Goal: Task Accomplishment & Management: Complete application form

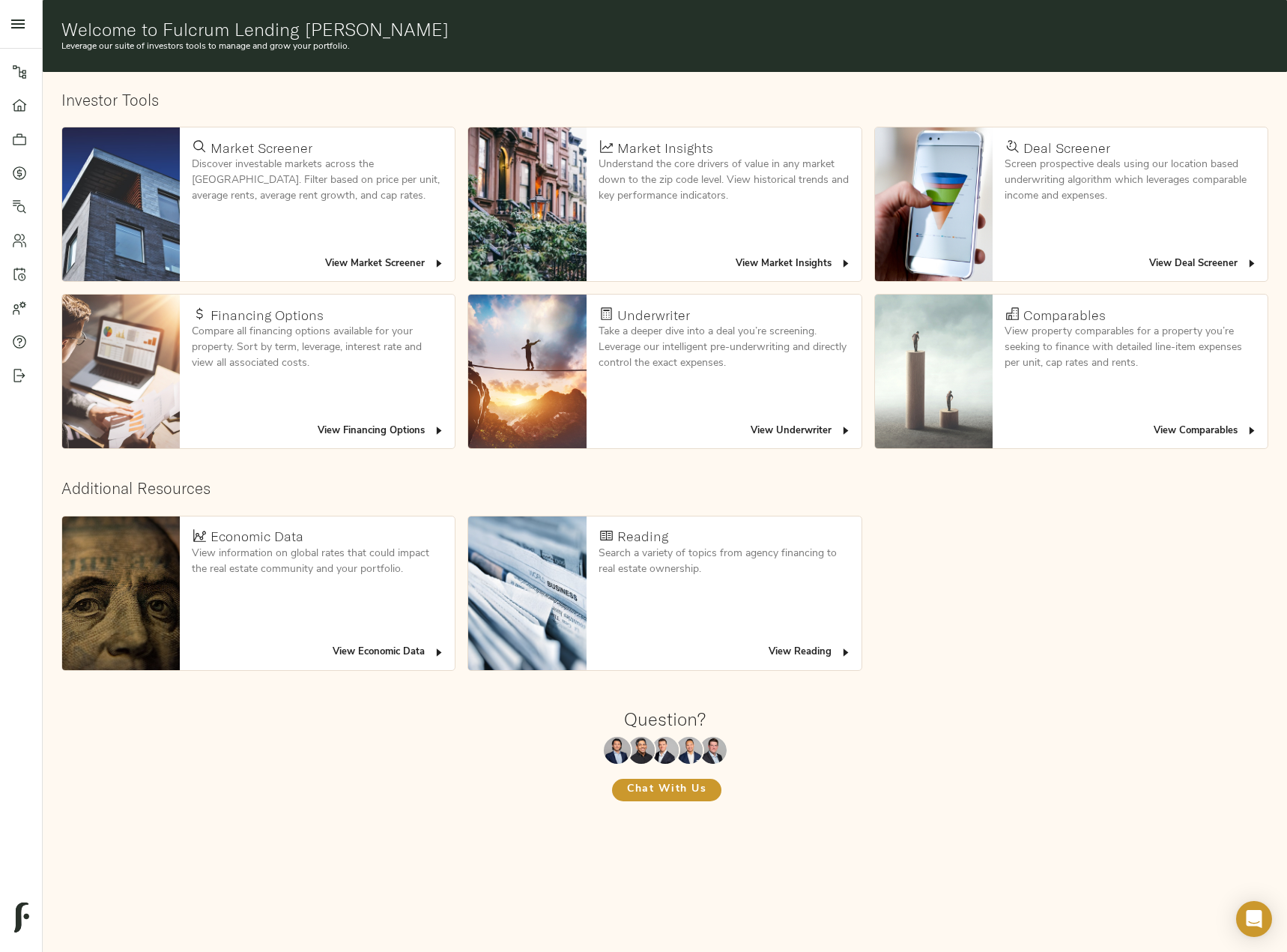
click at [17, 172] on icon at bounding box center [19, 173] width 4 height 9
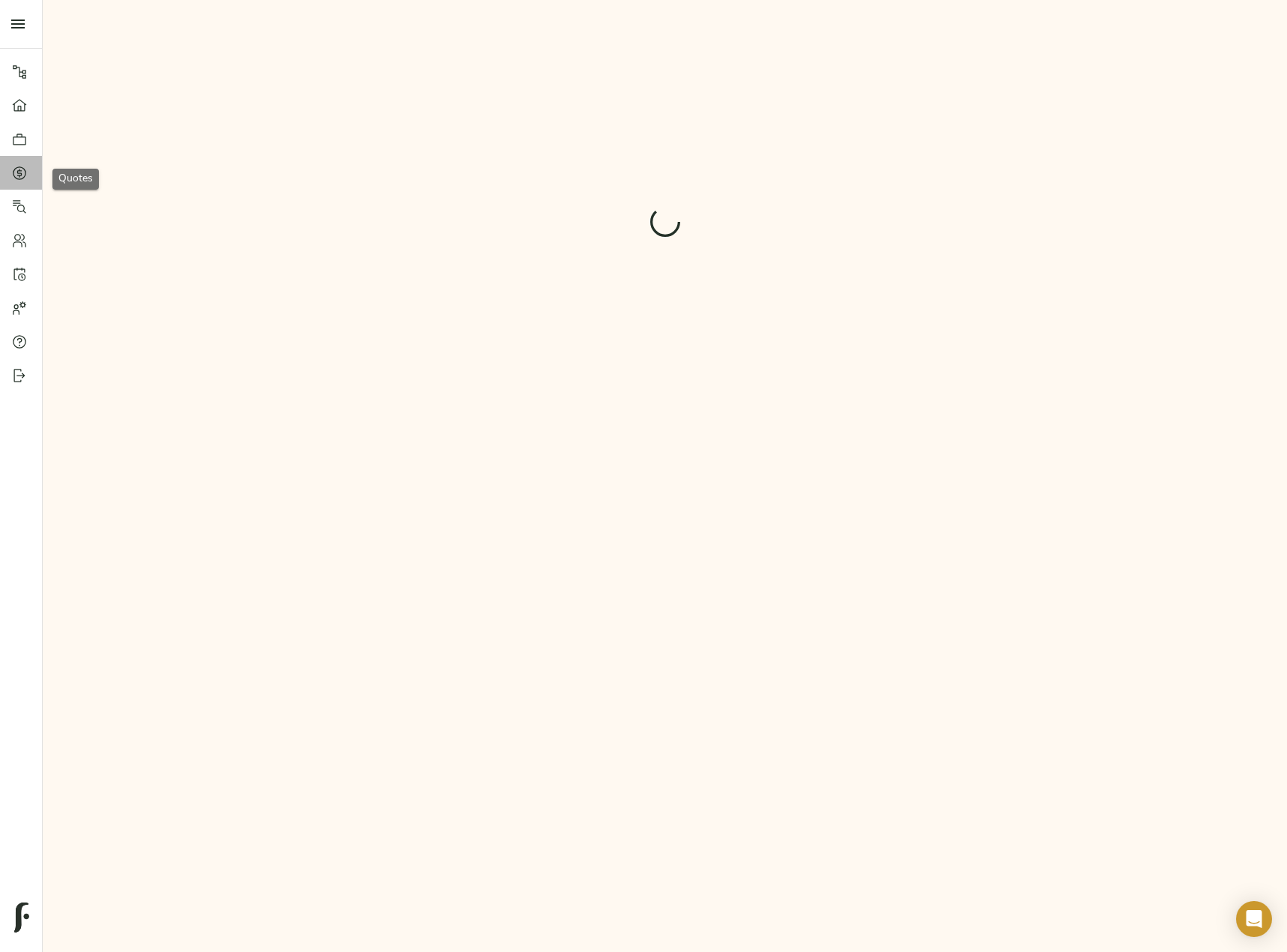
click at [17, 172] on icon at bounding box center [19, 173] width 4 height 9
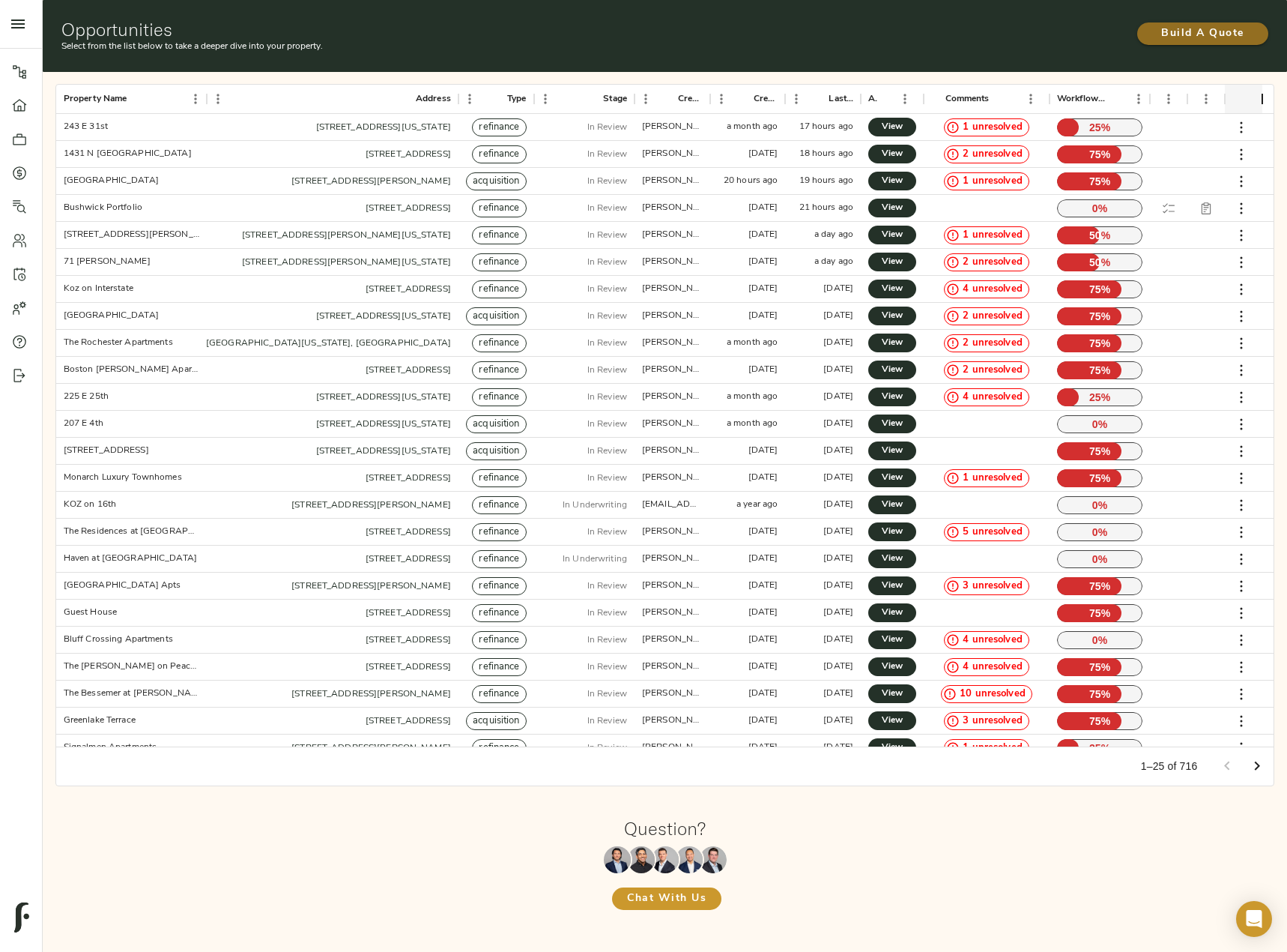
click at [1196, 37] on span "Build A Quote" at bounding box center [1202, 35] width 101 height 19
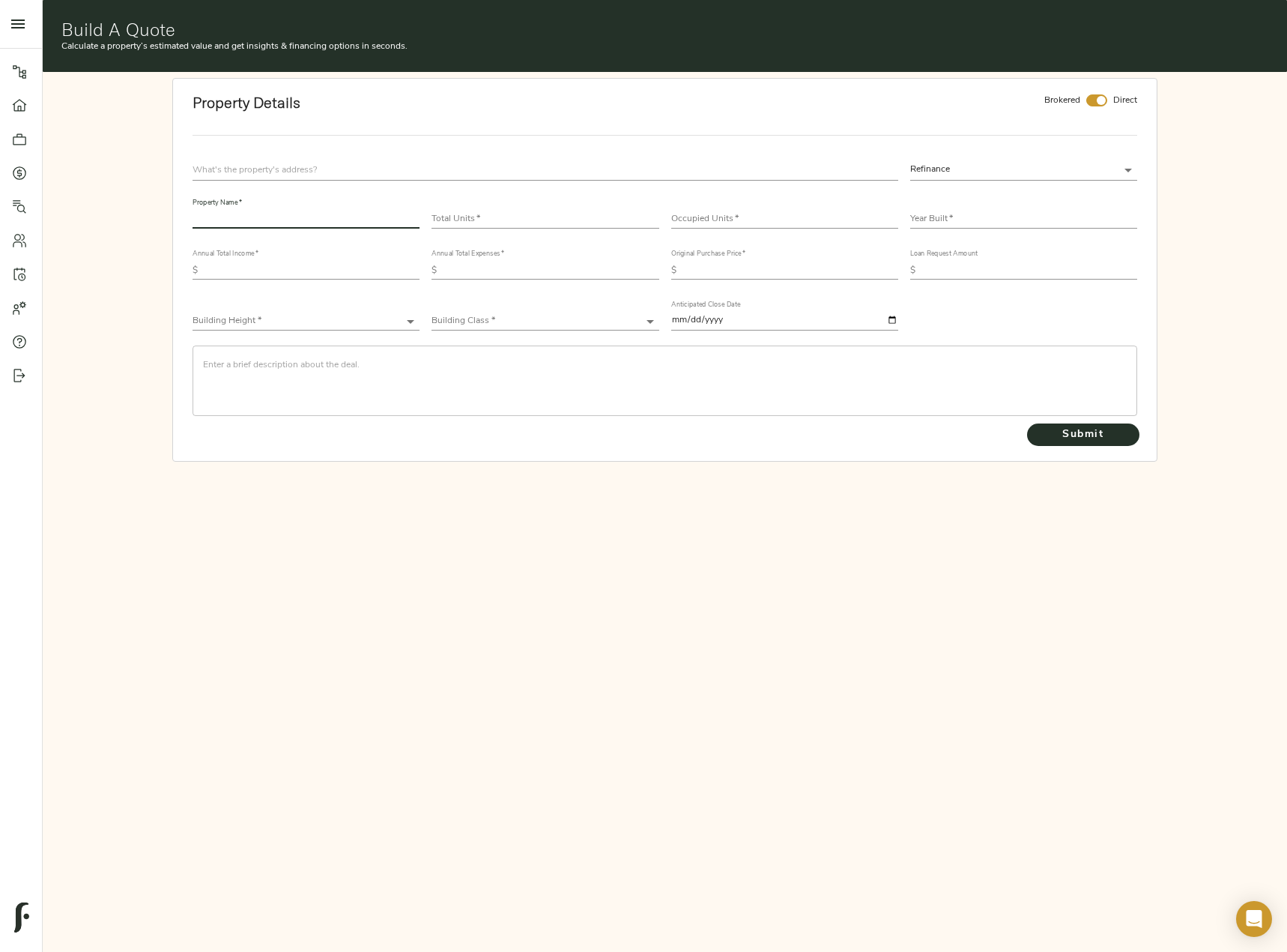
click at [253, 220] on input "text" at bounding box center [306, 219] width 227 height 18
paste input "Canyon View Apartments"
type input "Canyon View Apartments"
click at [979, 274] on input "text" at bounding box center [1030, 270] width 216 height 18
paste input "22,750,000"
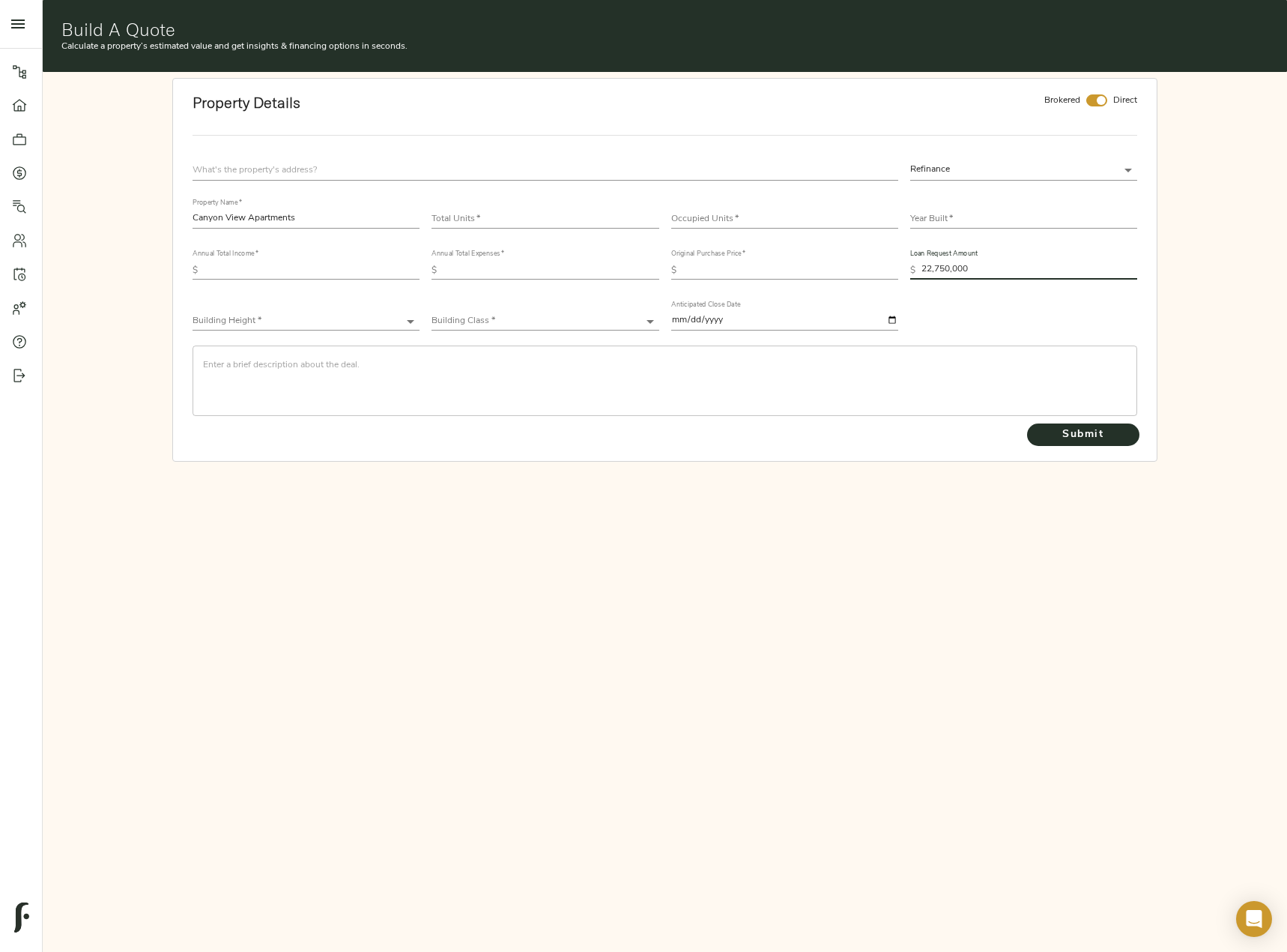
type input "22,750,000"
click at [1092, 102] on input "checkbox" at bounding box center [1101, 100] width 36 height 12
checkbox input "false"
drag, startPoint x: 332, startPoint y: 155, endPoint x: 332, endPoint y: 166, distance: 11.0
click at [332, 155] on div at bounding box center [545, 169] width 717 height 32
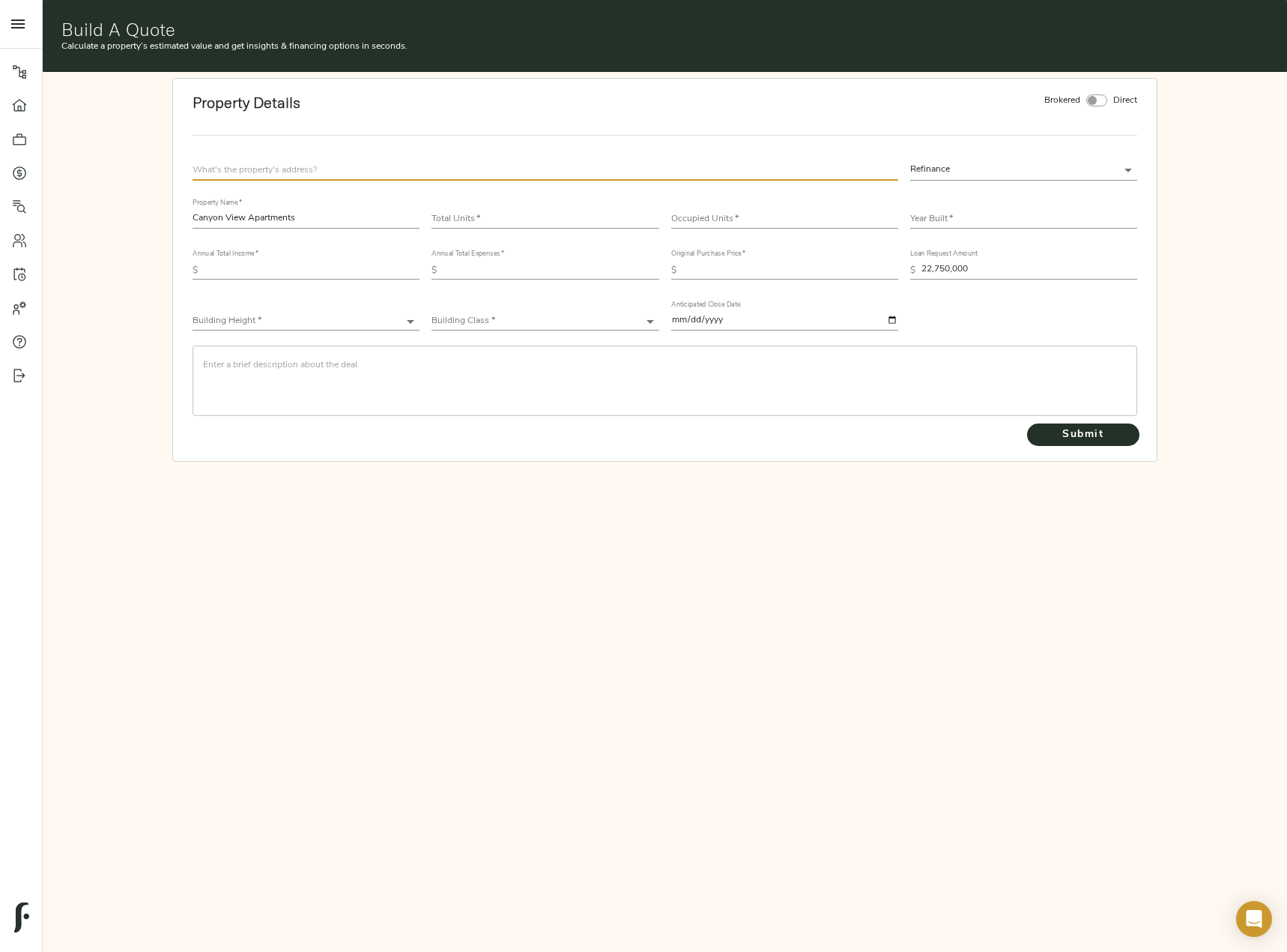
click at [328, 168] on input "text" at bounding box center [545, 169] width 705 height 20
paste input "1060 12th Street Ogden, UT 84404"
type input "1060 12th St, Ogden, UT 84404, USA"
click at [539, 212] on input "number" at bounding box center [545, 219] width 227 height 18
type input "108"
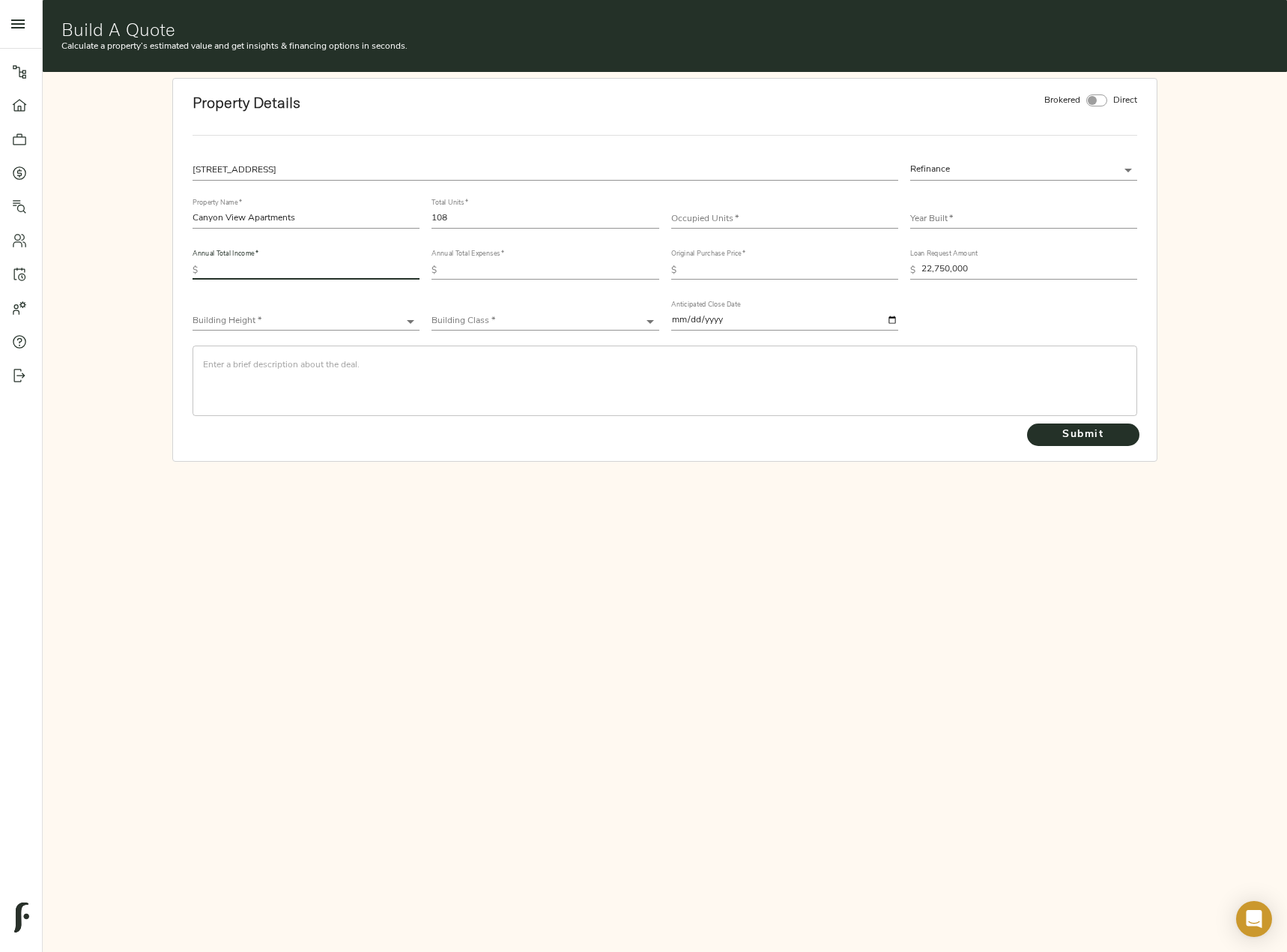
click at [309, 267] on input "text" at bounding box center [312, 270] width 216 height 18
paste input "1,177,489"
type input "1,177,489"
click at [548, 270] on input "text" at bounding box center [551, 270] width 216 height 18
paste input "598,113"
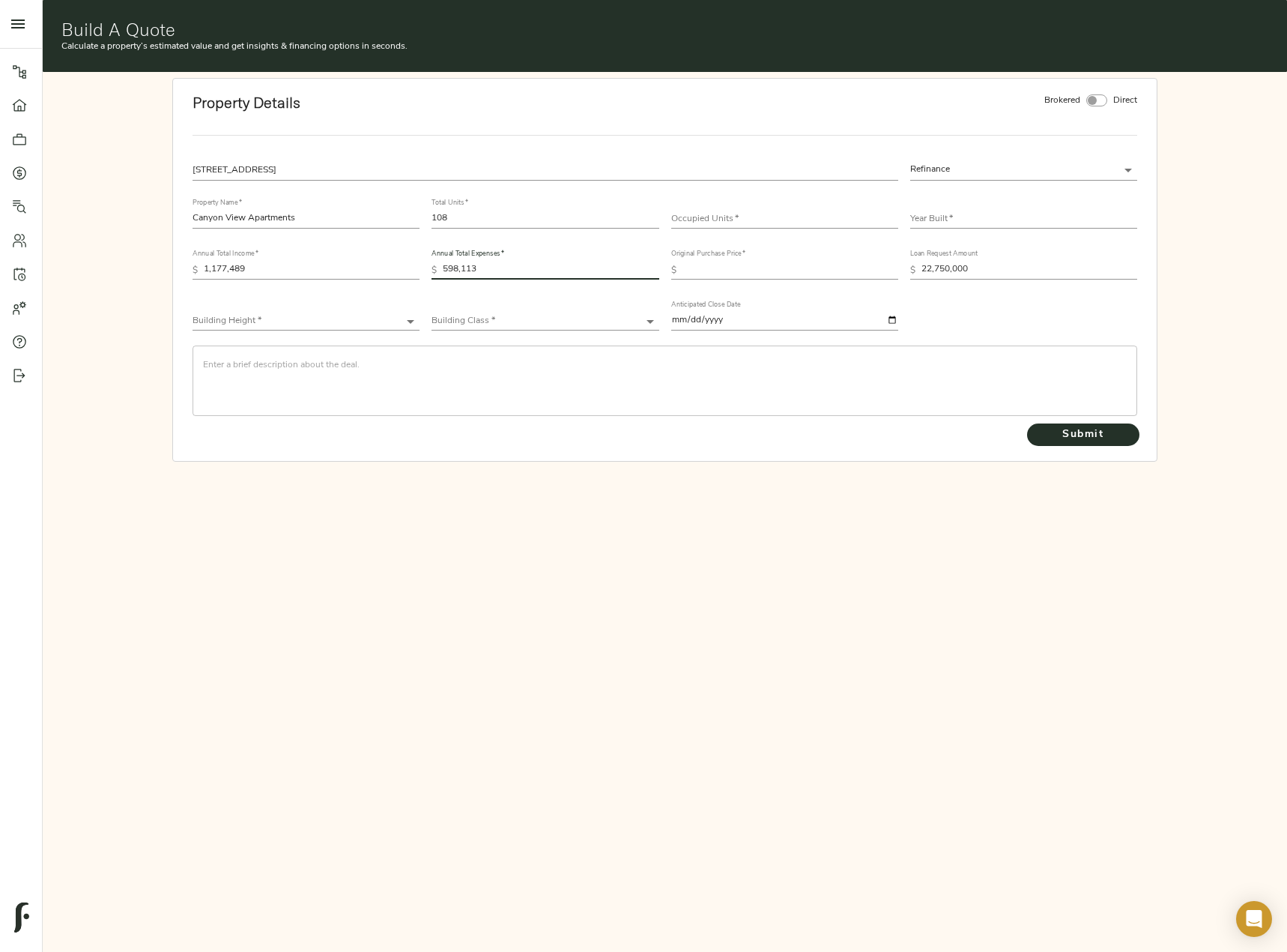
type input "598,113"
click at [982, 213] on input "text" at bounding box center [1024, 219] width 227 height 18
type input "2024"
click at [738, 215] on input "number" at bounding box center [784, 219] width 227 height 18
type input "103"
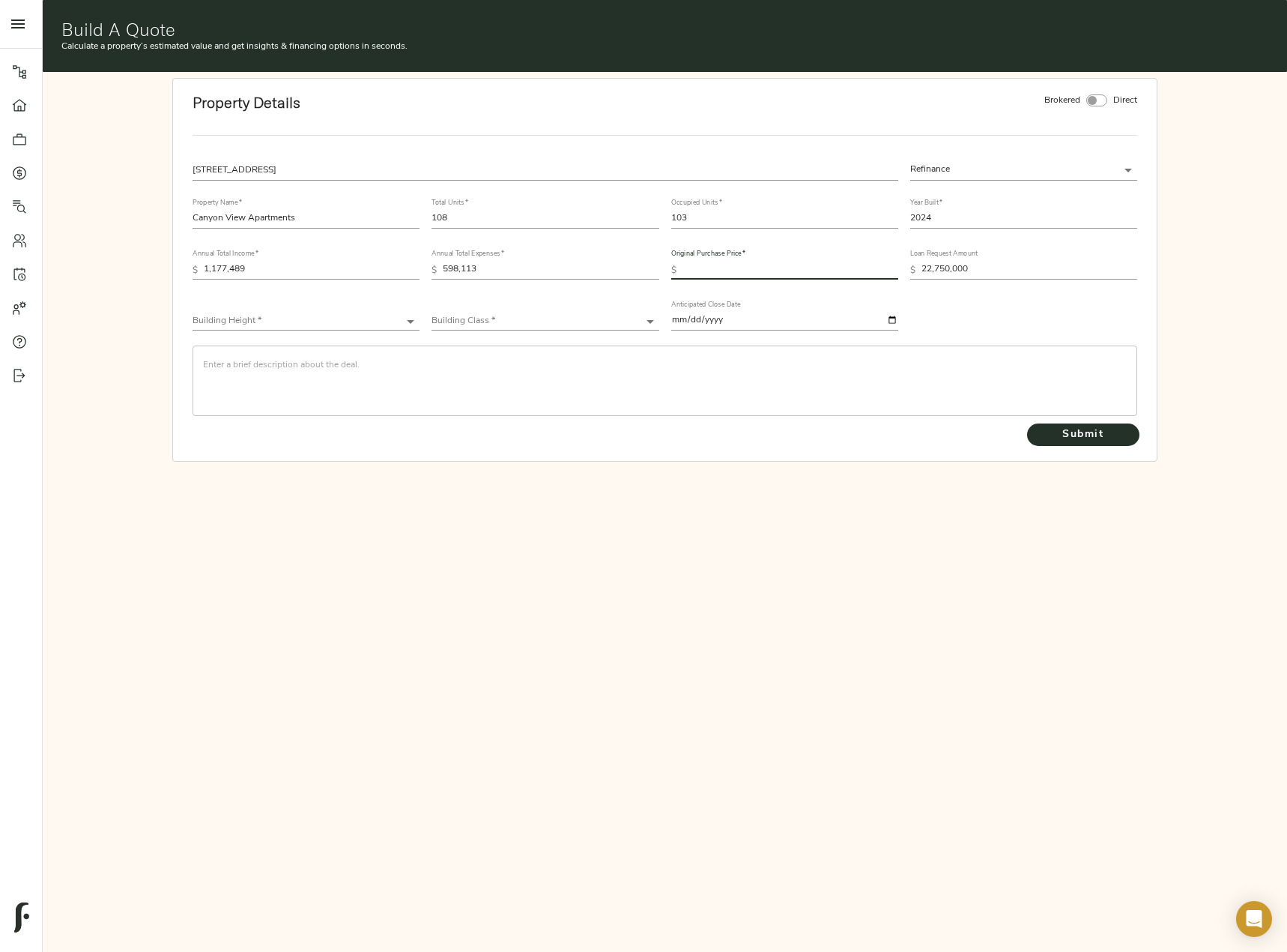
click at [753, 272] on input "text" at bounding box center [790, 270] width 216 height 18
paste input "22,290,000"
type input "22,290,000"
click at [250, 319] on body "Fulcrum Lending Pipeline Dashboard Portfolio Quotes Search Users Activity Accou…" at bounding box center [644, 552] width 1287 height 1104
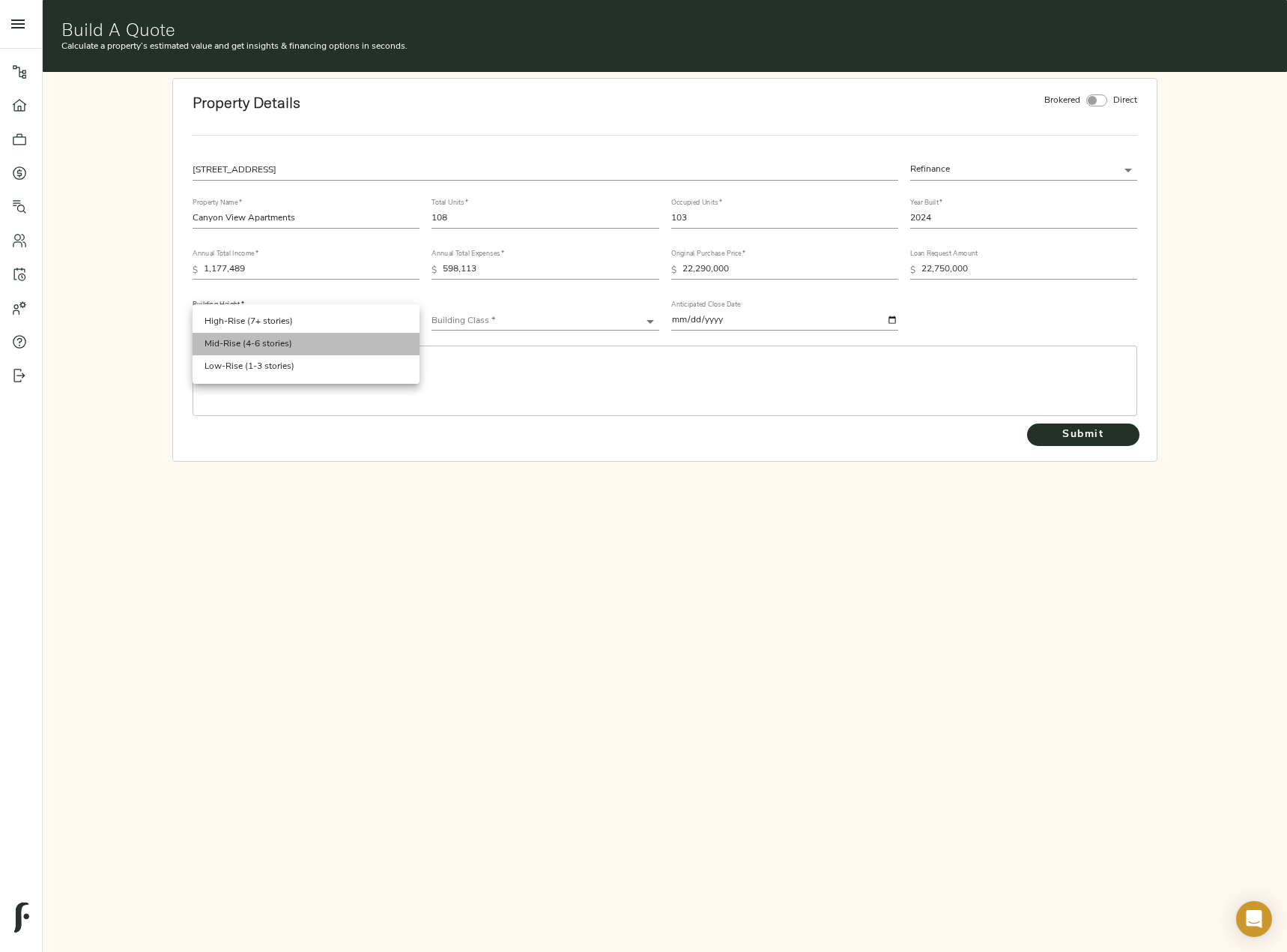
click at [303, 343] on li "Mid-Rise (4-6 stories)" at bounding box center [306, 344] width 227 height 22
type input "Mid-Rise"
click at [614, 318] on body "Fulcrum Lending Pipeline Dashboard Portfolio Quotes Search Users Activity Accou…" at bounding box center [644, 552] width 1287 height 1104
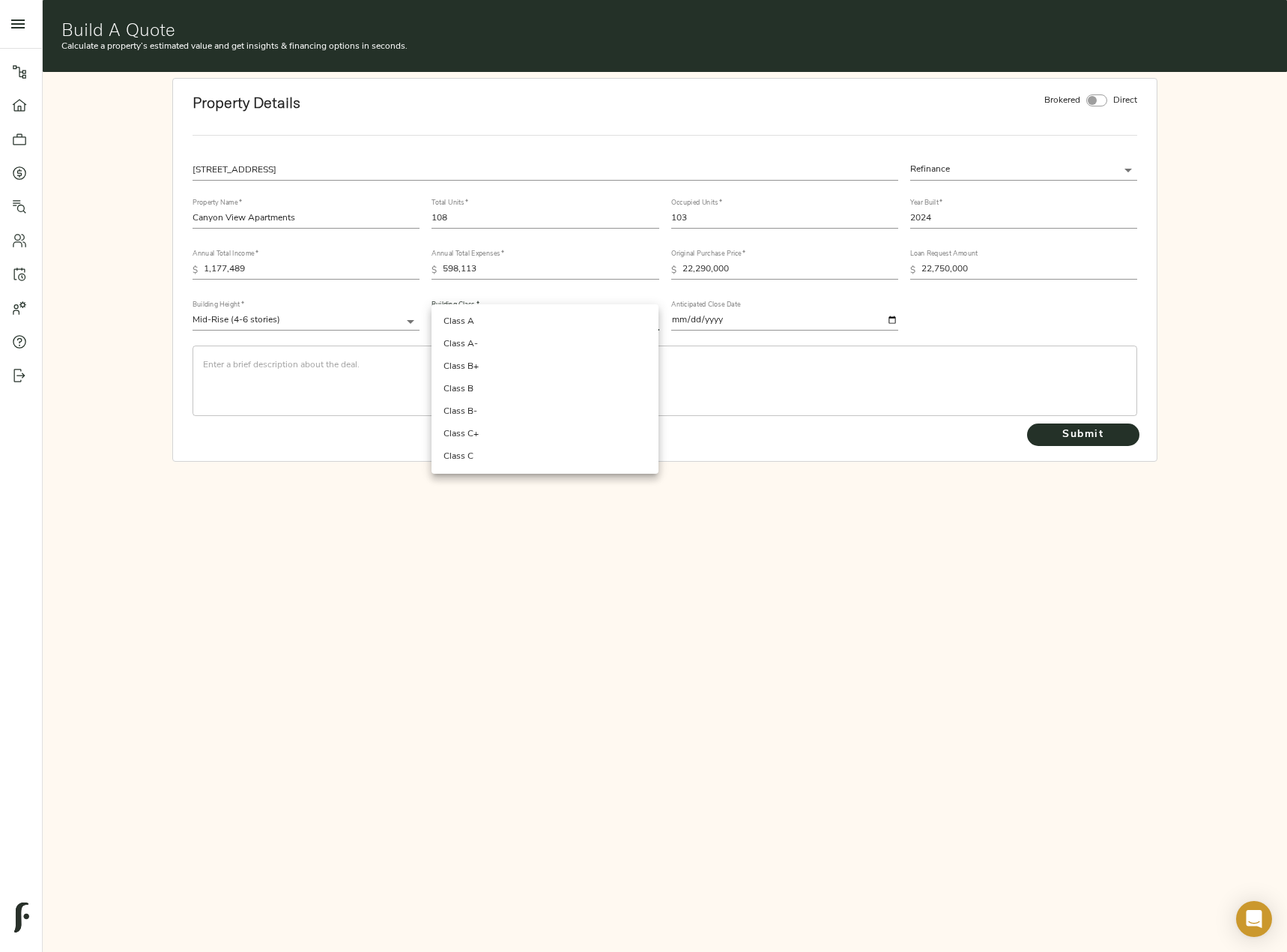
click at [585, 328] on li "Class A" at bounding box center [545, 321] width 227 height 22
type input "Class A"
click at [223, 354] on div "​" at bounding box center [664, 381] width 944 height 71
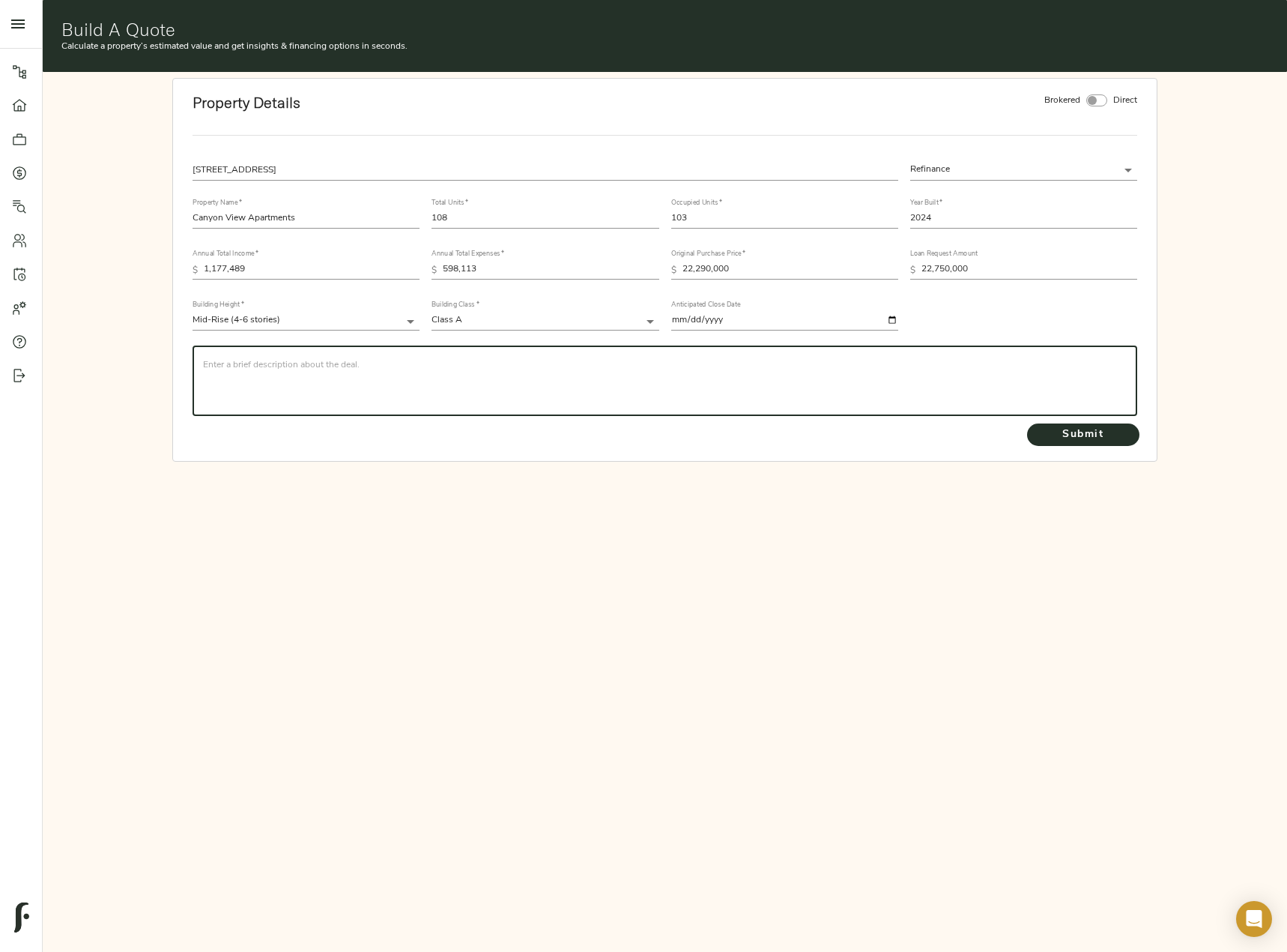
paste textarea "The borrower is requesting permanent financing for a loan amount of $22,750,000…"
click at [203, 372] on textarea "The borrower is requesting permanent financing for a loan amount of $22,750,000…" at bounding box center [664, 380] width 923 height 42
click at [651, 361] on textarea "The borrower is requesting permanent financing for a loan amount of $22,750,000…" at bounding box center [664, 380] width 923 height 42
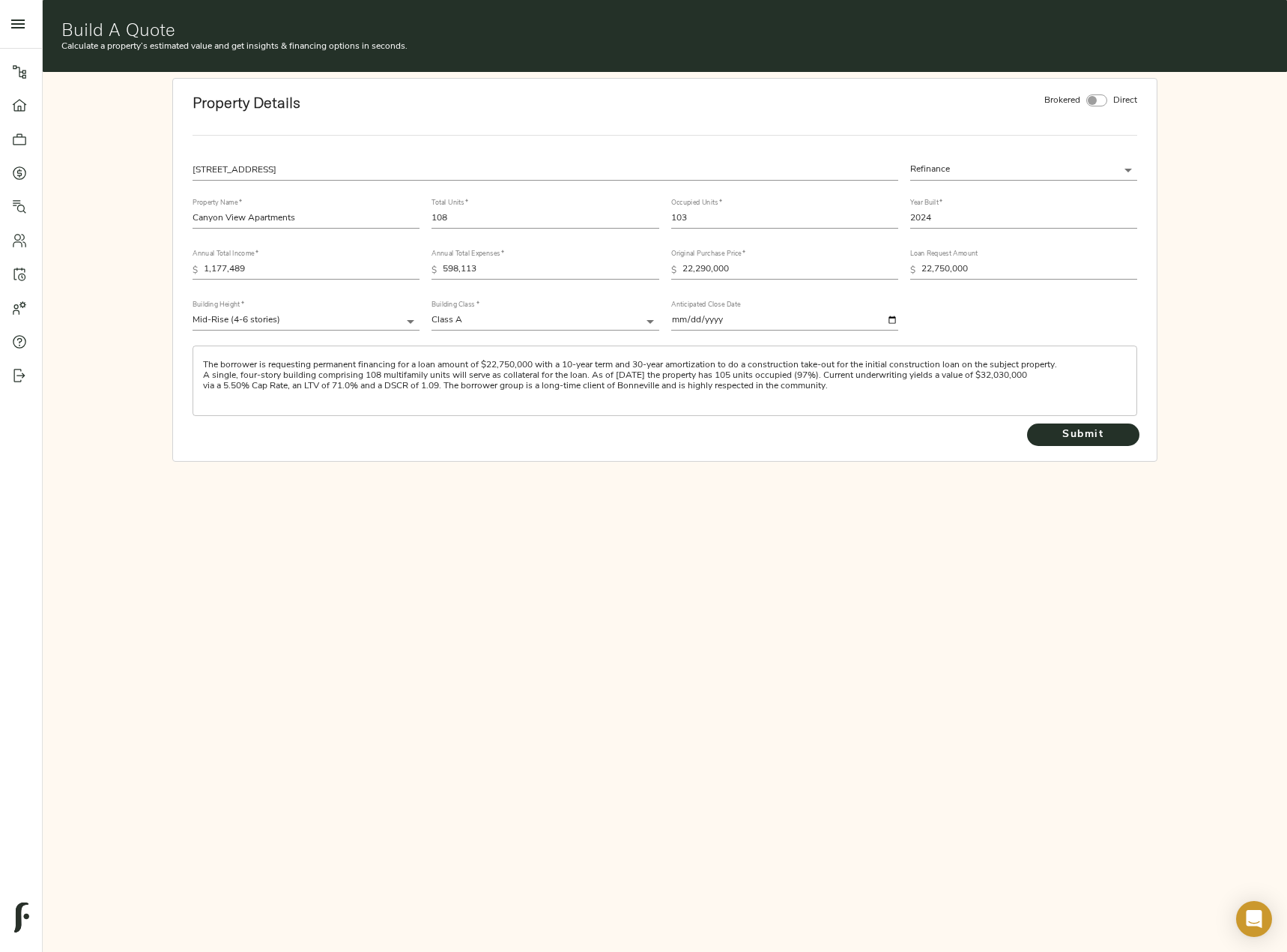
click at [842, 389] on textarea "The borrower is requesting permanent financing for a loan amount of $22,750,000…" at bounding box center [664, 380] width 923 height 42
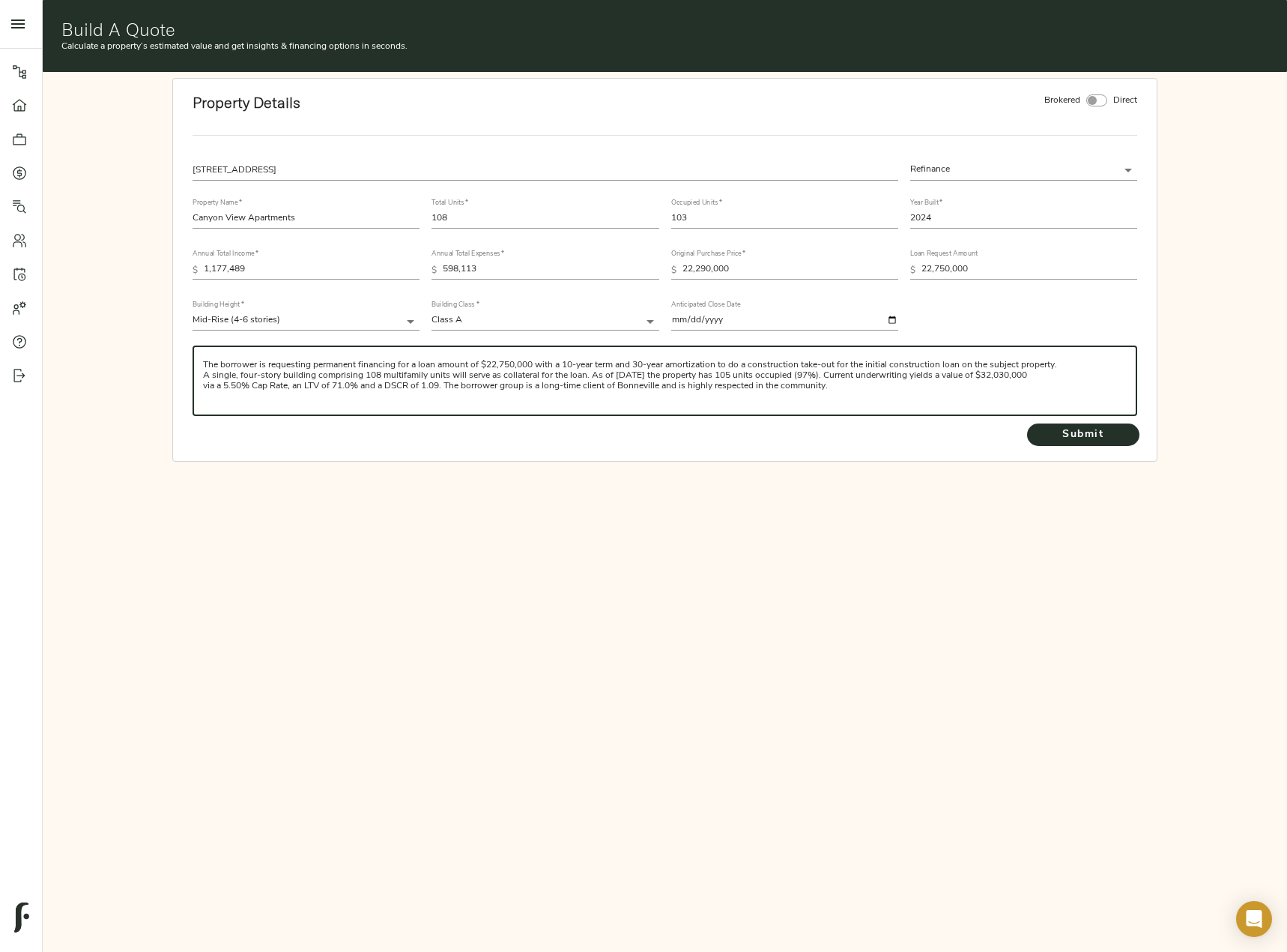
scroll to position [10, 0]
paste textarea "The subject is located at 1060 12th street, Ogden UT 84404. The subject propert…"
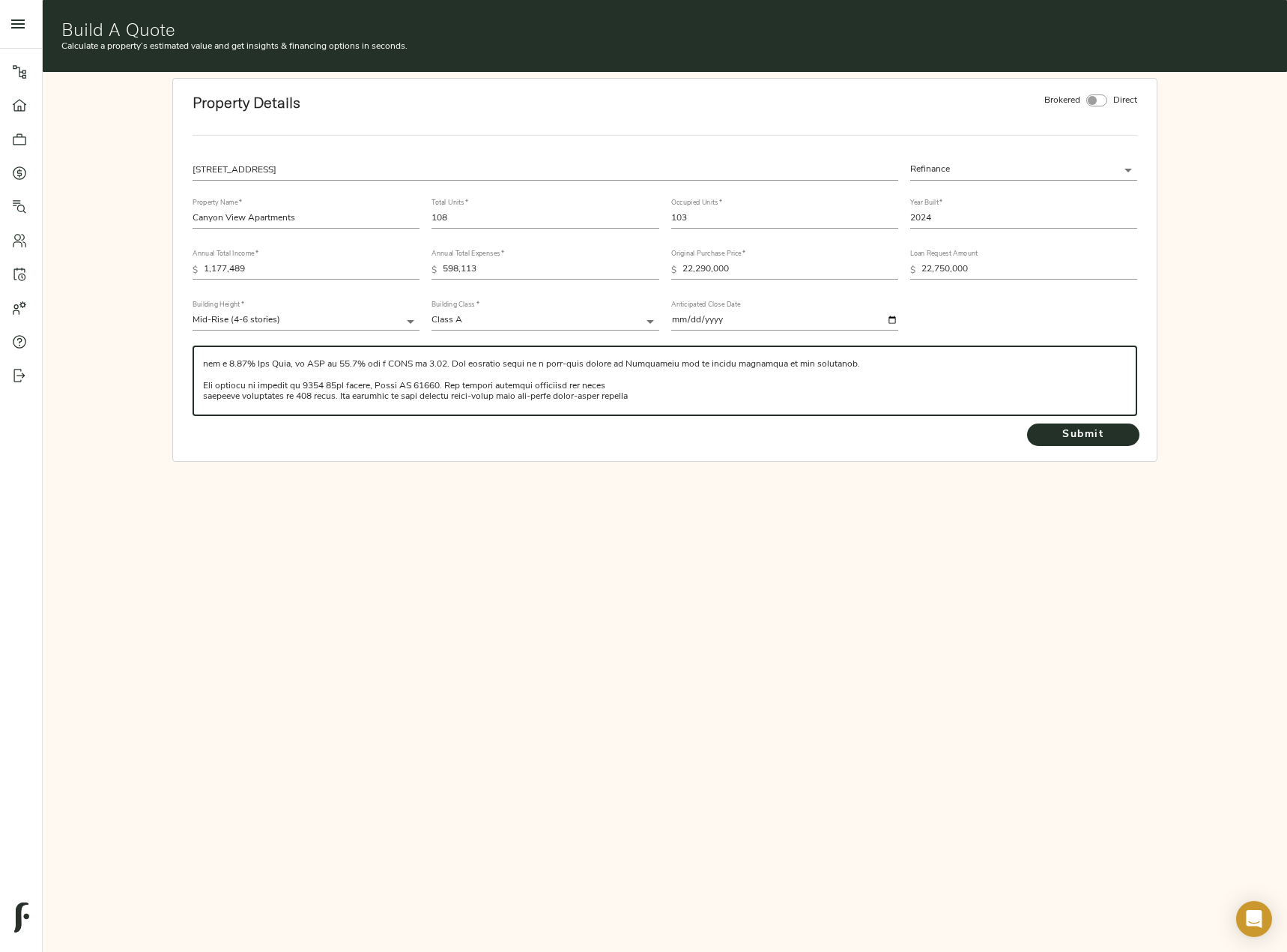
scroll to position [0, 0]
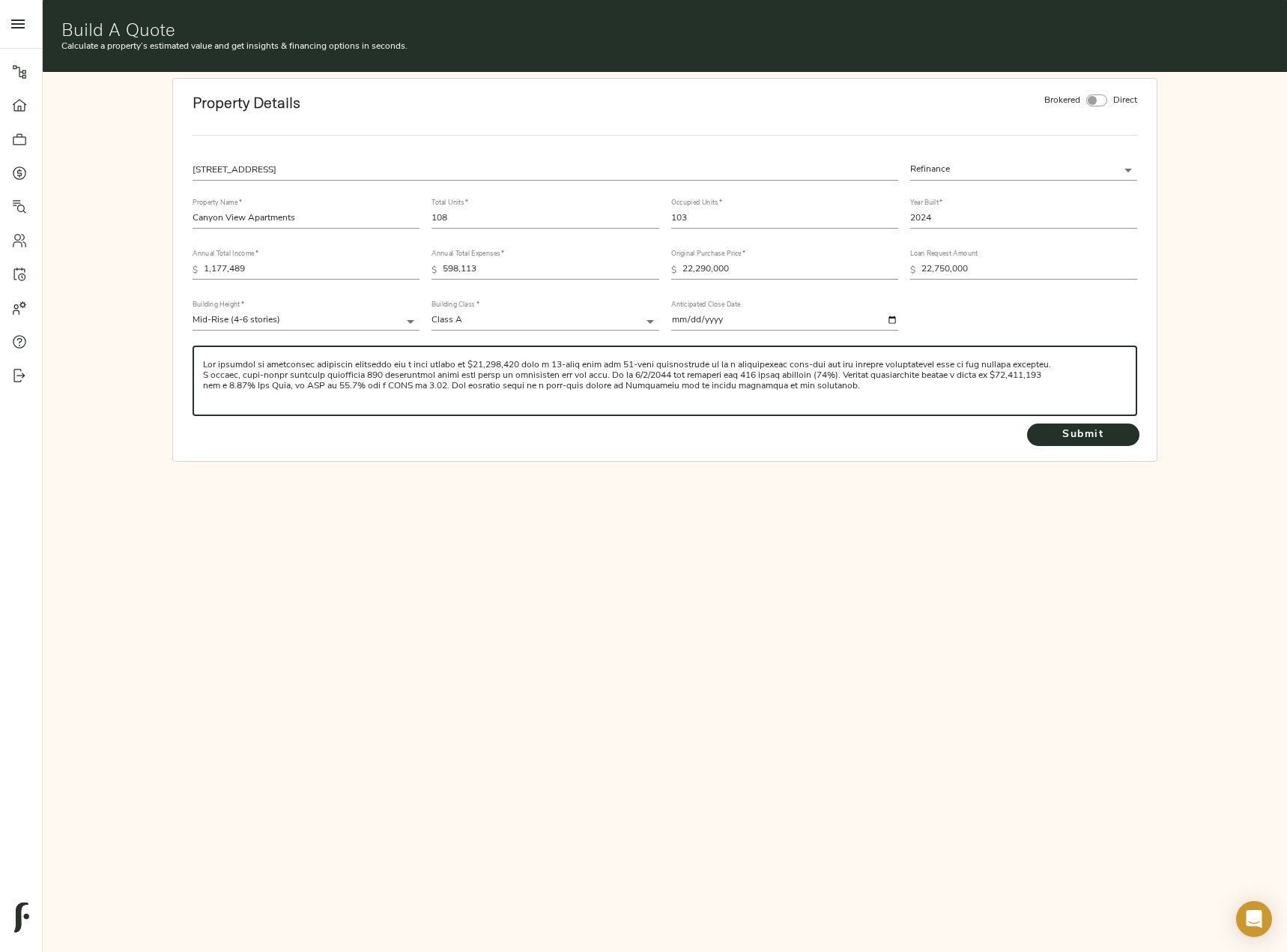
click at [680, 387] on textarea at bounding box center [664, 380] width 923 height 42
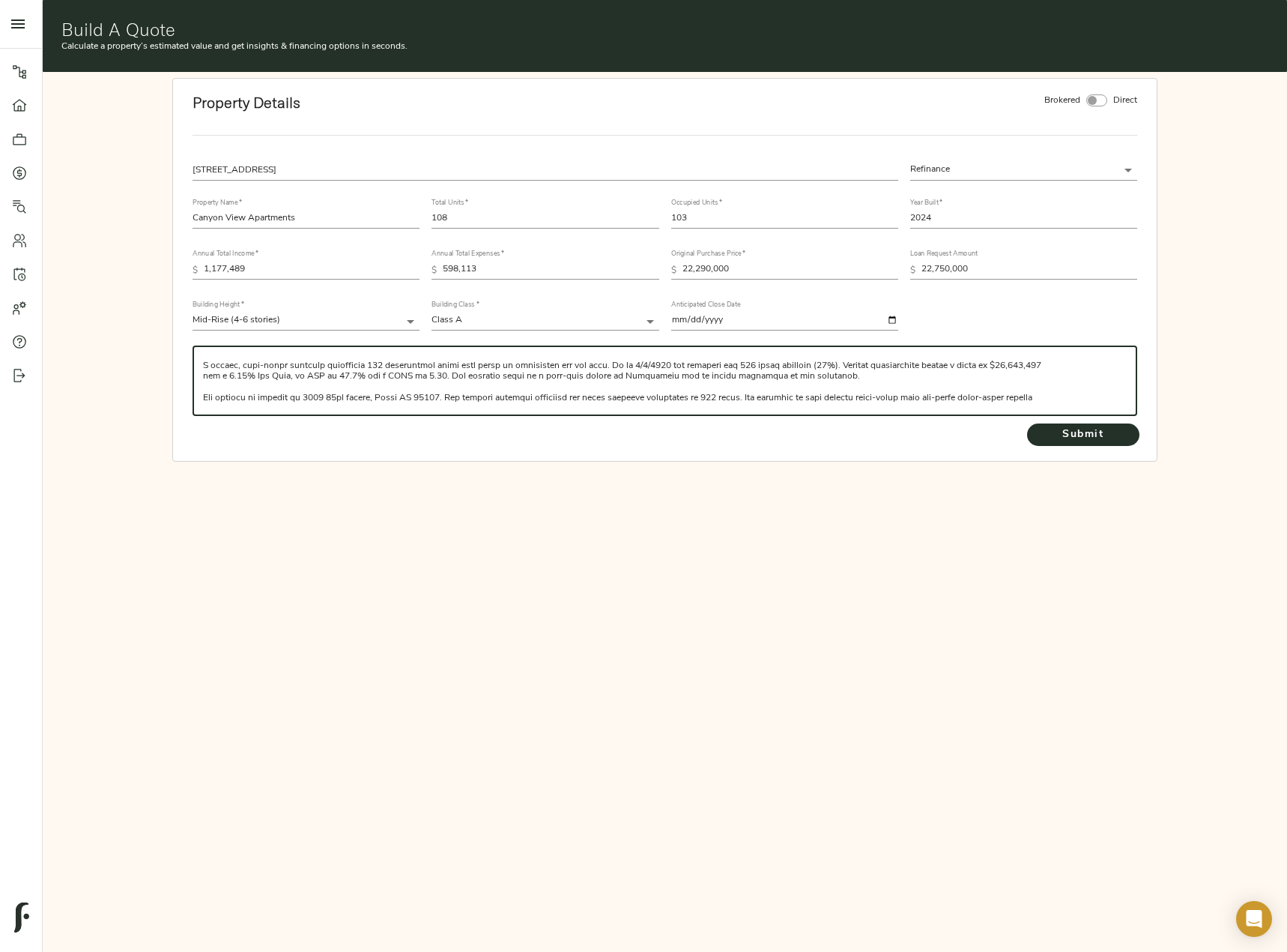
click at [1079, 404] on div "​" at bounding box center [664, 381] width 944 height 71
click at [1056, 398] on textarea at bounding box center [664, 380] width 923 height 42
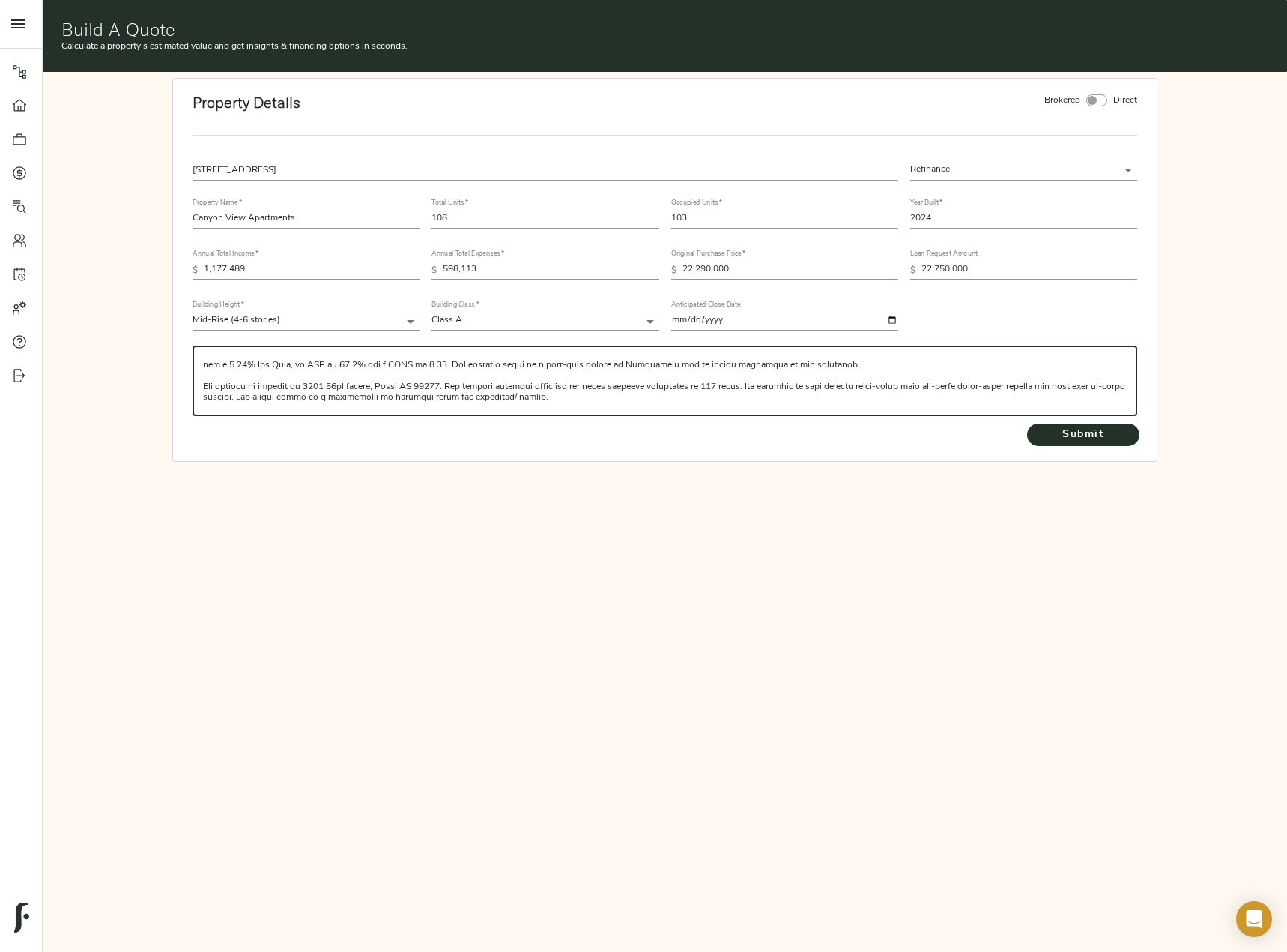
scroll to position [31, 0]
click at [1077, 390] on textarea at bounding box center [664, 380] width 923 height 42
click at [1068, 399] on textarea at bounding box center [664, 380] width 923 height 42
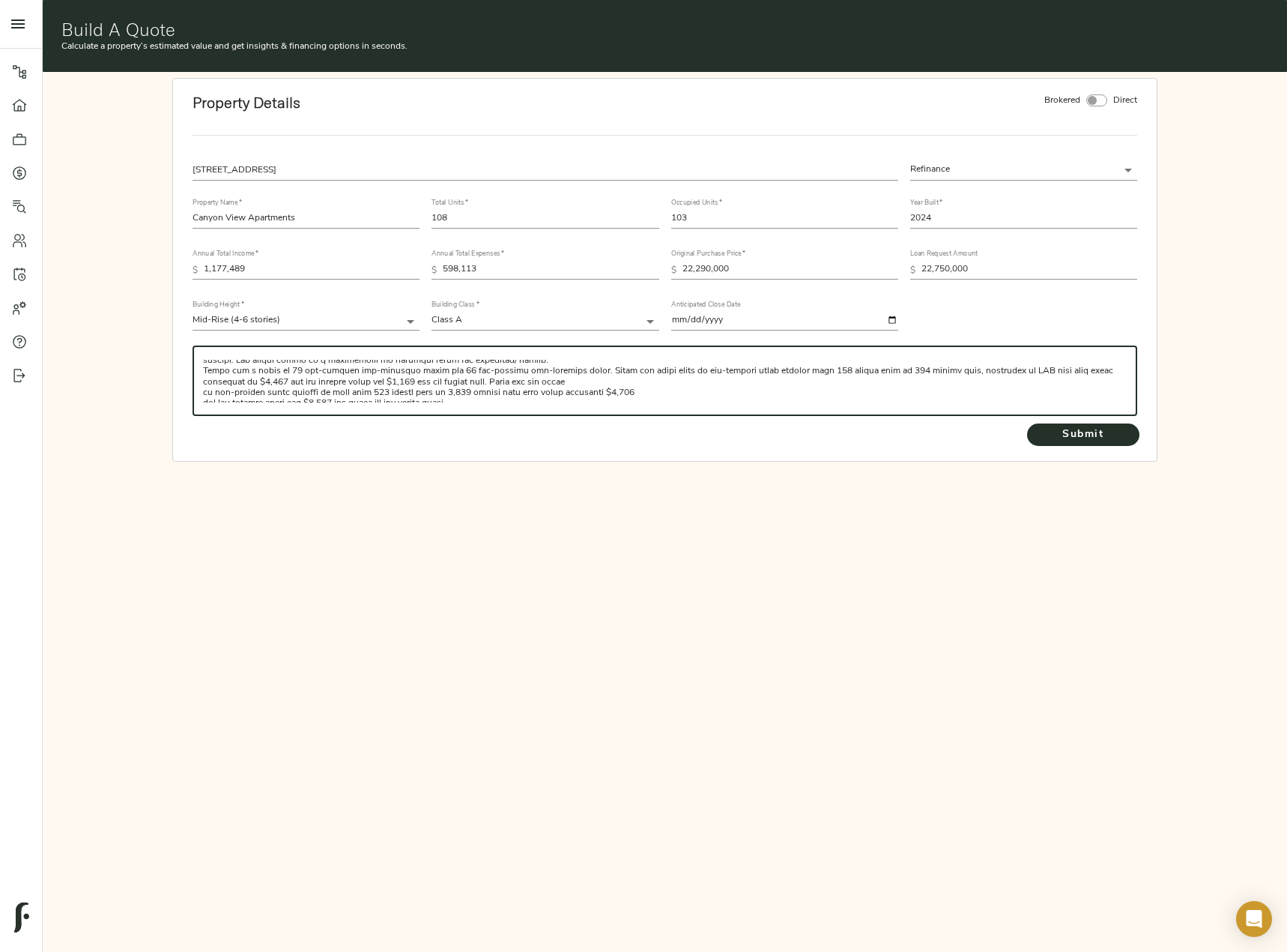
scroll to position [64, 0]
click at [585, 376] on textarea at bounding box center [664, 380] width 923 height 42
click at [1034, 386] on textarea at bounding box center [664, 380] width 923 height 42
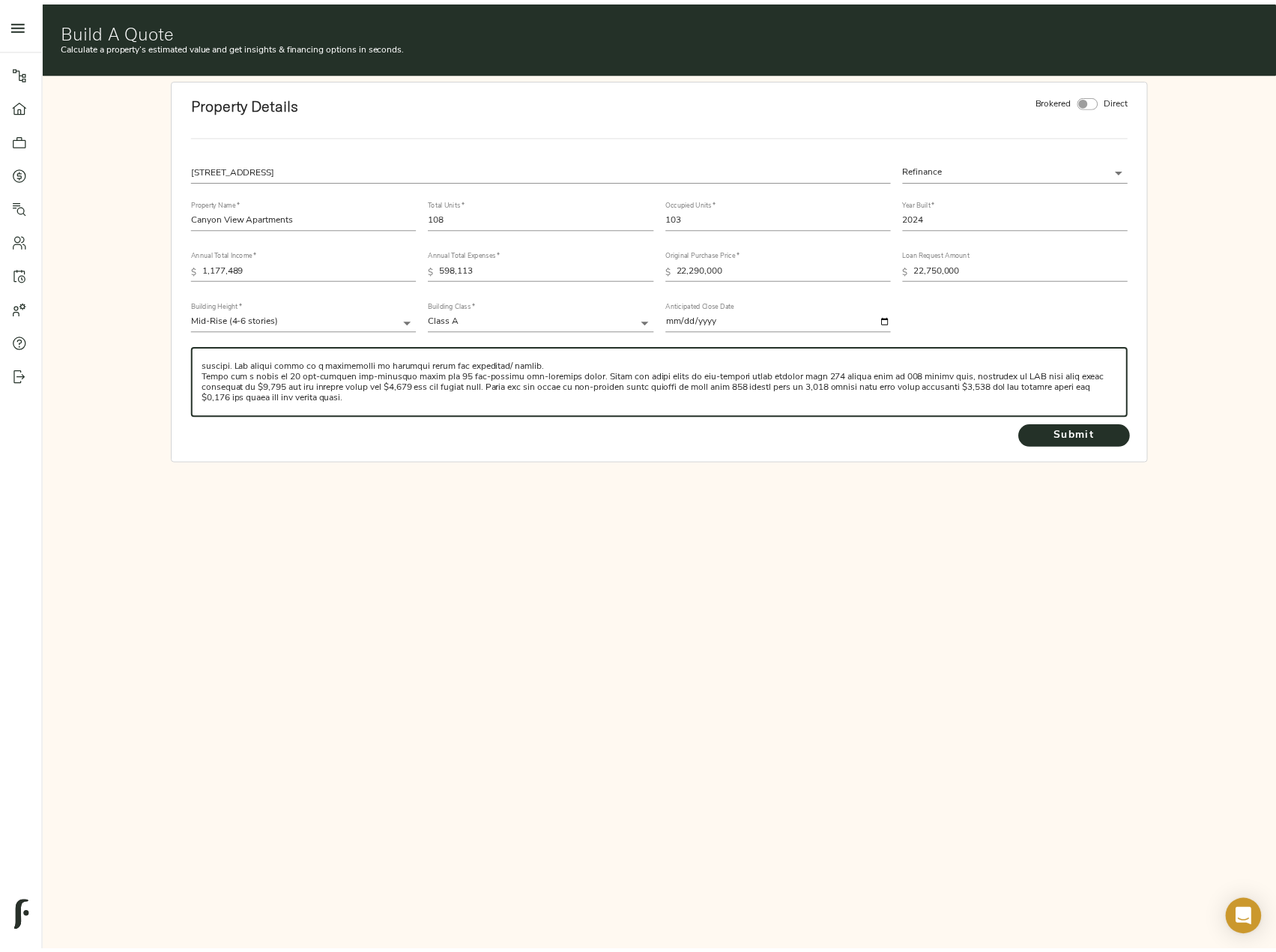
scroll to position [0, 0]
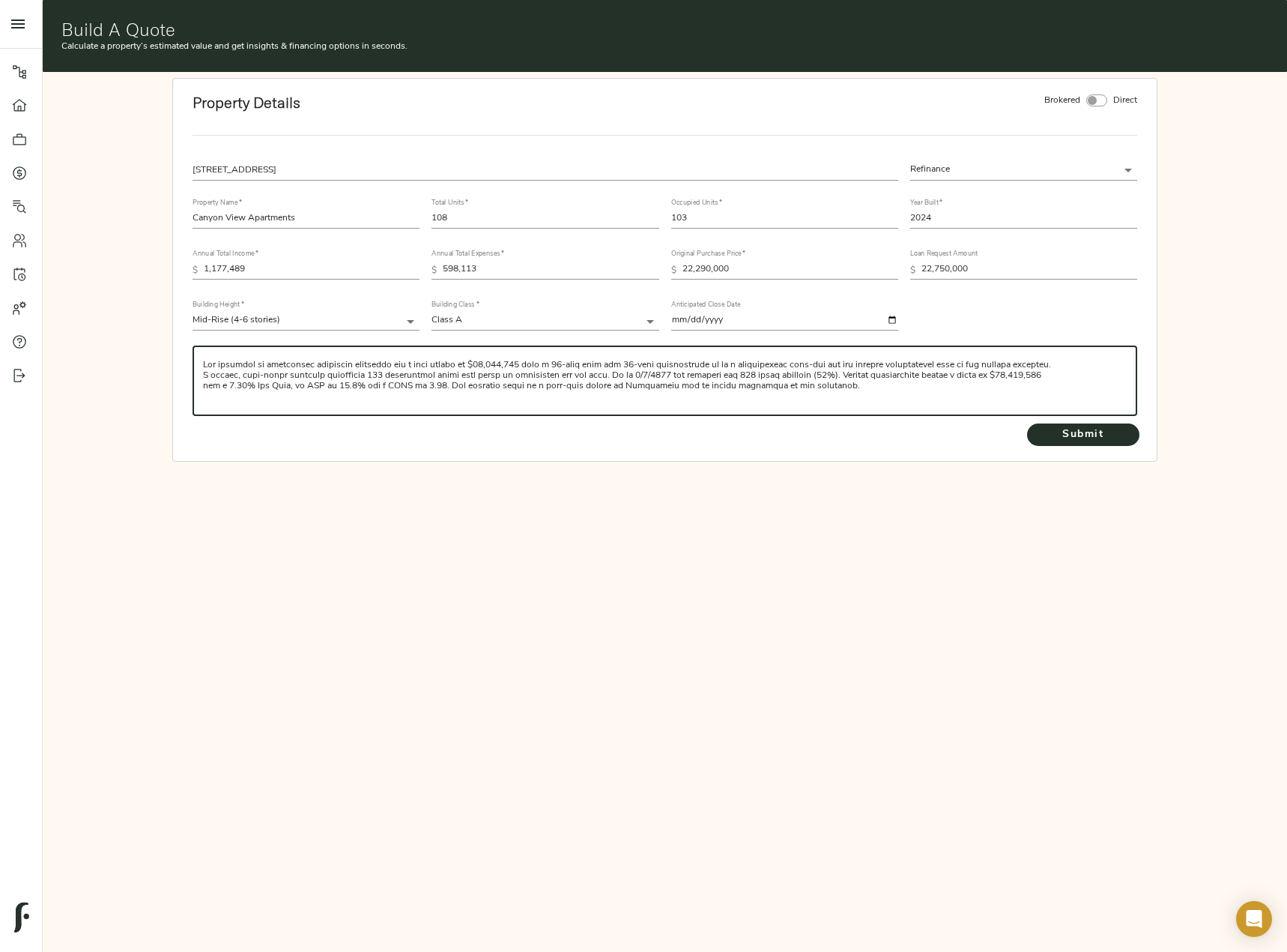
type textarea "The borrower is requesting permanent financing for a loan amount of $22,750,000…"
click at [1115, 428] on span "Submit" at bounding box center [1082, 435] width 82 height 19
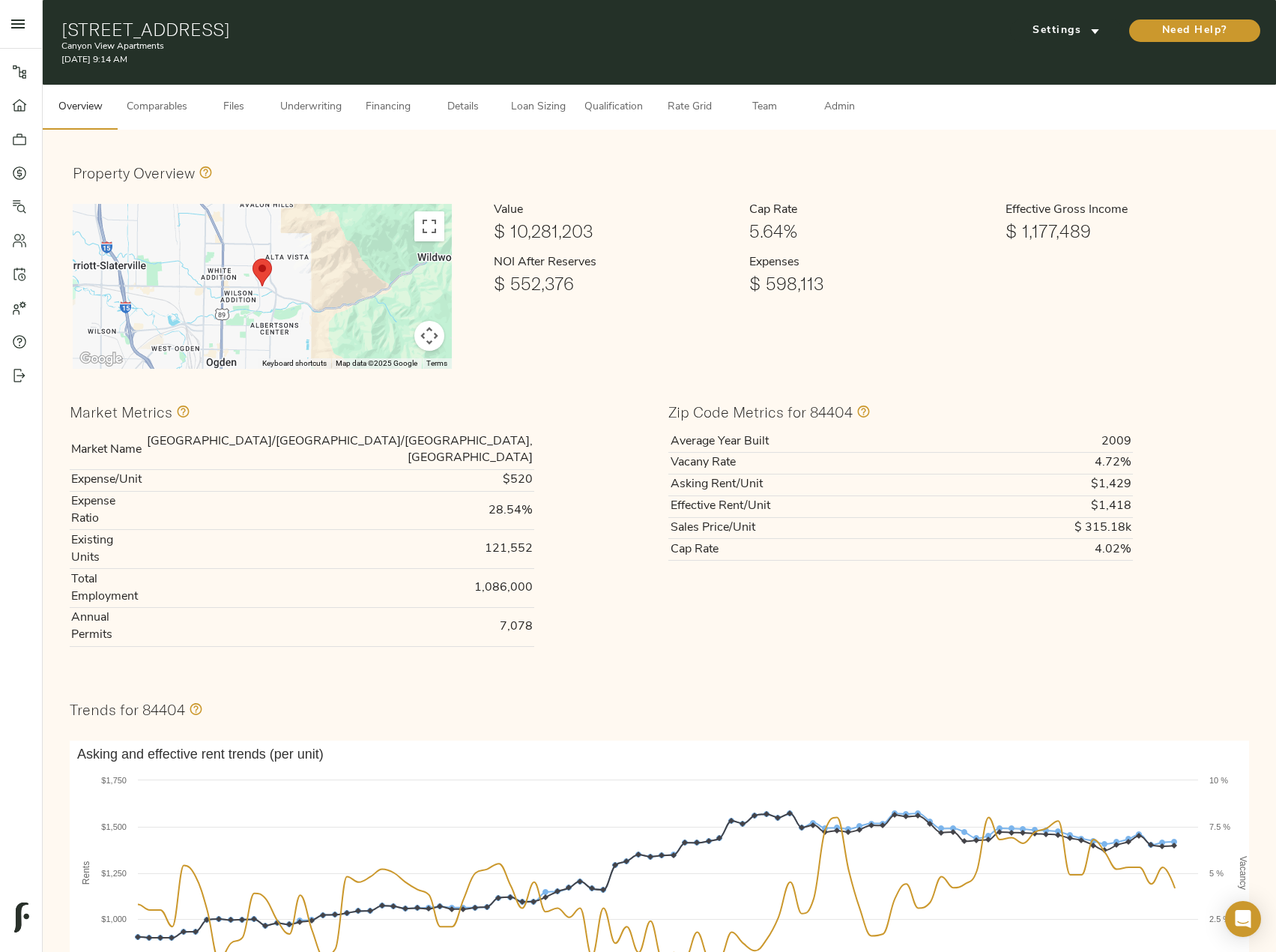
click at [151, 93] on button "Comparables" at bounding box center [156, 107] width 79 height 45
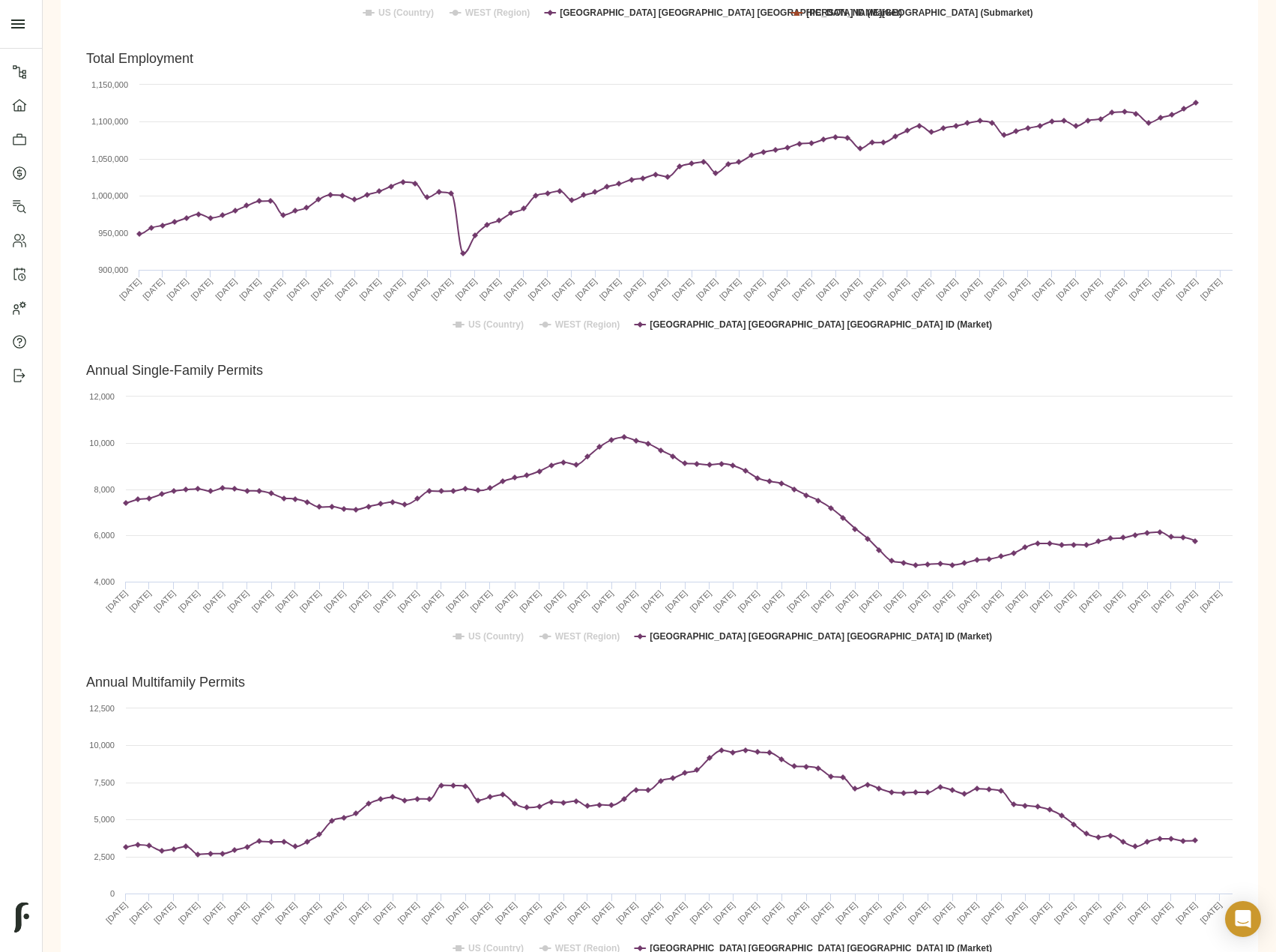
scroll to position [3139, 0]
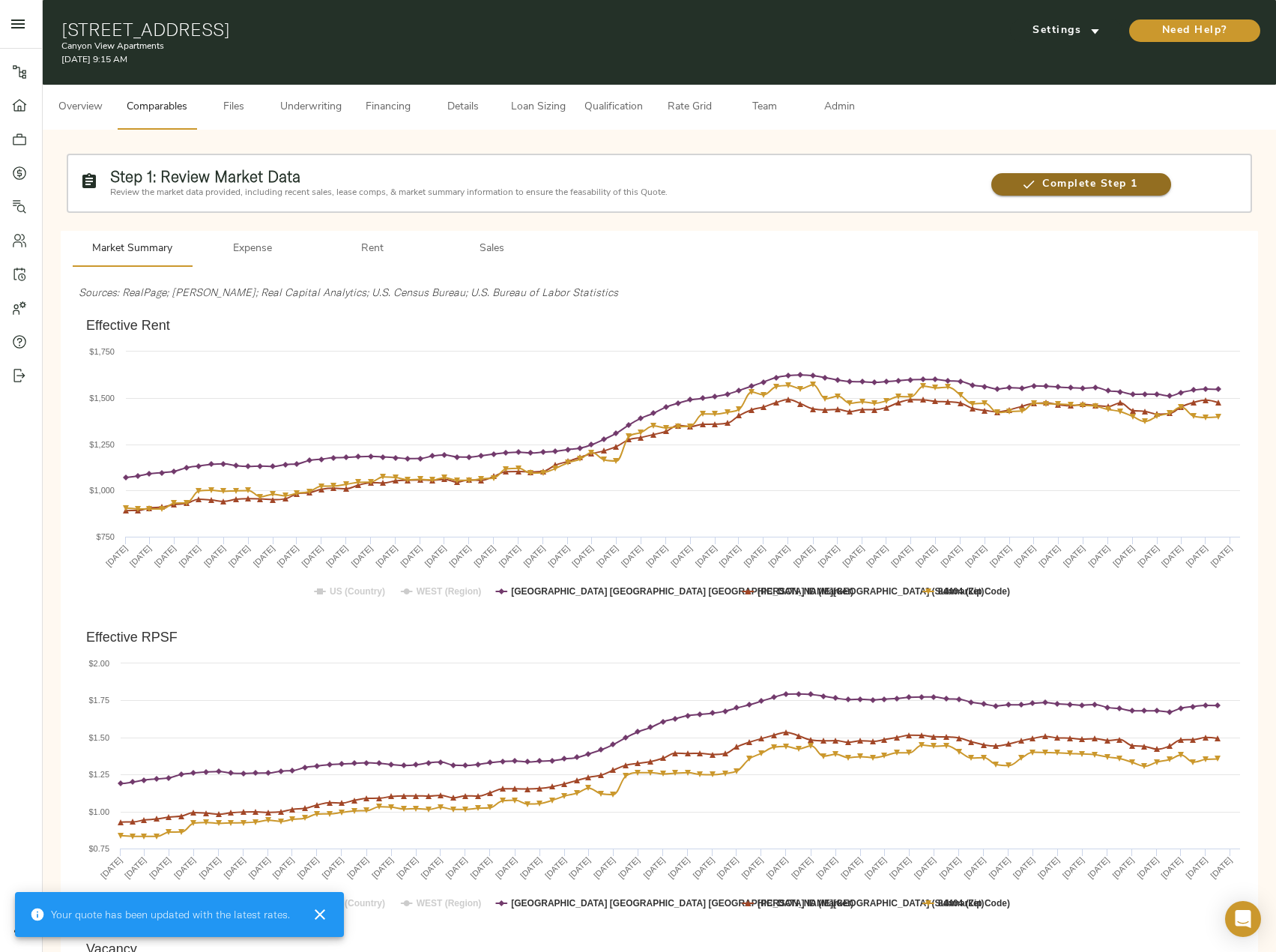
click at [1033, 190] on icon "button" at bounding box center [1028, 184] width 15 height 15
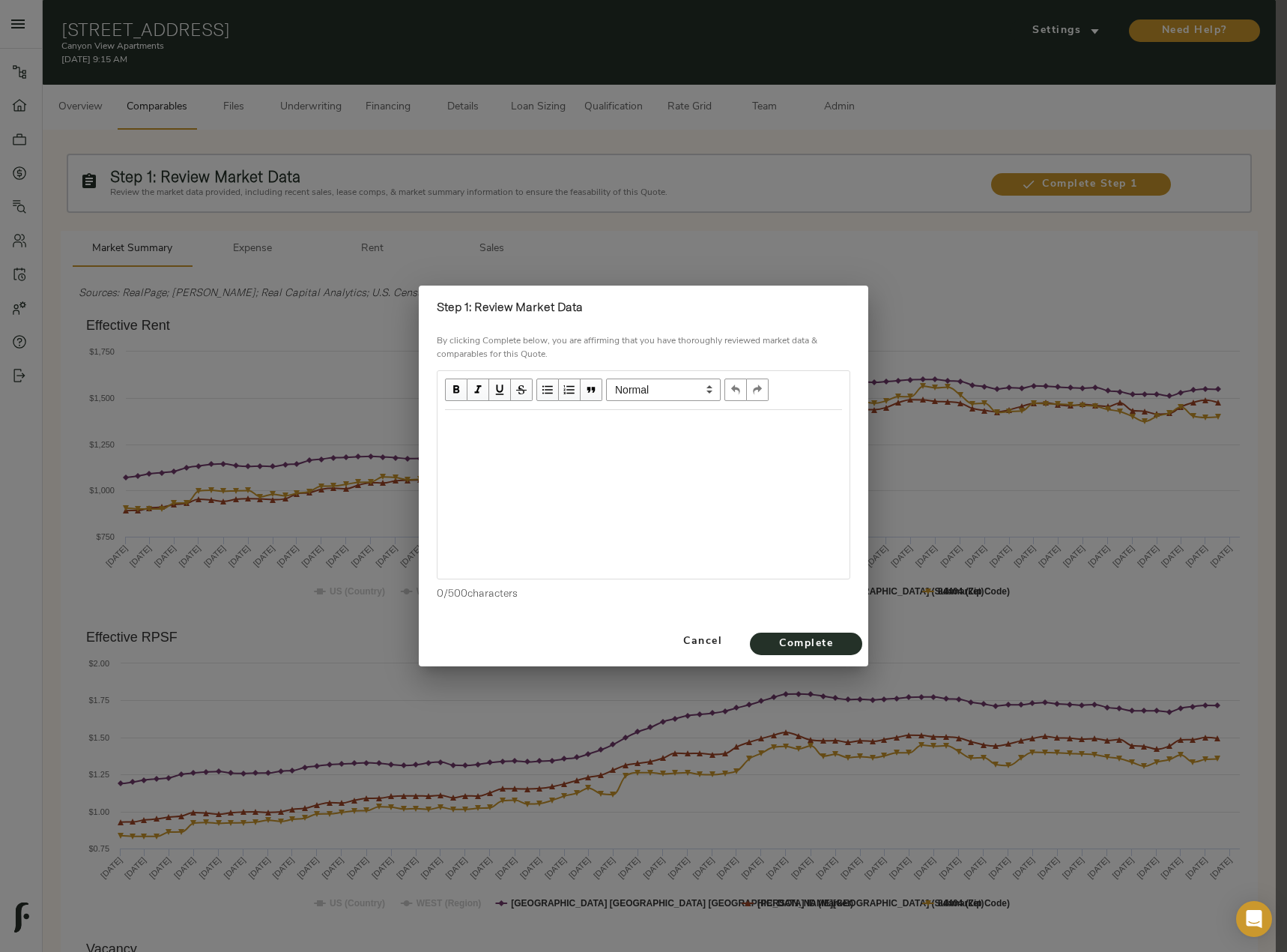
click at [601, 441] on div "Edit text" at bounding box center [643, 426] width 410 height 31
click at [554, 425] on div "Flat Effective Rent" at bounding box center [644, 426] width 397 height 17
click at [652, 433] on div "Flat Effective Rent from July 2024." at bounding box center [644, 426] width 397 height 17
click at [788, 425] on div "Flat Effective Rent from July 2024. 4.6% Vacancy in submarket." at bounding box center [644, 426] width 397 height 17
click at [826, 431] on div "Flat Effective Rent from July 2024. 4.6% Vacancy in submarket. $258," at bounding box center [644, 426] width 397 height 17
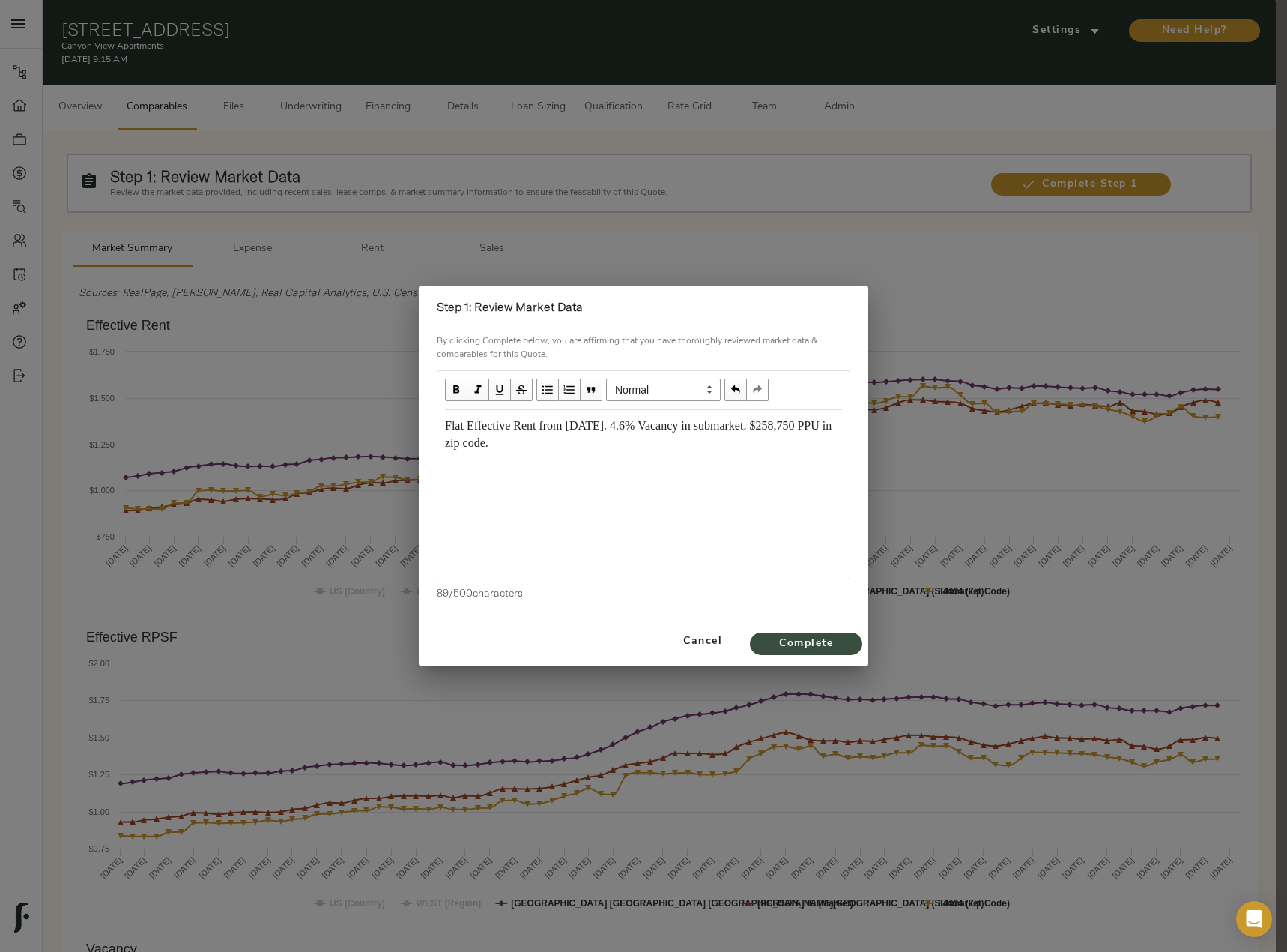
click at [827, 646] on span "Complete" at bounding box center [806, 644] width 82 height 19
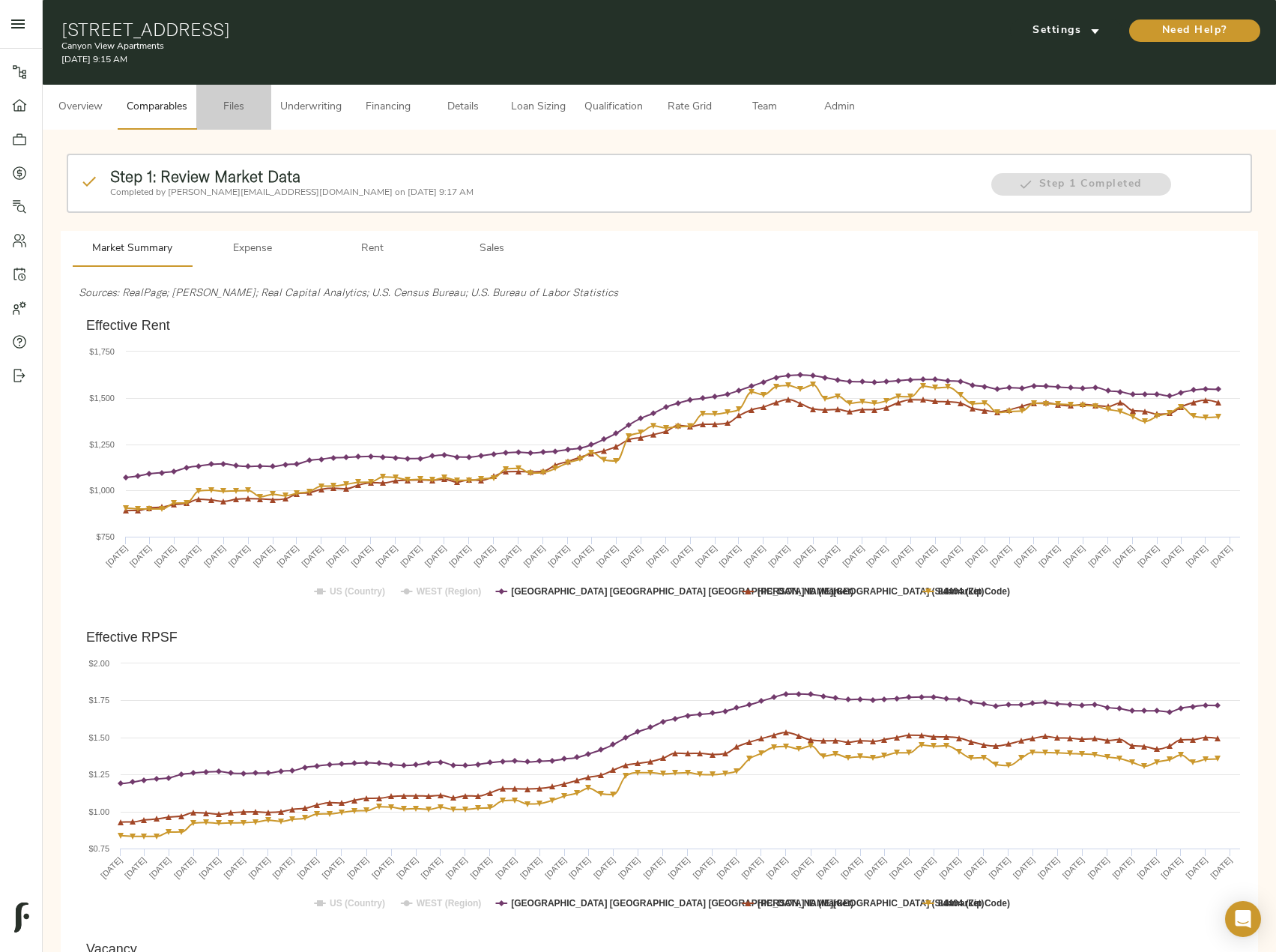
click at [250, 105] on span "Files" at bounding box center [234, 108] width 57 height 19
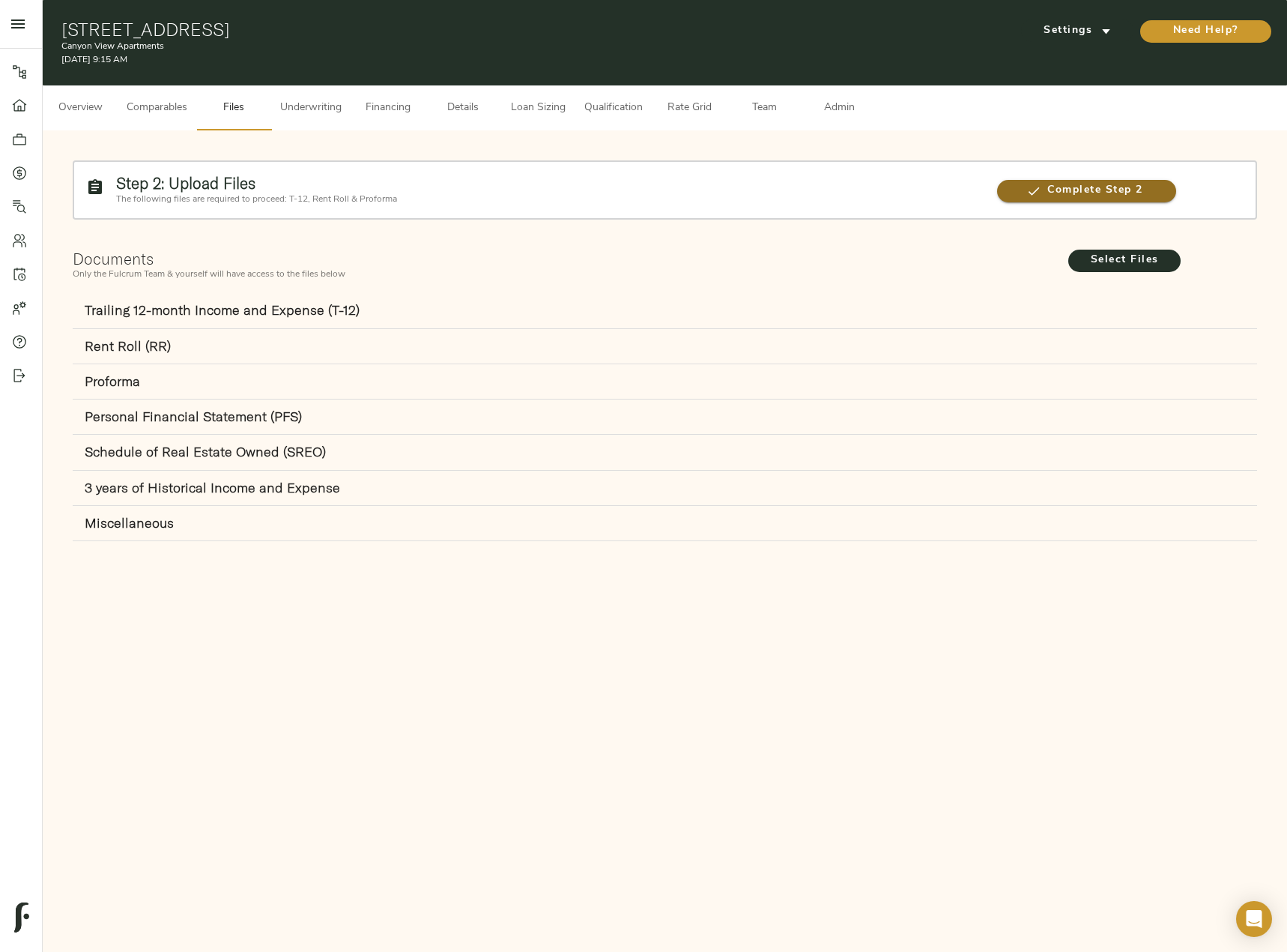
click at [1110, 190] on span "Complete Step 2" at bounding box center [1086, 191] width 179 height 19
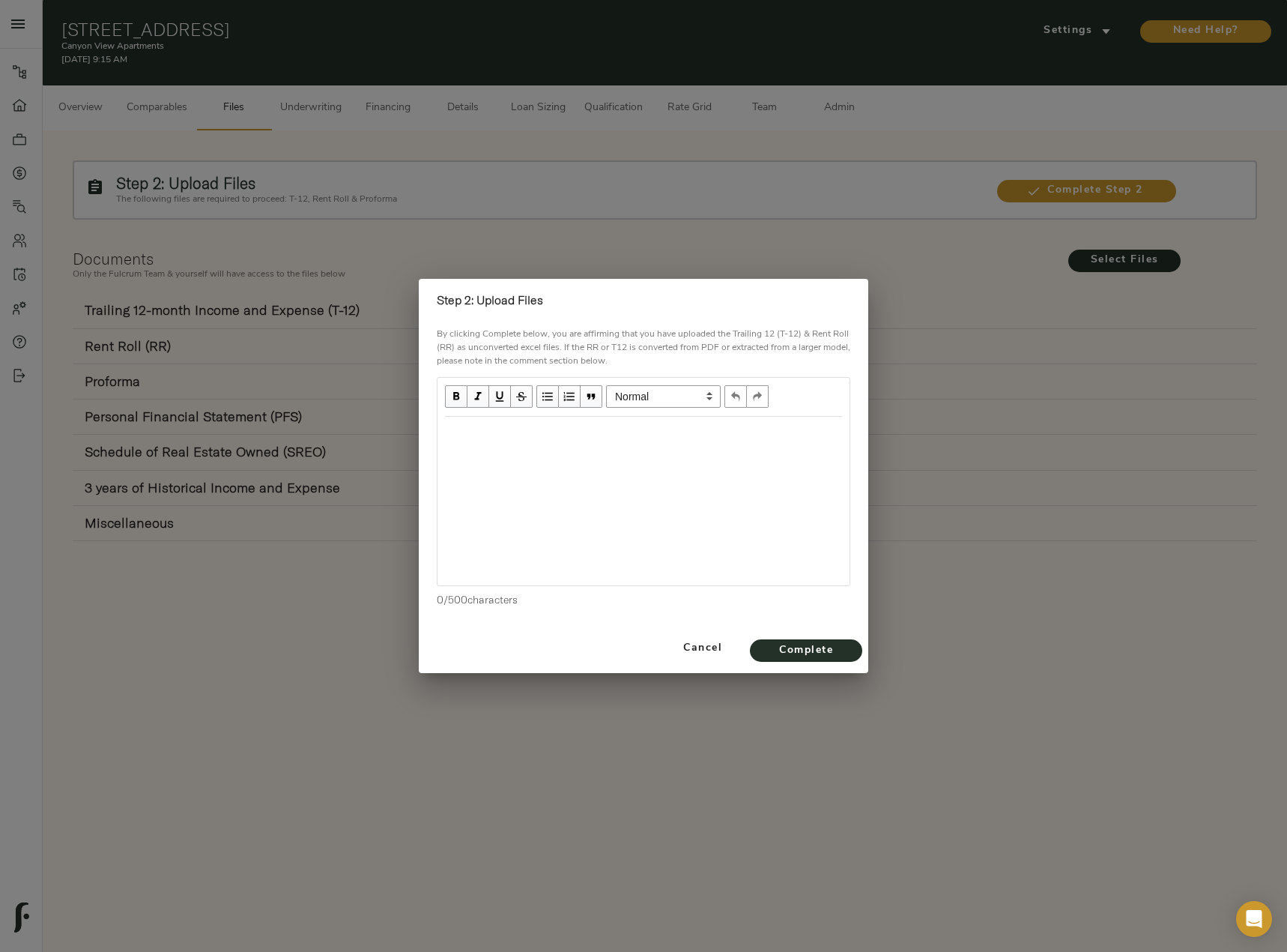
click at [533, 418] on div "Edit text" at bounding box center [643, 433] width 410 height 31
click at [681, 435] on div "Both RR and T-12 are accounting outputs" at bounding box center [644, 433] width 397 height 17
click at [826, 652] on span "Complete" at bounding box center [806, 651] width 82 height 19
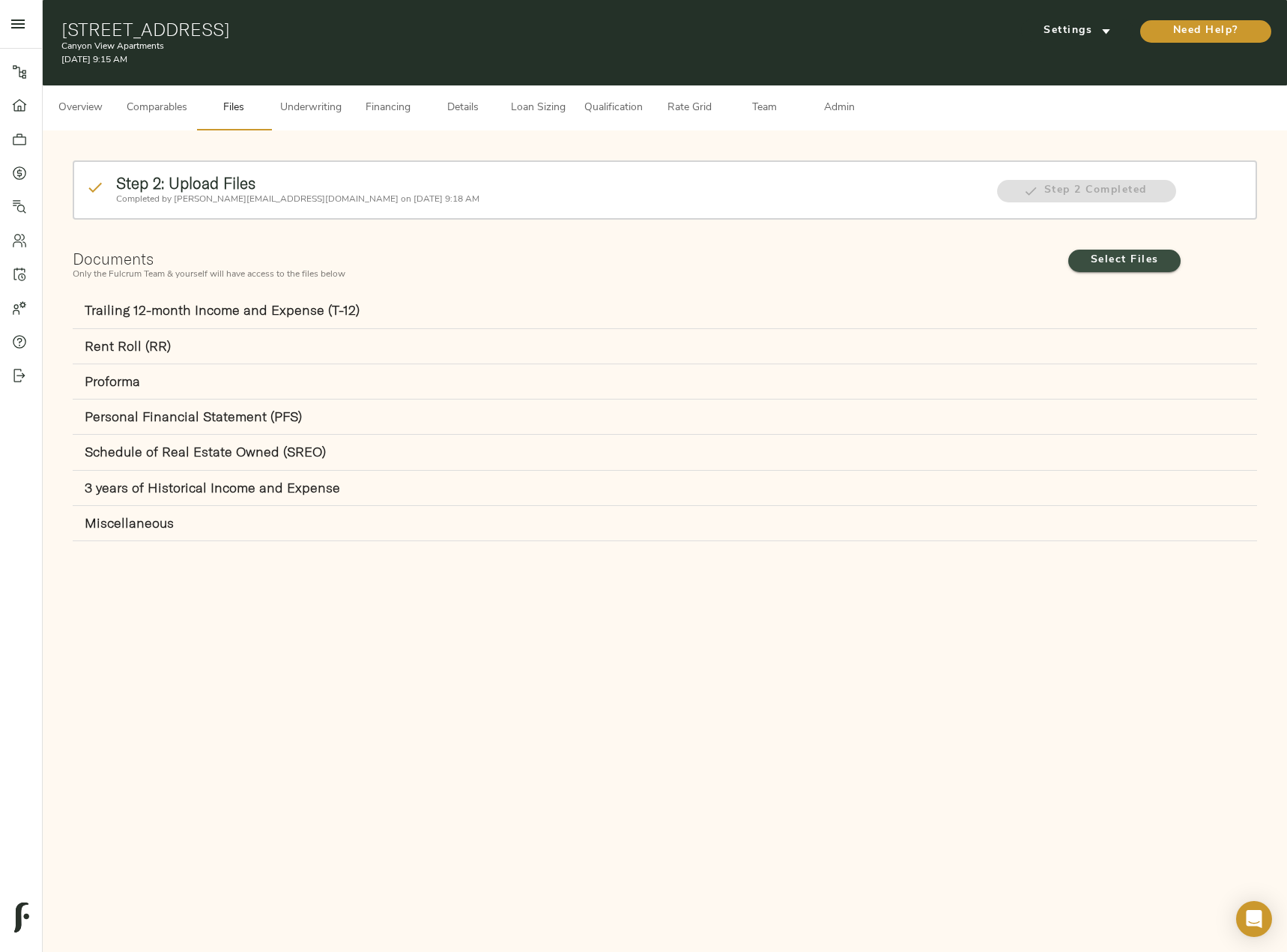
click at [1114, 255] on span "Select Files" at bounding box center [1124, 261] width 82 height 19
click at [0, 0] on input "Select Files" at bounding box center [0, 0] width 0 height 0
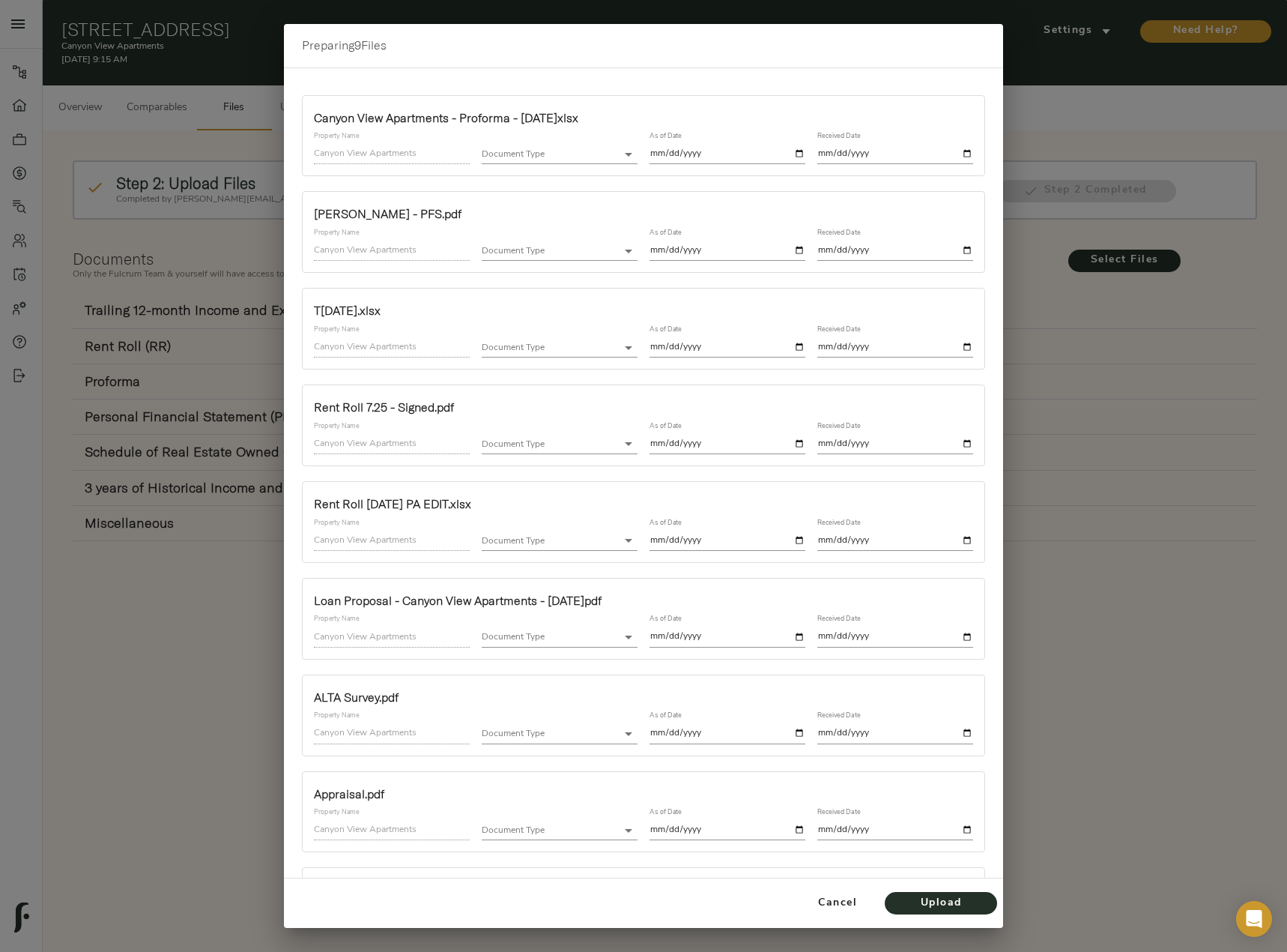
click at [556, 155] on body "Canyon View Apartments - 1060 12th St, Ogden, UT 84404 Pipeline Dashboard Portf…" at bounding box center [644, 552] width 1287 height 1104
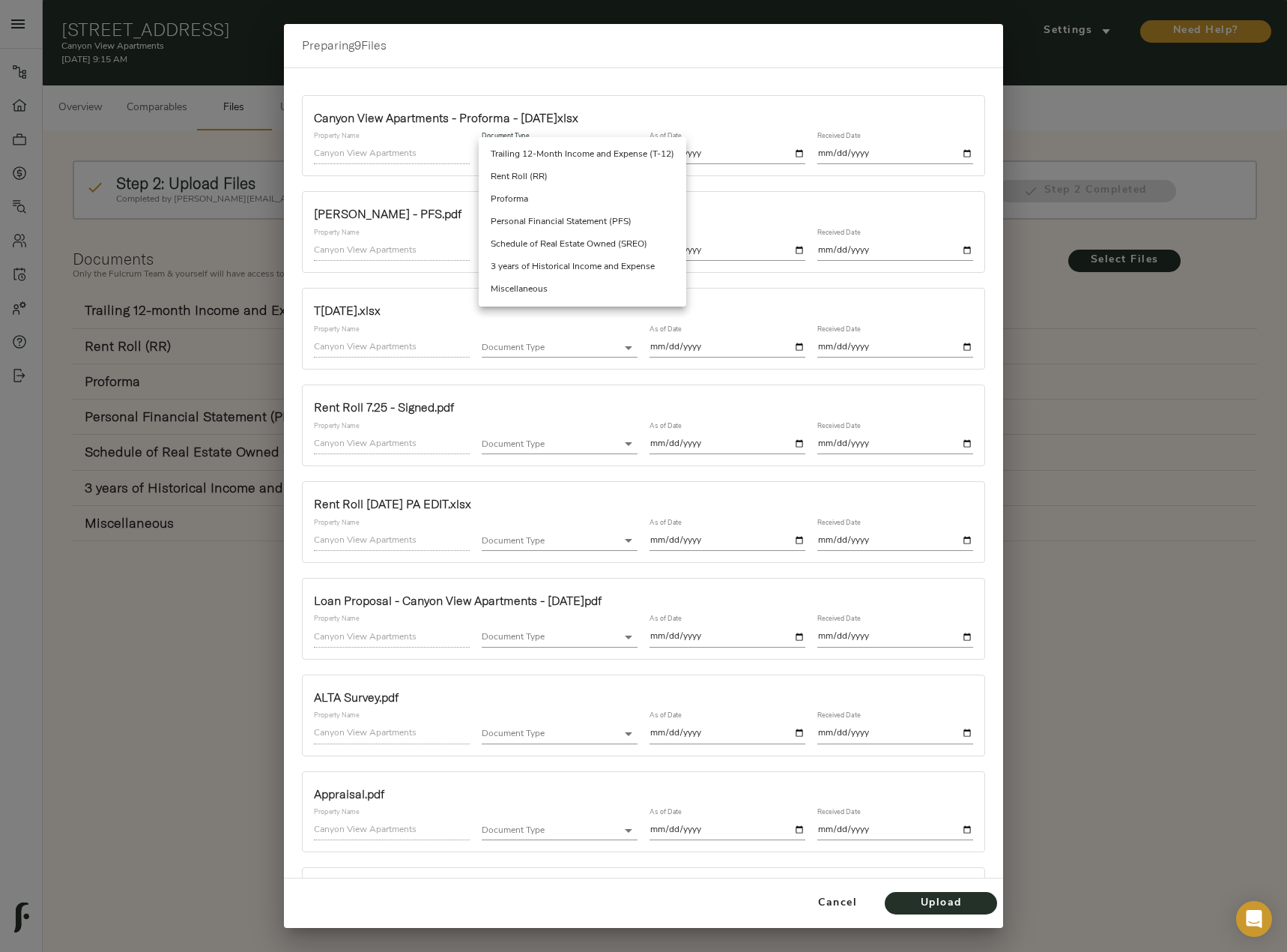
click at [551, 200] on li "Proforma" at bounding box center [582, 200] width 207 height 22
type input "proforma"
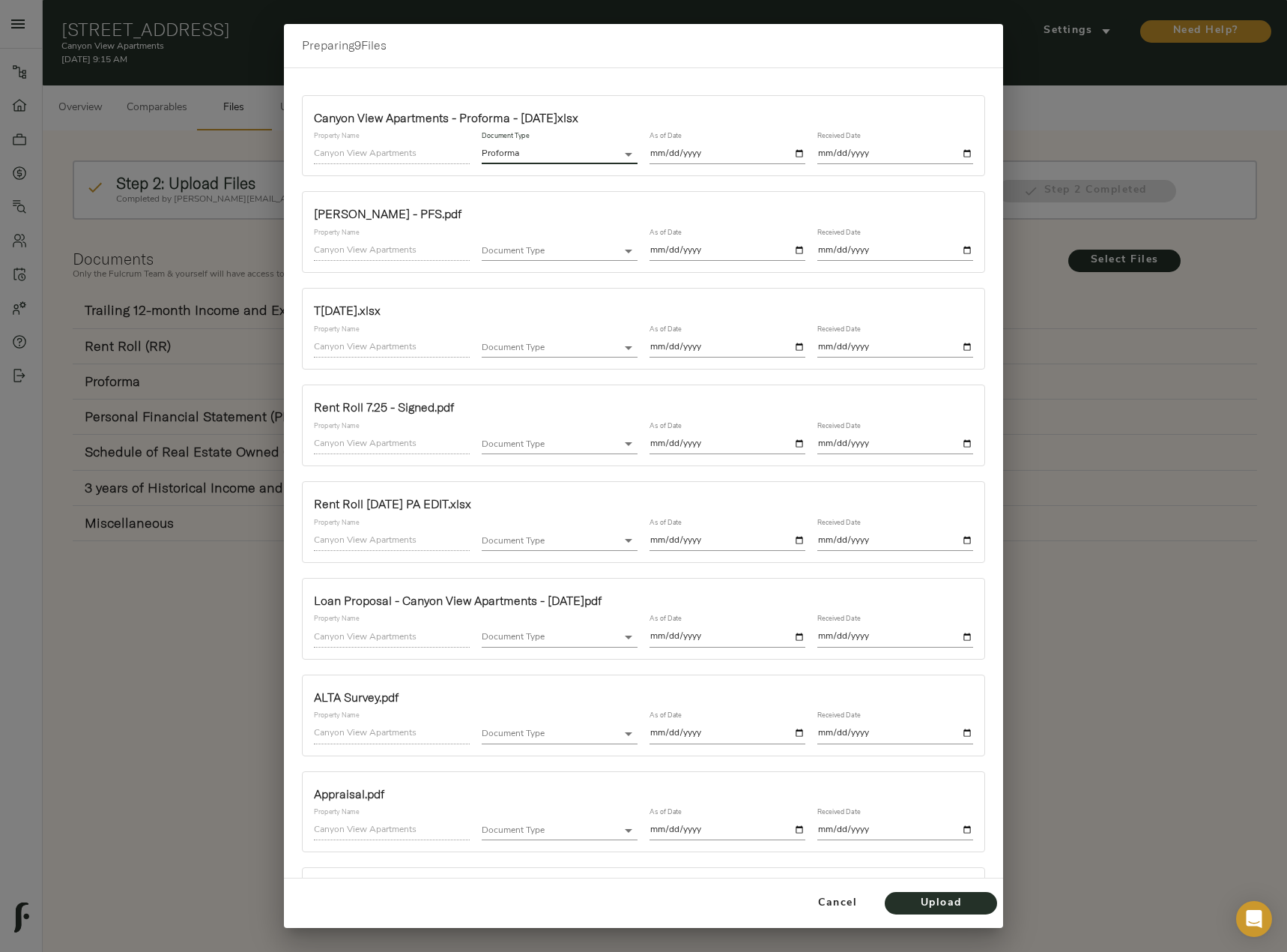
click at [791, 150] on input "date" at bounding box center [727, 154] width 155 height 20
type input "2025-08-14"
click at [957, 158] on input "date" at bounding box center [895, 154] width 155 height 20
type input "2025-08-21"
click at [573, 249] on body "Canyon View Apartments - 1060 12th St, Ogden, UT 84404 Pipeline Dashboard Portf…" at bounding box center [644, 552] width 1287 height 1104
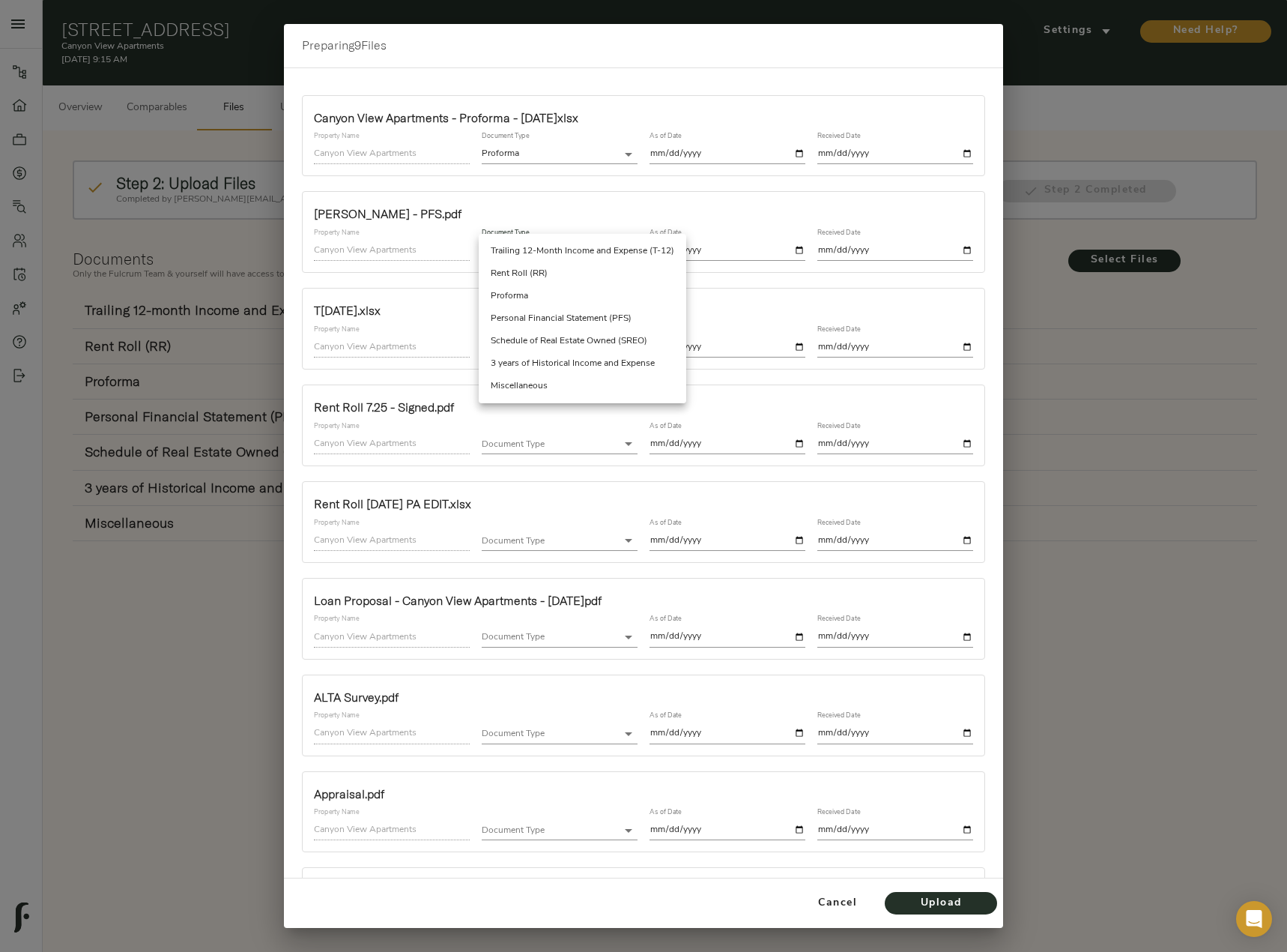
click at [579, 319] on li "Personal Financial Statement (PFS)" at bounding box center [582, 319] width 207 height 22
type input "personal_financial_statement"
click at [790, 248] on input "date" at bounding box center [727, 250] width 155 height 20
click at [793, 257] on input "date" at bounding box center [727, 250] width 155 height 20
type input "2025-06-30"
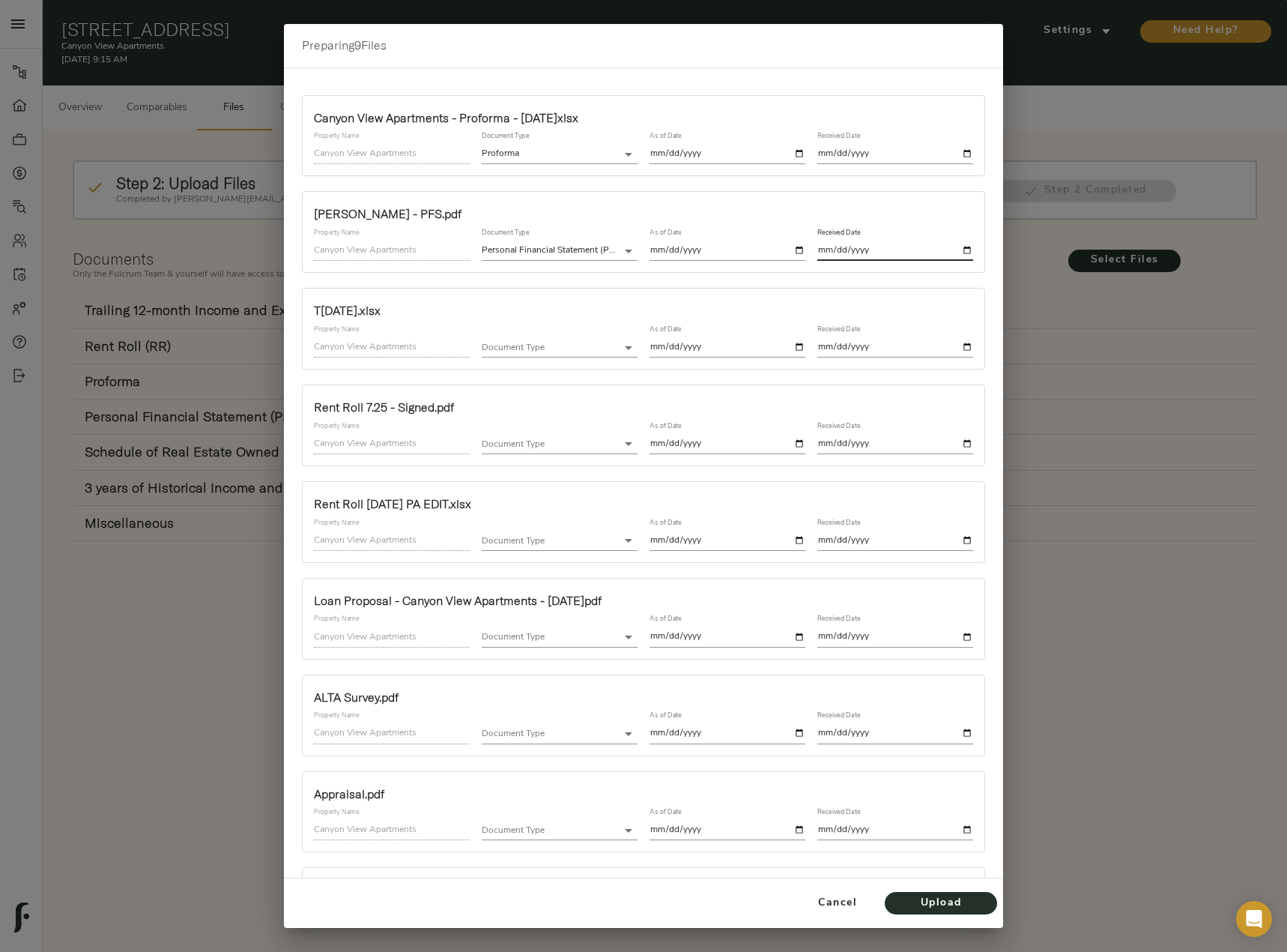
click at [952, 246] on input "date" at bounding box center [895, 250] width 155 height 20
type input "2025-08-20"
click at [951, 157] on input "2025-08-21" at bounding box center [895, 154] width 155 height 20
click at [954, 149] on input "2025-08-21" at bounding box center [895, 154] width 155 height 20
type input "2025-08-20"
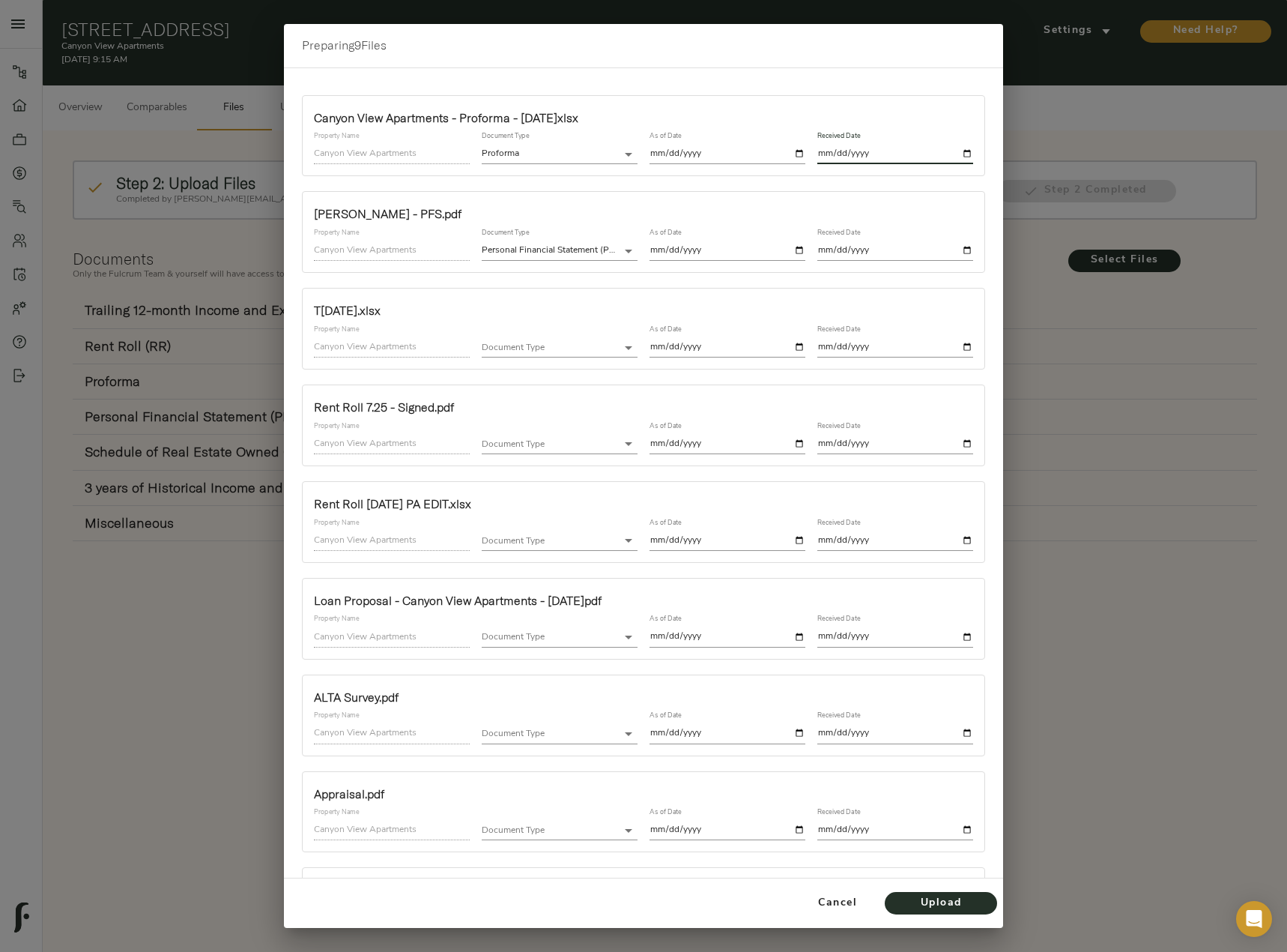
click at [550, 347] on body "Canyon View Apartments - 1060 12th St, Ogden, UT 84404 Pipeline Dashboard Portf…" at bounding box center [644, 552] width 1287 height 1104
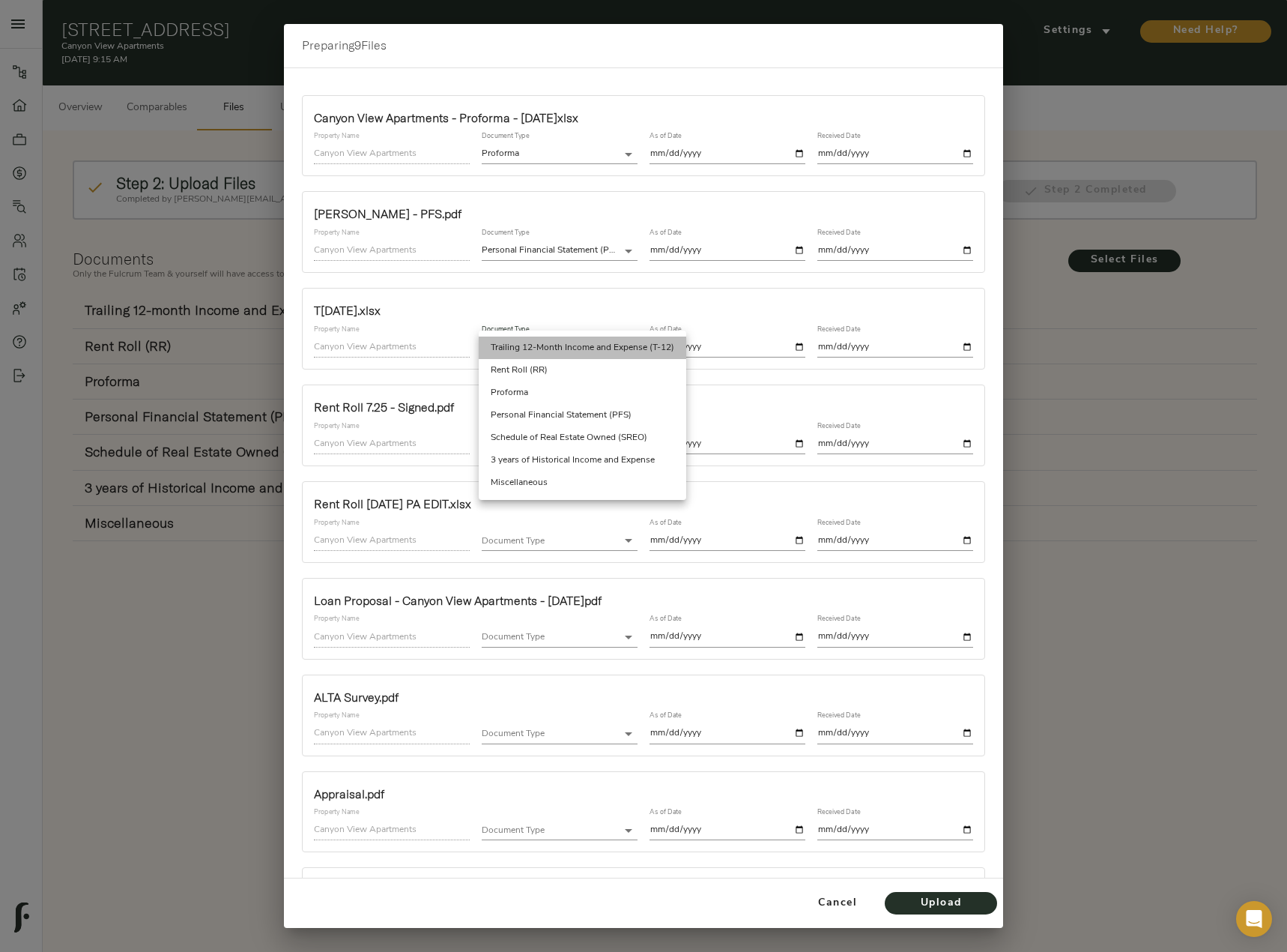
click at [650, 352] on li "Trailing 12-Month Income and Expense (T-12)" at bounding box center [582, 347] width 207 height 22
type input "trailing_twelve"
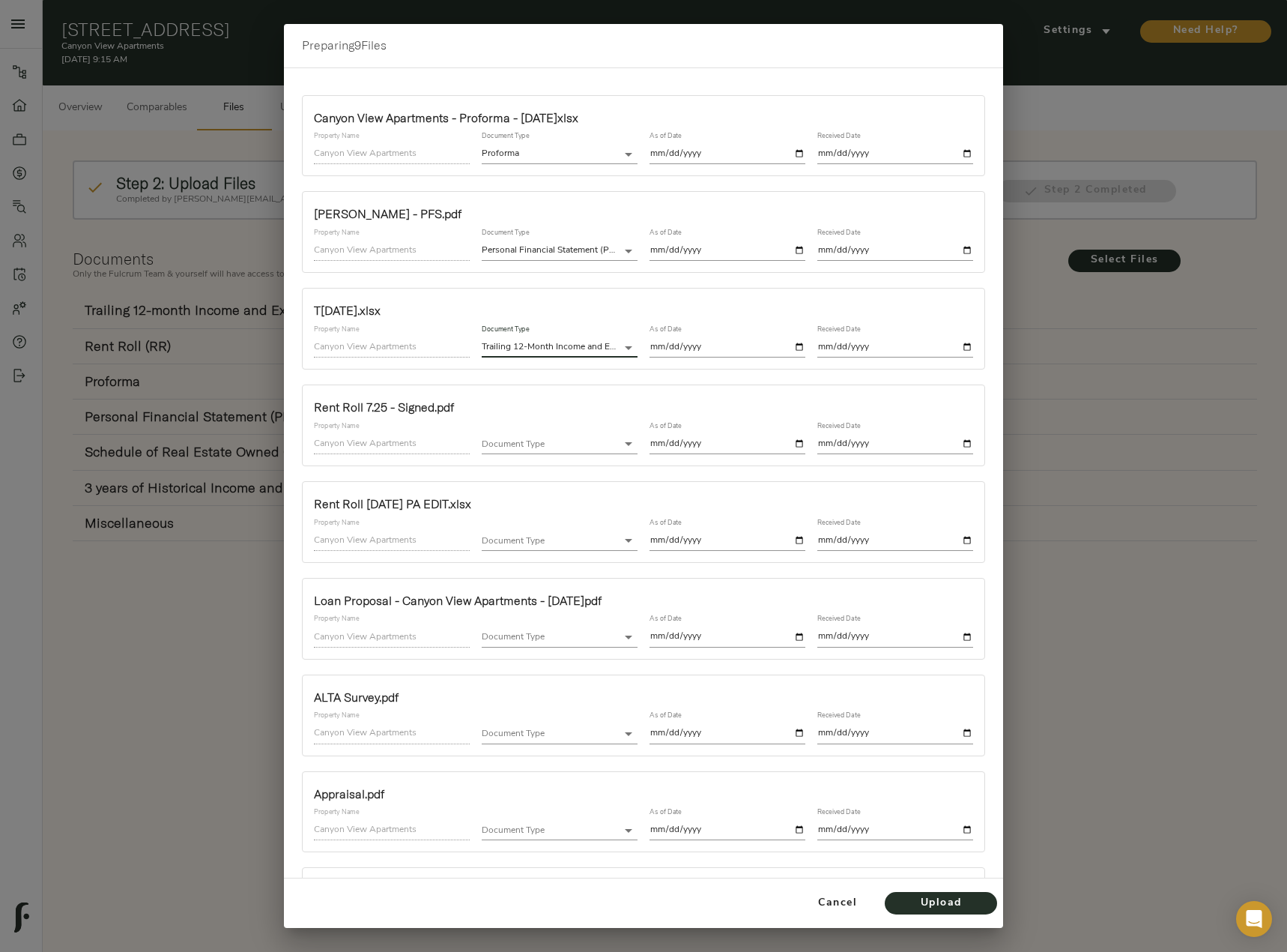
click at [725, 347] on input "date" at bounding box center [727, 346] width 155 height 20
click at [789, 344] on input "date" at bounding box center [727, 346] width 155 height 20
type input "2025-07-31"
click at [955, 346] on input "date" at bounding box center [895, 346] width 155 height 20
type input "2025-08-20"
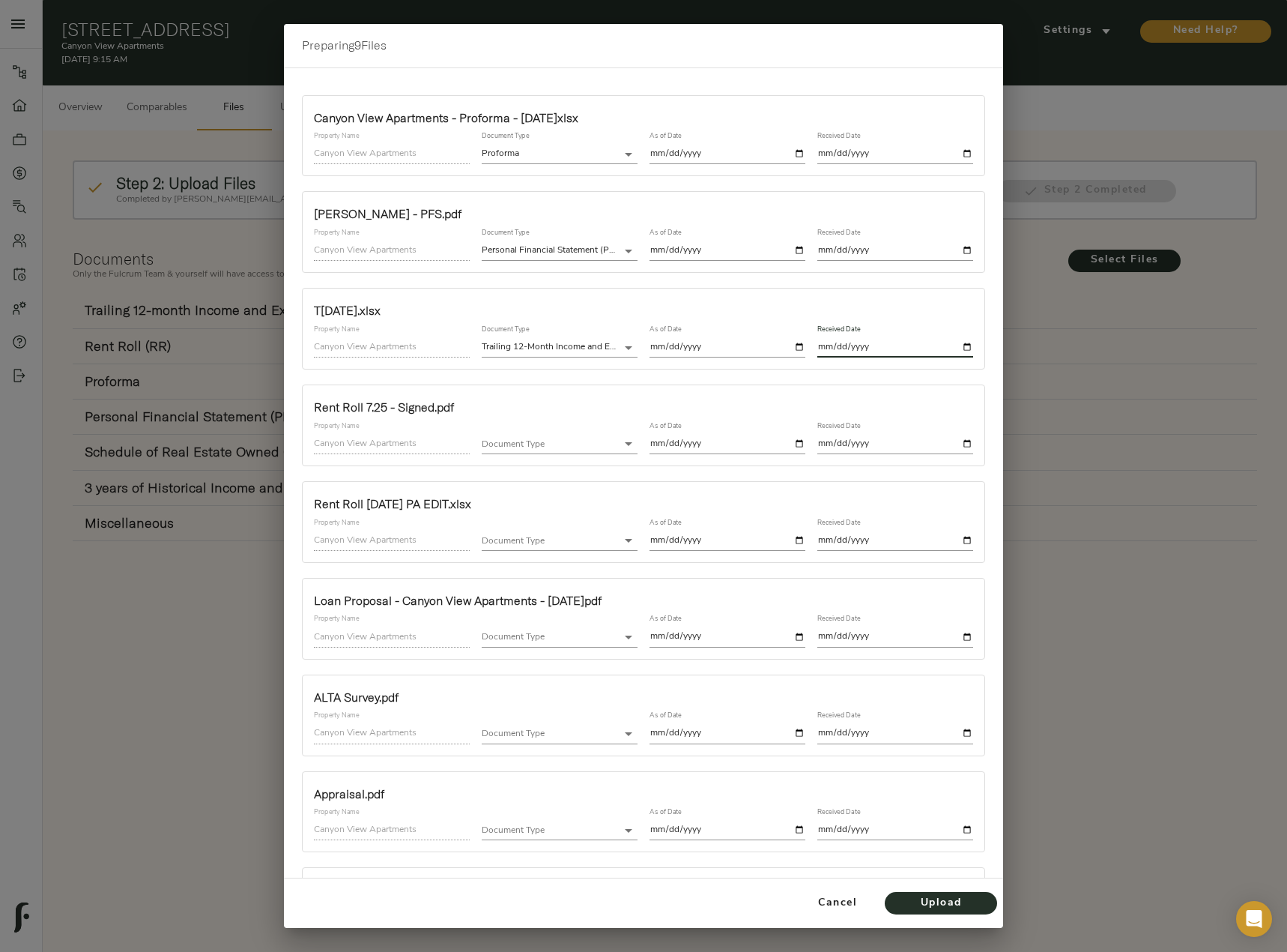
click at [536, 443] on body "Canyon View Apartments - 1060 12th St, Ogden, UT 84404 Pipeline Dashboard Portf…" at bounding box center [644, 552] width 1287 height 1104
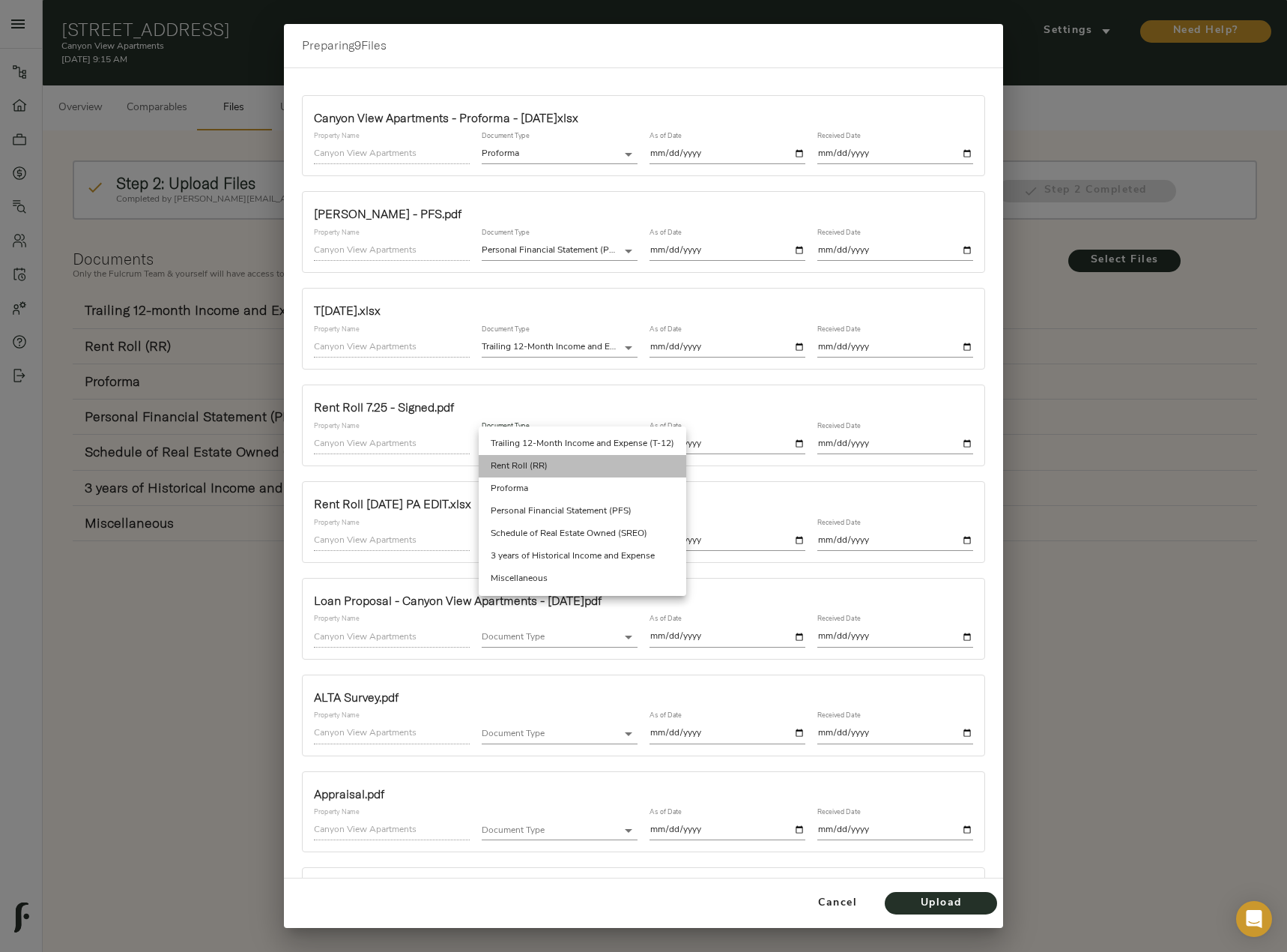
click at [545, 466] on li "Rent Roll (RR)" at bounding box center [582, 466] width 207 height 22
type input "rent_roll"
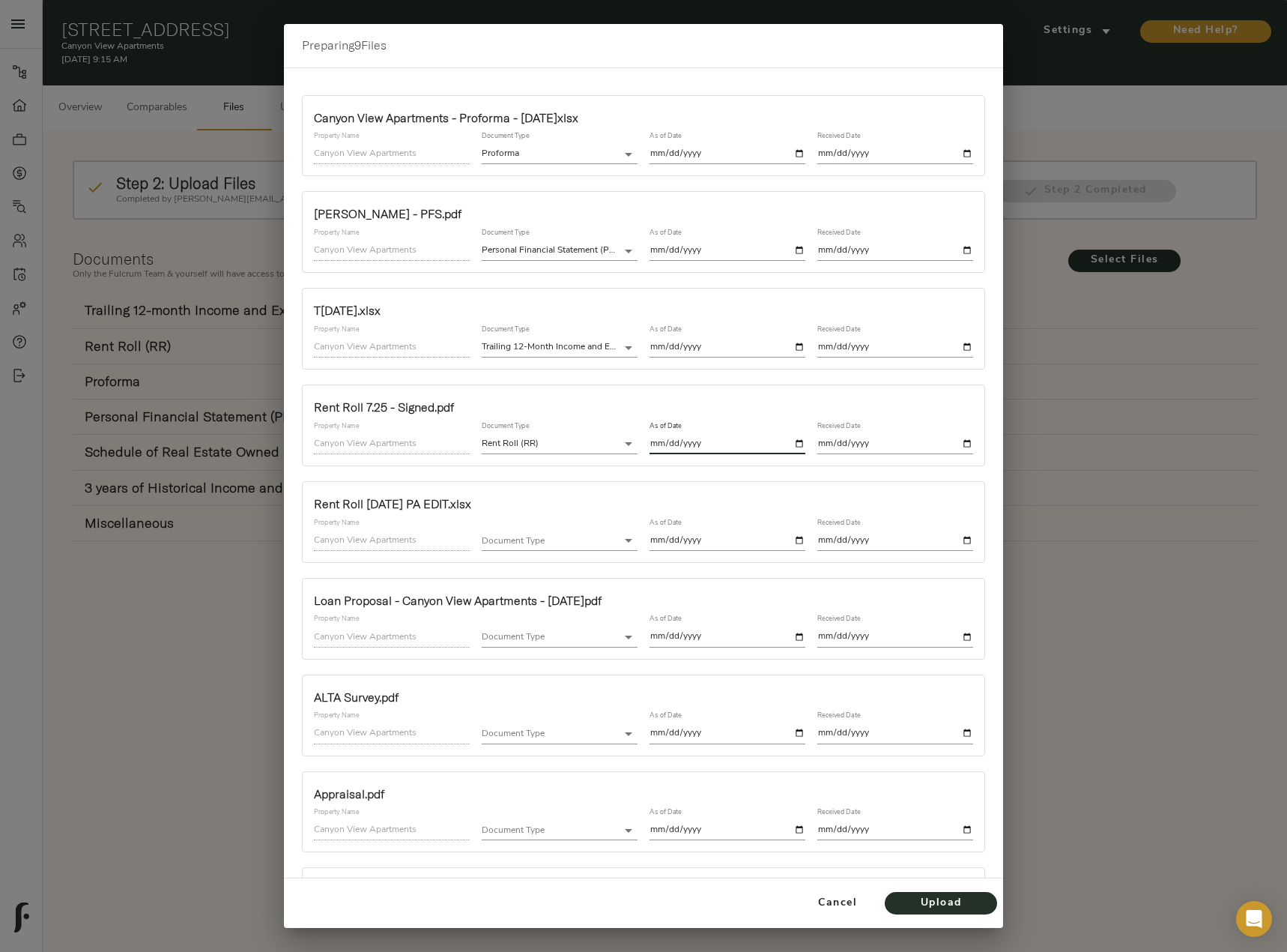
click at [791, 443] on input "date" at bounding box center [727, 443] width 155 height 20
type input "2025-07-25"
click at [954, 441] on input "date" at bounding box center [895, 443] width 155 height 20
type input "2025-08-20"
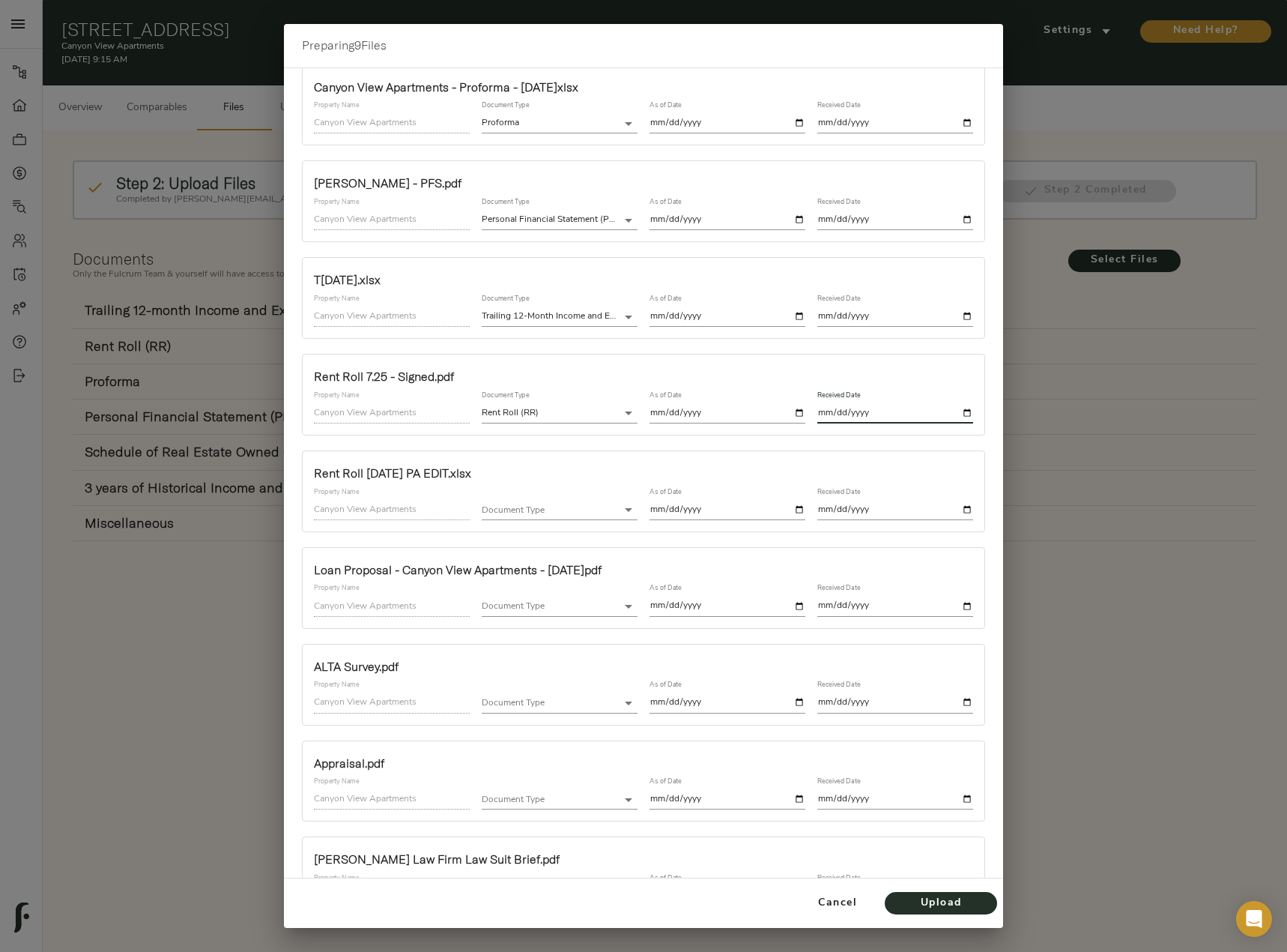
scroll to position [9, 0]
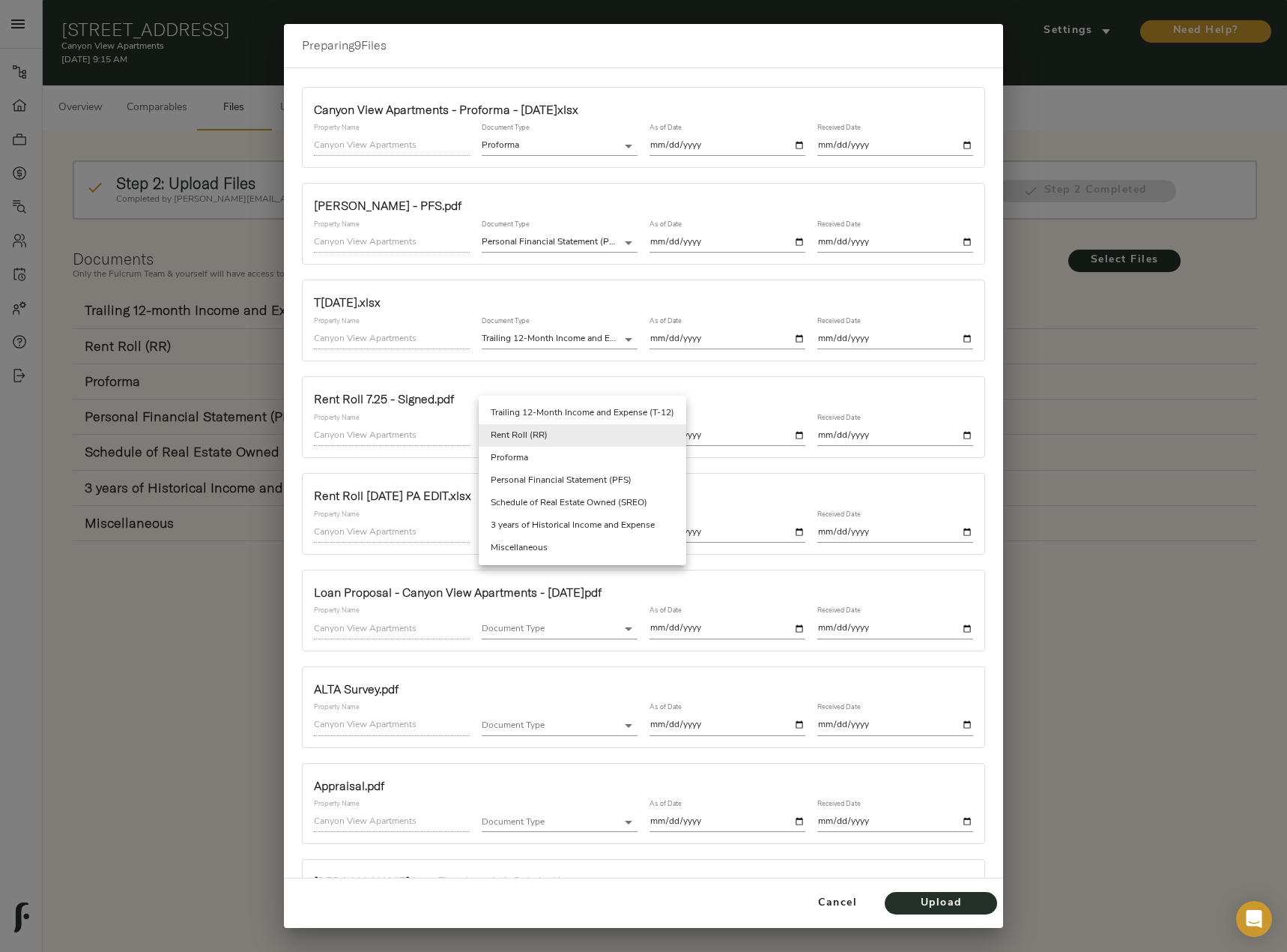
click at [580, 432] on body "Canyon View Apartments - 1060 12th St, Ogden, UT 84404 Pipeline Dashboard Portf…" at bounding box center [644, 552] width 1287 height 1104
click at [557, 543] on li "Miscellaneous" at bounding box center [582, 548] width 207 height 22
type input "miscellaneous"
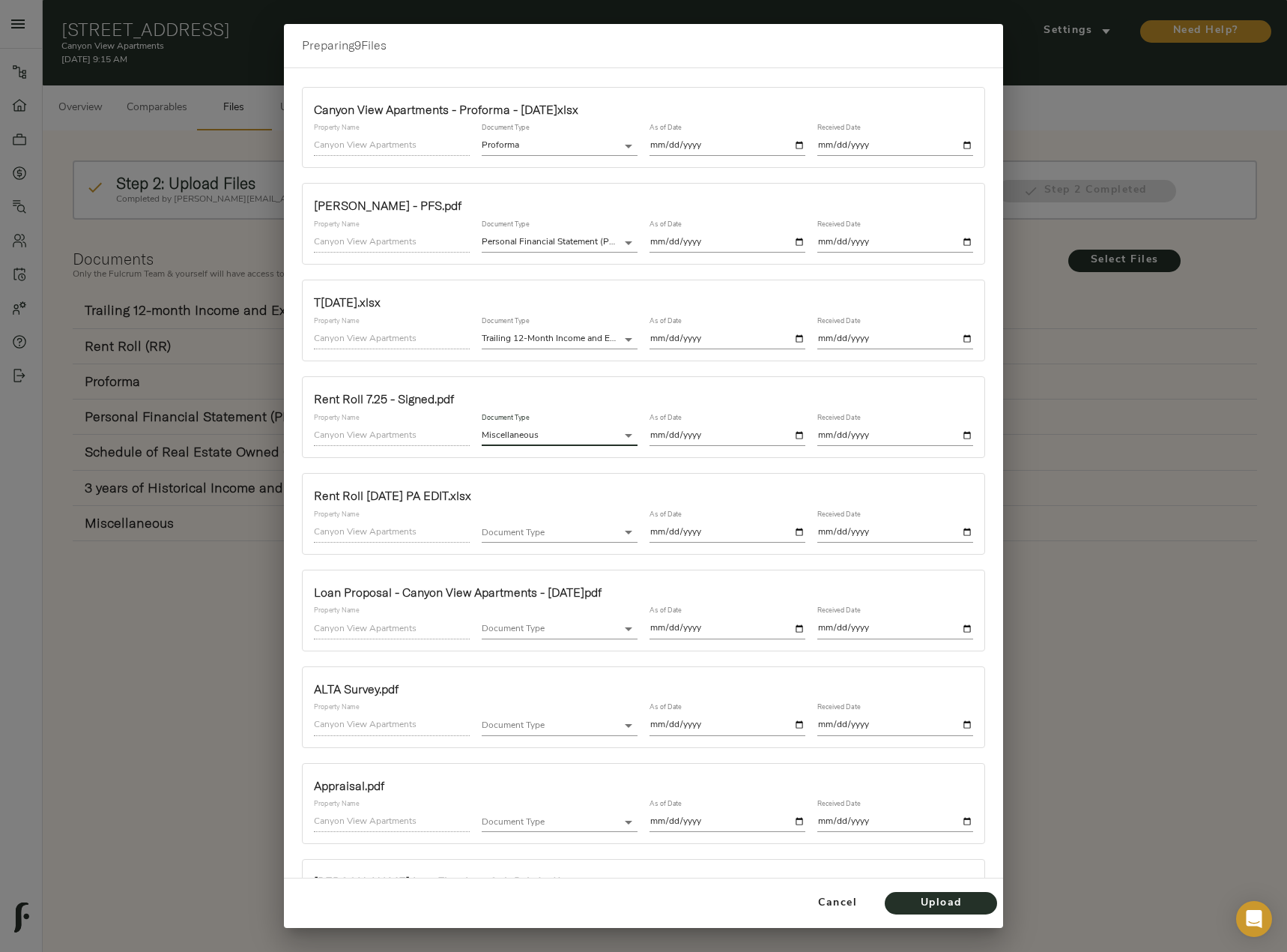
click at [585, 523] on body "Canyon View Apartments - 1060 12th St, Ogden, UT 84404 Pipeline Dashboard Portf…" at bounding box center [644, 552] width 1287 height 1104
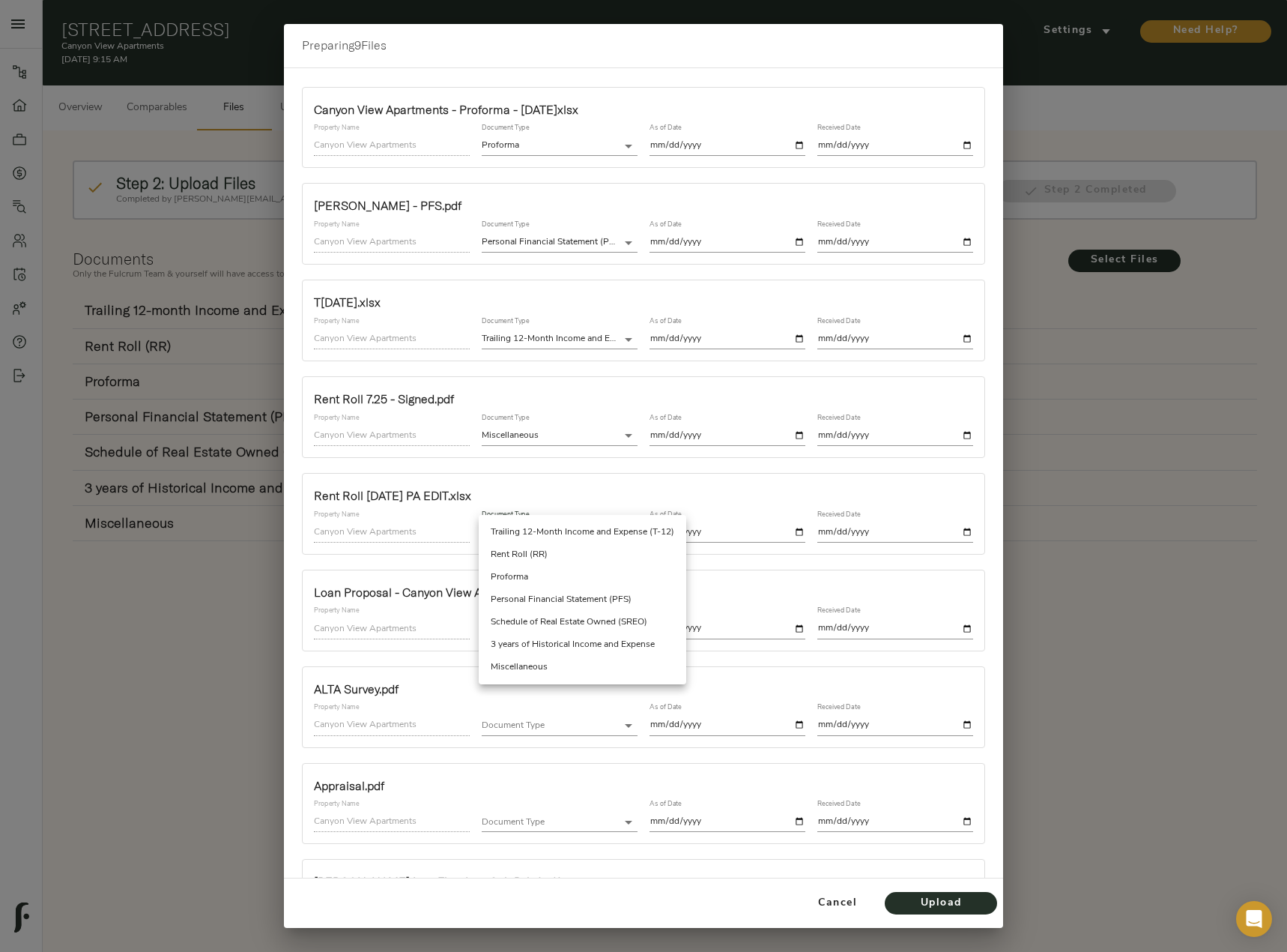
click at [583, 545] on li "Rent Roll (RR)" at bounding box center [582, 555] width 207 height 22
type input "rent_roll"
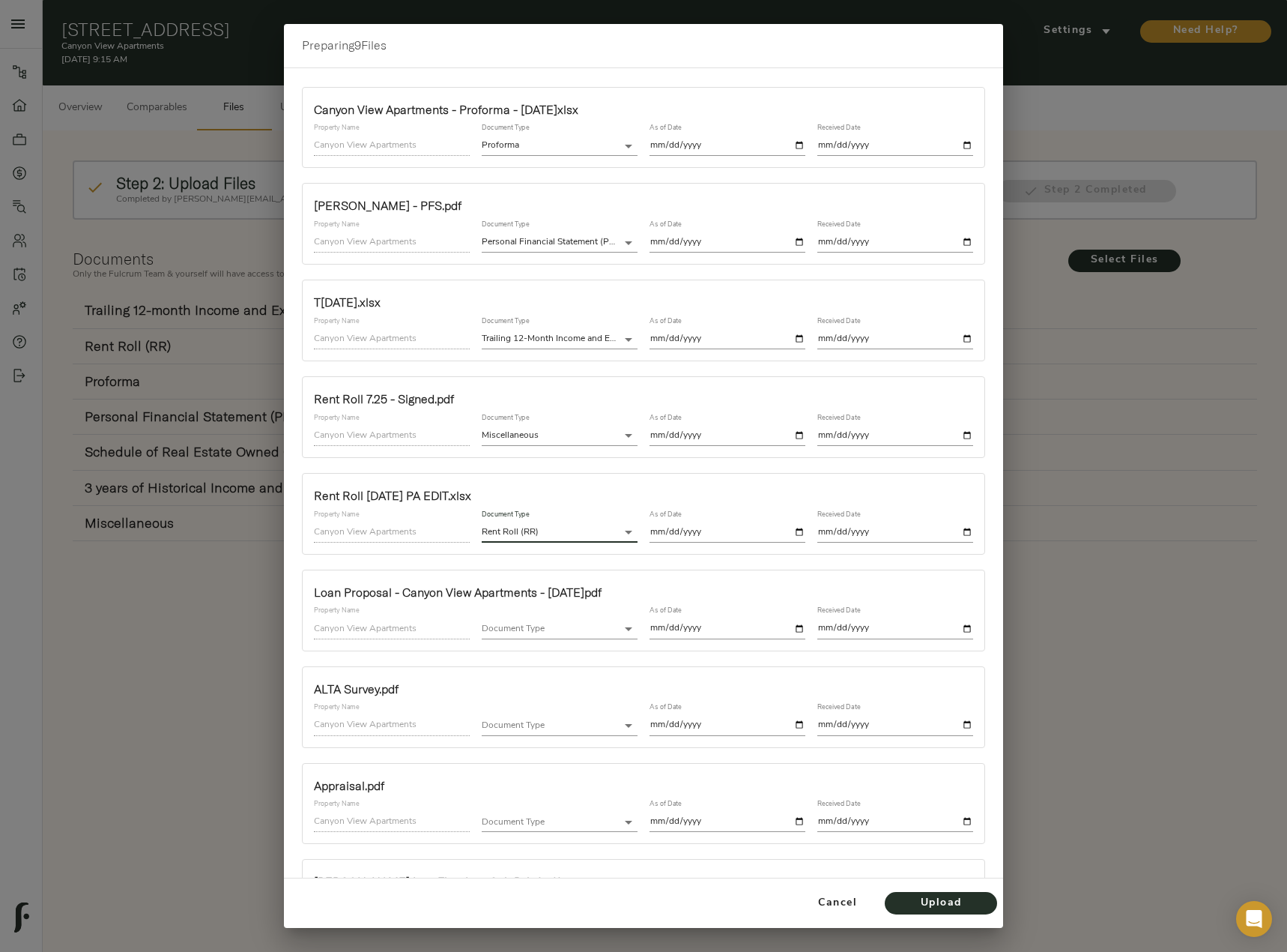
click at [789, 530] on input "date" at bounding box center [727, 532] width 155 height 20
type input "2025-07-25"
click at [960, 533] on input "date" at bounding box center [895, 532] width 155 height 20
type input "2025-08-21"
click at [574, 631] on body "Canyon View Apartments - 1060 12th St, Ogden, UT 84404 Pipeline Dashboard Portf…" at bounding box center [644, 552] width 1287 height 1104
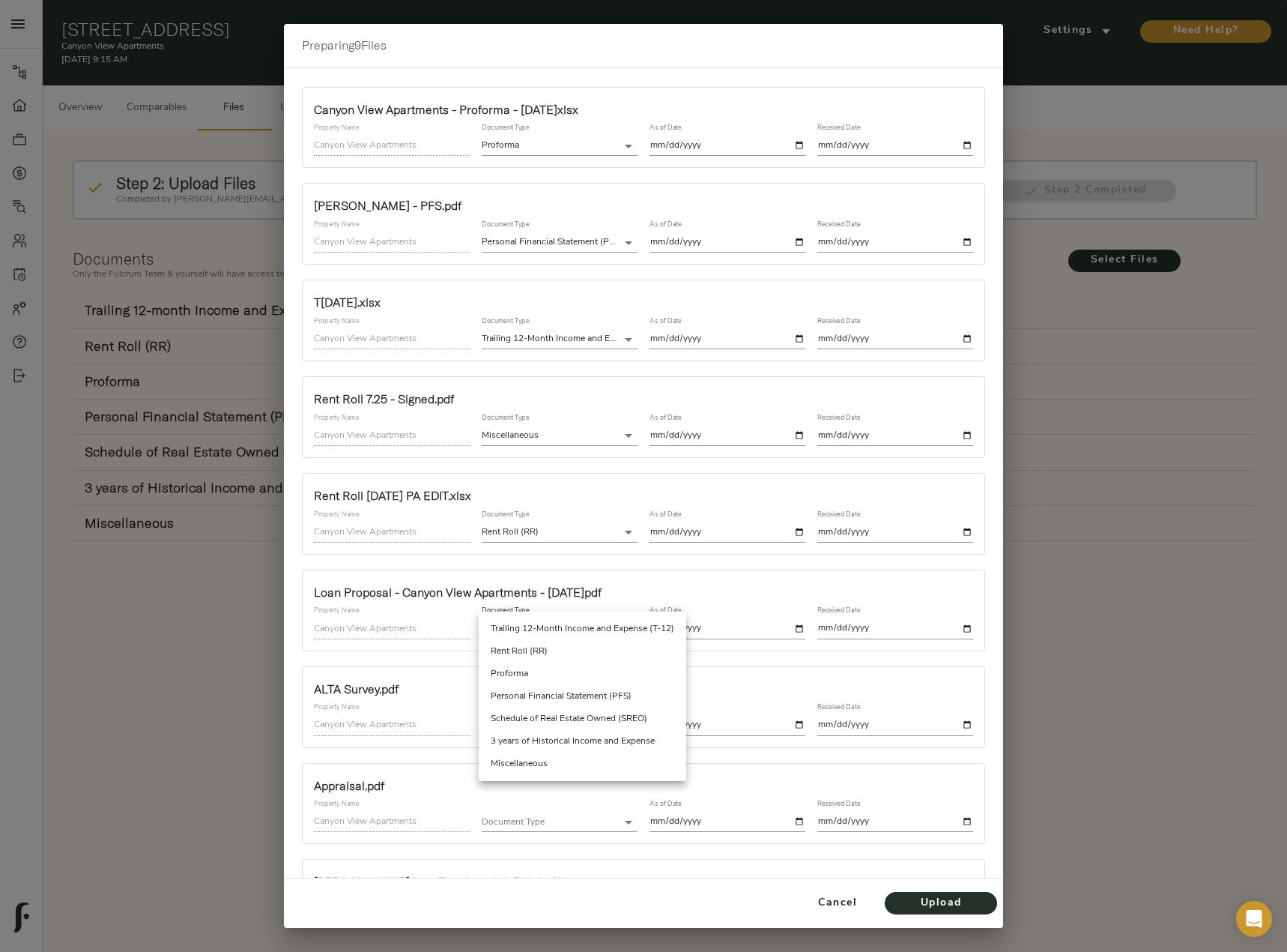
click at [544, 754] on li "Miscellaneous" at bounding box center [582, 764] width 207 height 22
type input "miscellaneous"
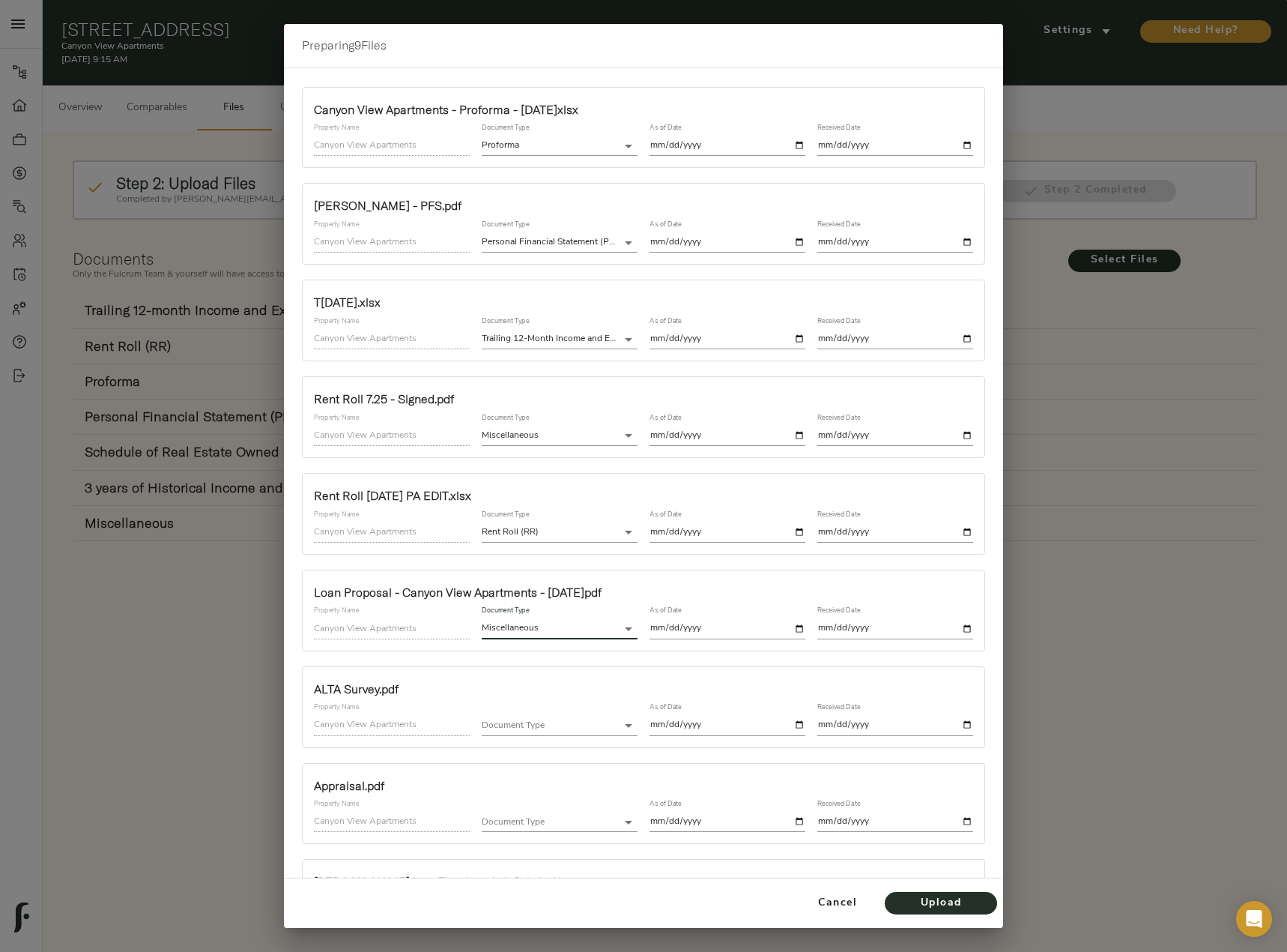
click at [787, 625] on input "date" at bounding box center [727, 628] width 155 height 20
type input "2025-08-20"
click at [957, 630] on input "date" at bounding box center [895, 628] width 155 height 20
type input "2025-08-20"
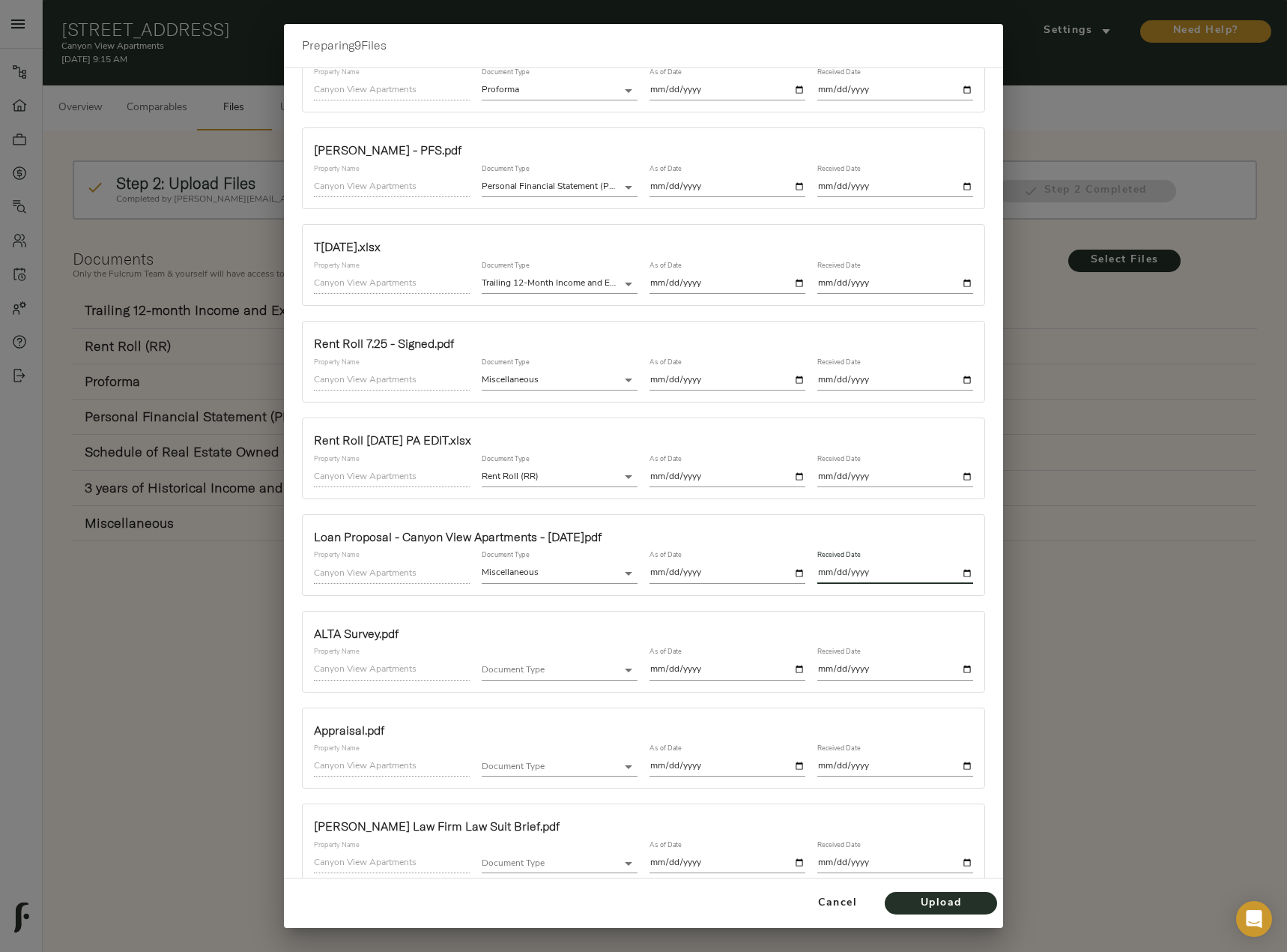
scroll to position [83, 0]
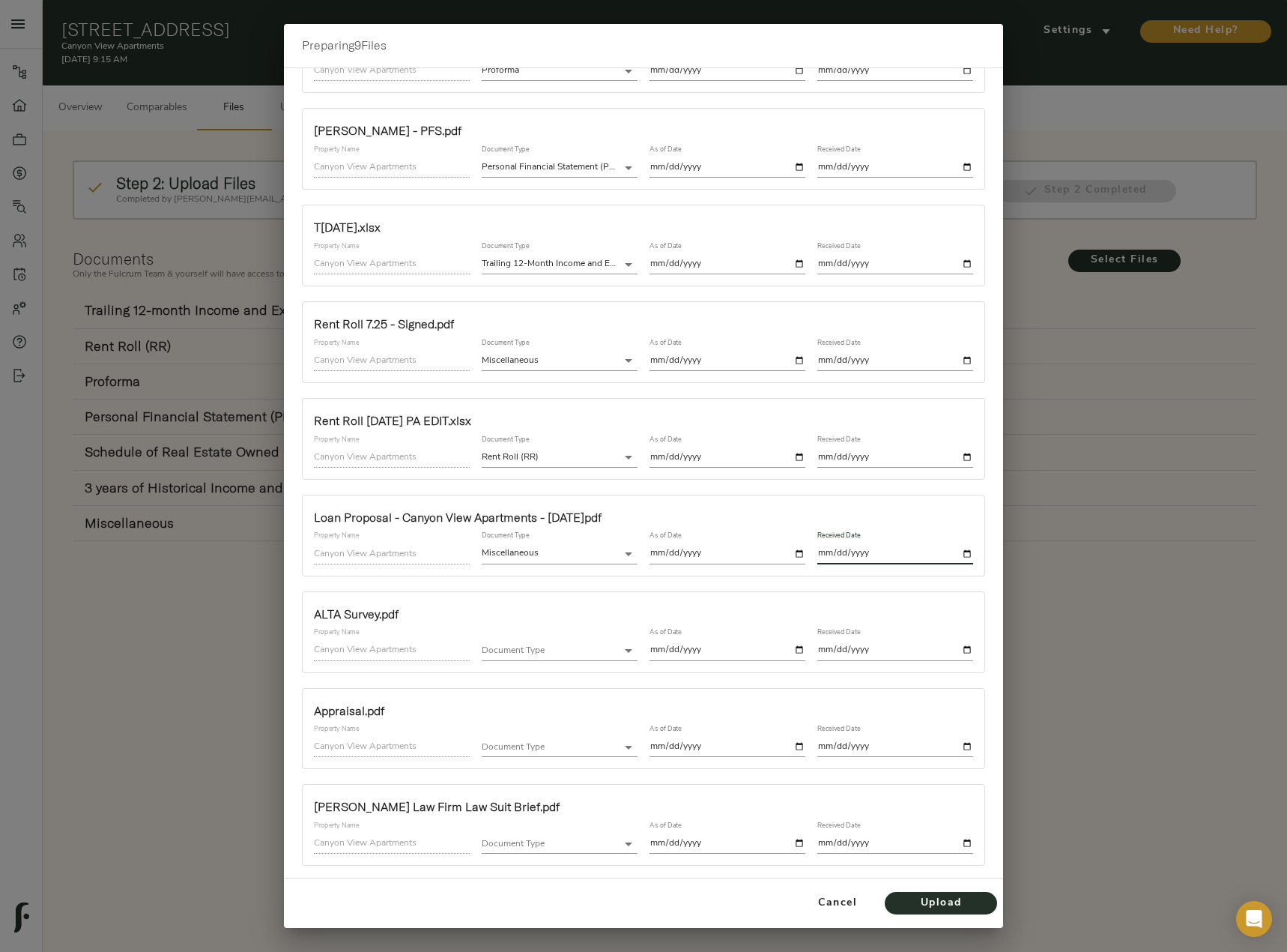
click at [564, 647] on body "Canyon View Apartments - 1060 12th St, Ogden, UT 84404 Pipeline Dashboard Portf…" at bounding box center [644, 552] width 1287 height 1104
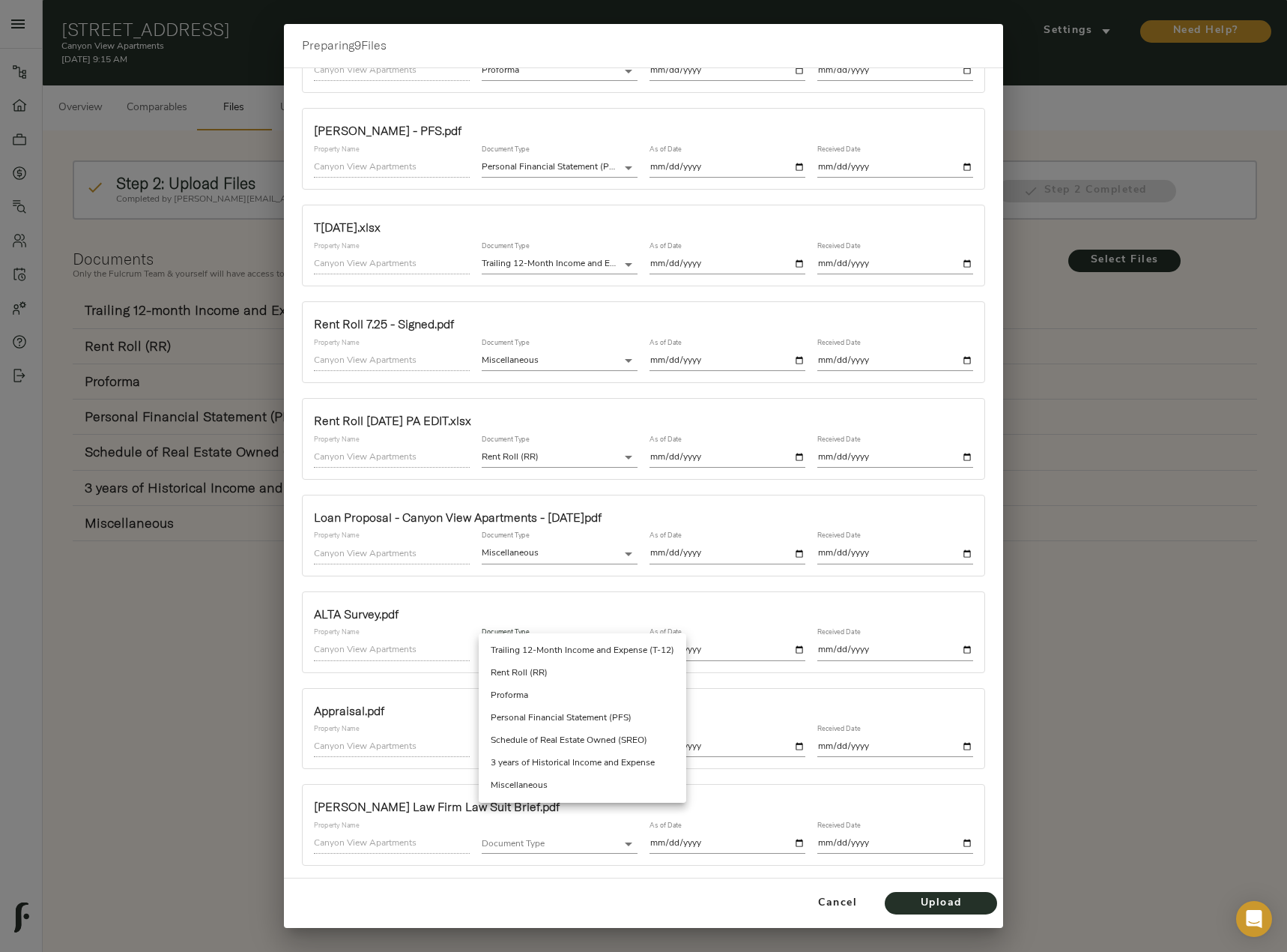
click at [545, 782] on li "Miscellaneous" at bounding box center [582, 785] width 207 height 22
type input "miscellaneous"
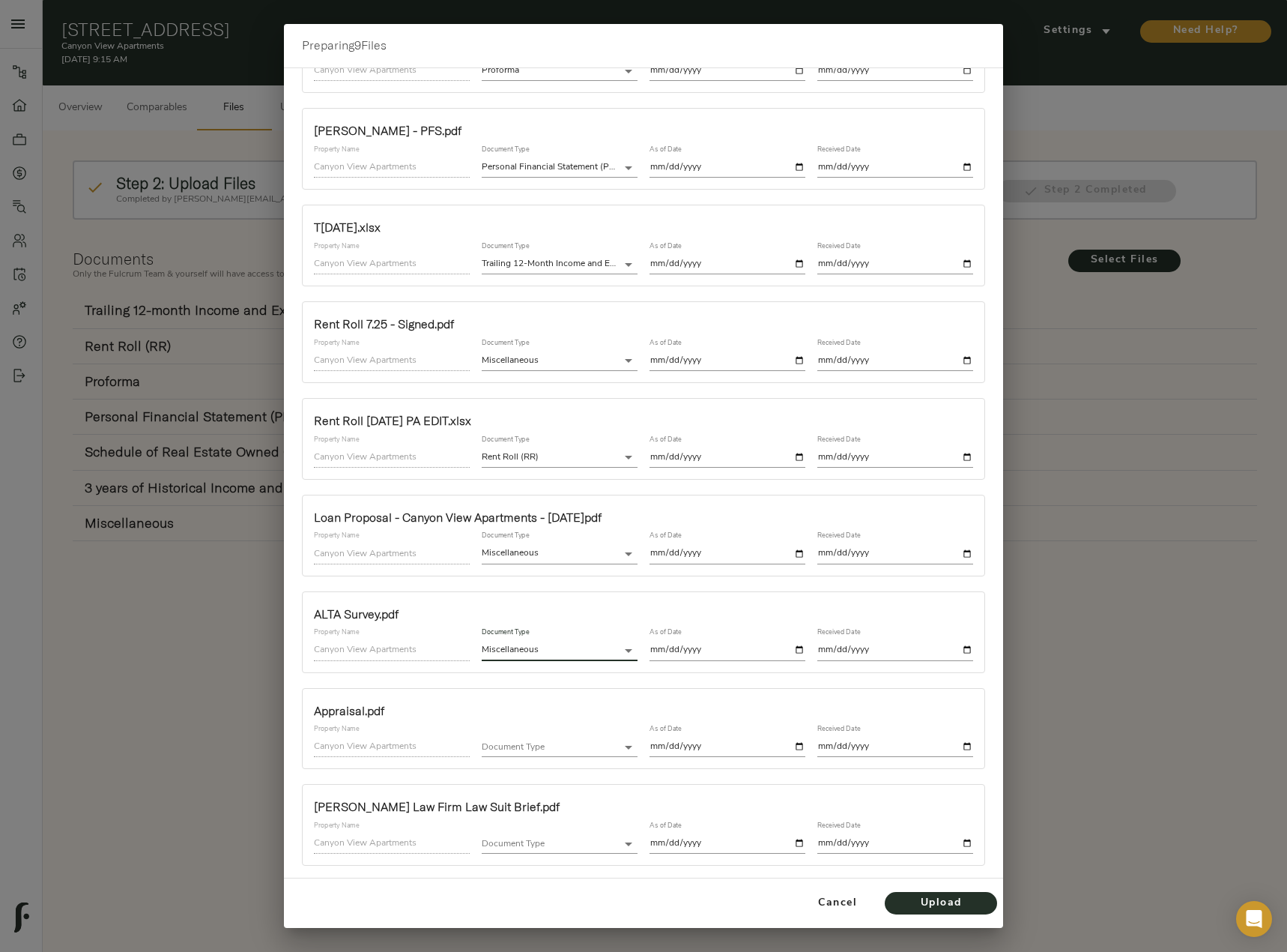
click at [794, 647] on input "date" at bounding box center [727, 650] width 155 height 20
type input "2025-08-21"
click at [955, 651] on input "date" at bounding box center [895, 650] width 155 height 20
type input "2025-08-21"
click at [568, 746] on body "Canyon View Apartments - 1060 12th St, Ogden, UT 84404 Pipeline Dashboard Portf…" at bounding box center [644, 552] width 1287 height 1104
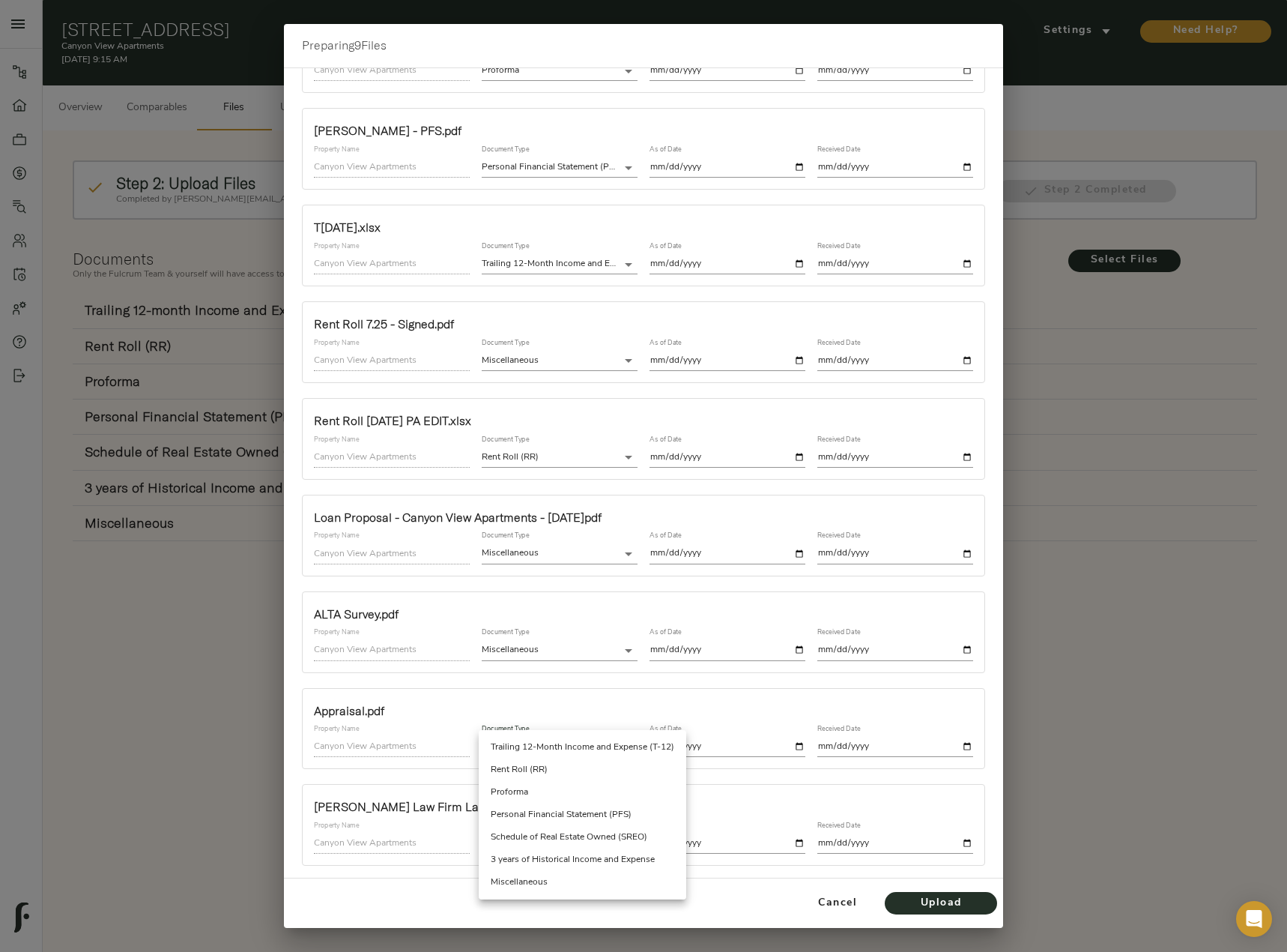
click at [534, 884] on li "Miscellaneous" at bounding box center [582, 882] width 207 height 22
type input "miscellaneous"
click at [774, 741] on input "date" at bounding box center [727, 746] width 155 height 20
click at [796, 745] on input "date" at bounding box center [727, 746] width 155 height 20
type input "2025-08-20"
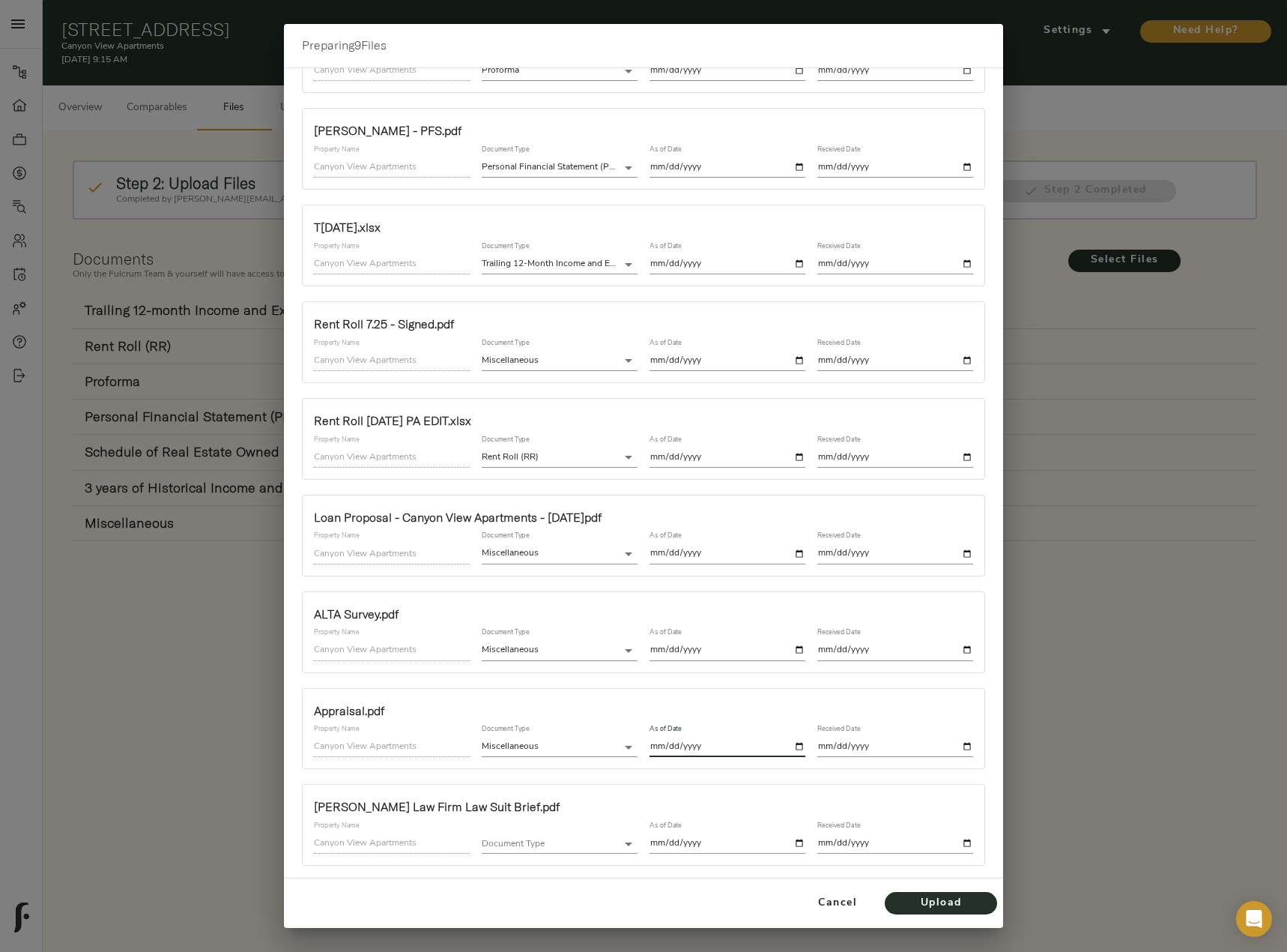
click at [960, 745] on input "date" at bounding box center [895, 746] width 155 height 20
type input "2025-08-20"
click at [562, 846] on body "Canyon View Apartments - 1060 12th St, Ogden, UT 84404 Pipeline Dashboard Portf…" at bounding box center [644, 552] width 1287 height 1104
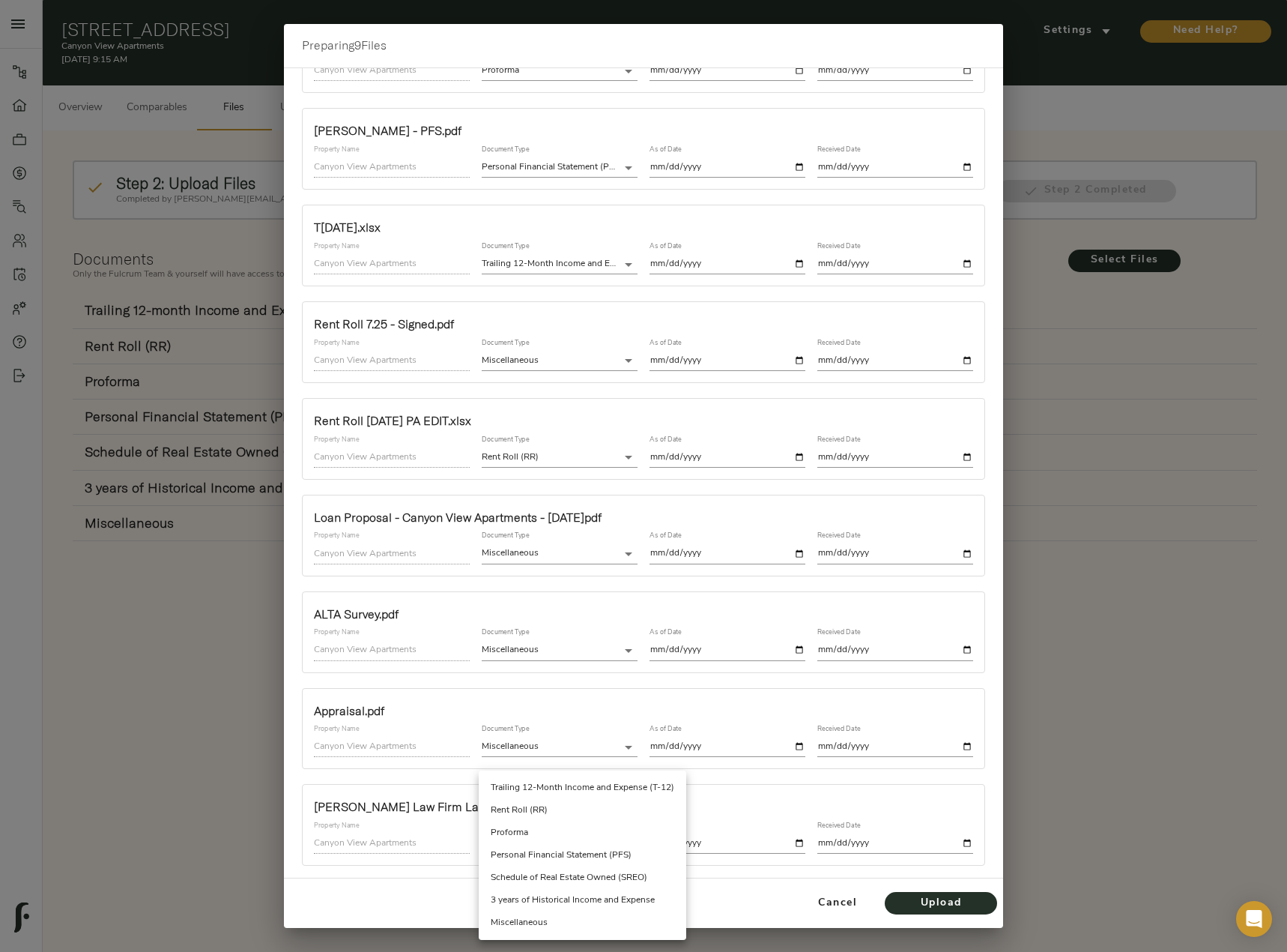
click at [550, 916] on li "Miscellaneous" at bounding box center [582, 923] width 207 height 22
type input "miscellaneous"
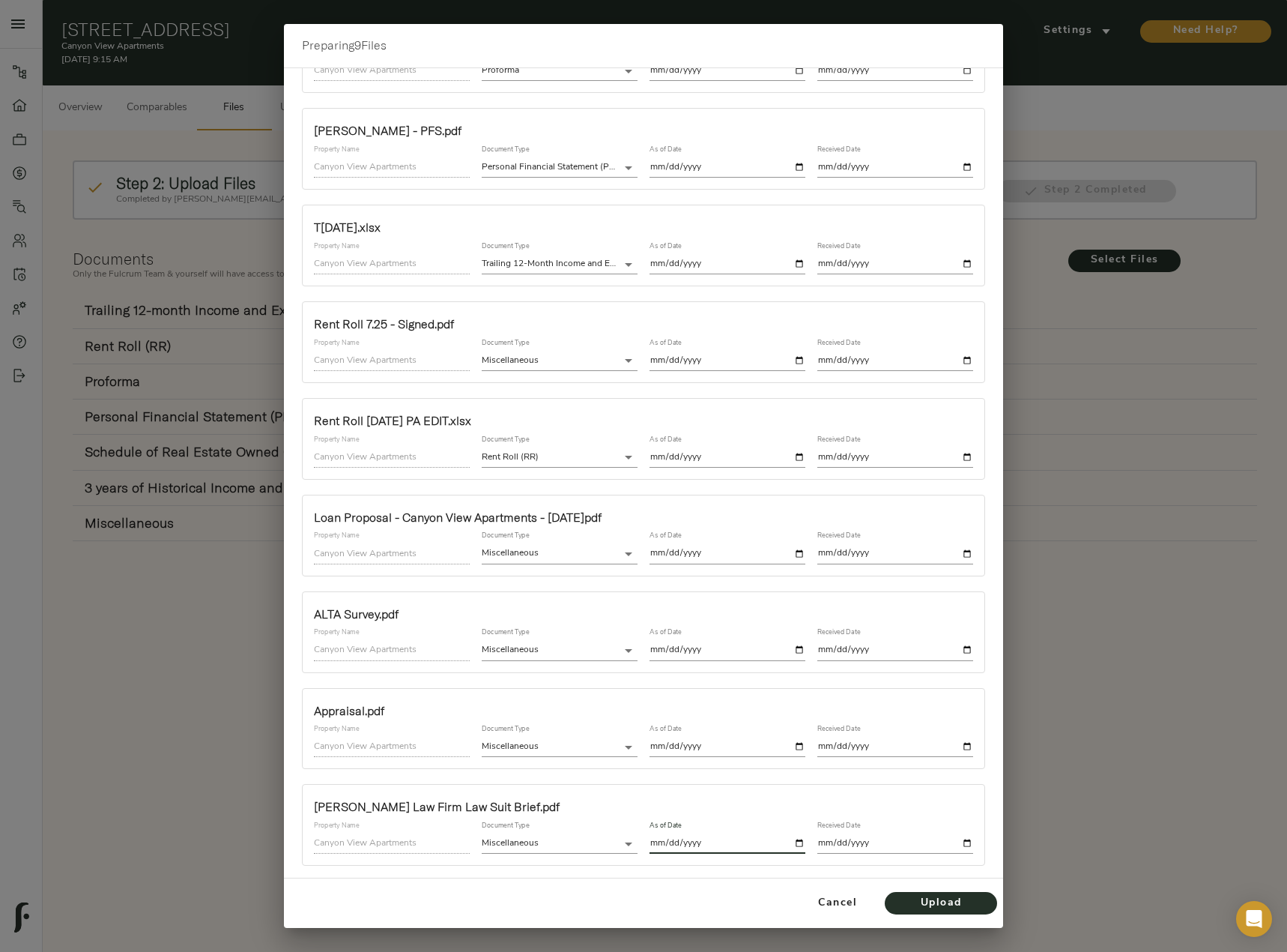
click at [792, 841] on input "date" at bounding box center [727, 842] width 155 height 20
type input "2025-08-20"
click at [957, 841] on input "date" at bounding box center [895, 842] width 155 height 20
type input "2025-08-20"
click at [909, 903] on span "Upload" at bounding box center [941, 904] width 82 height 19
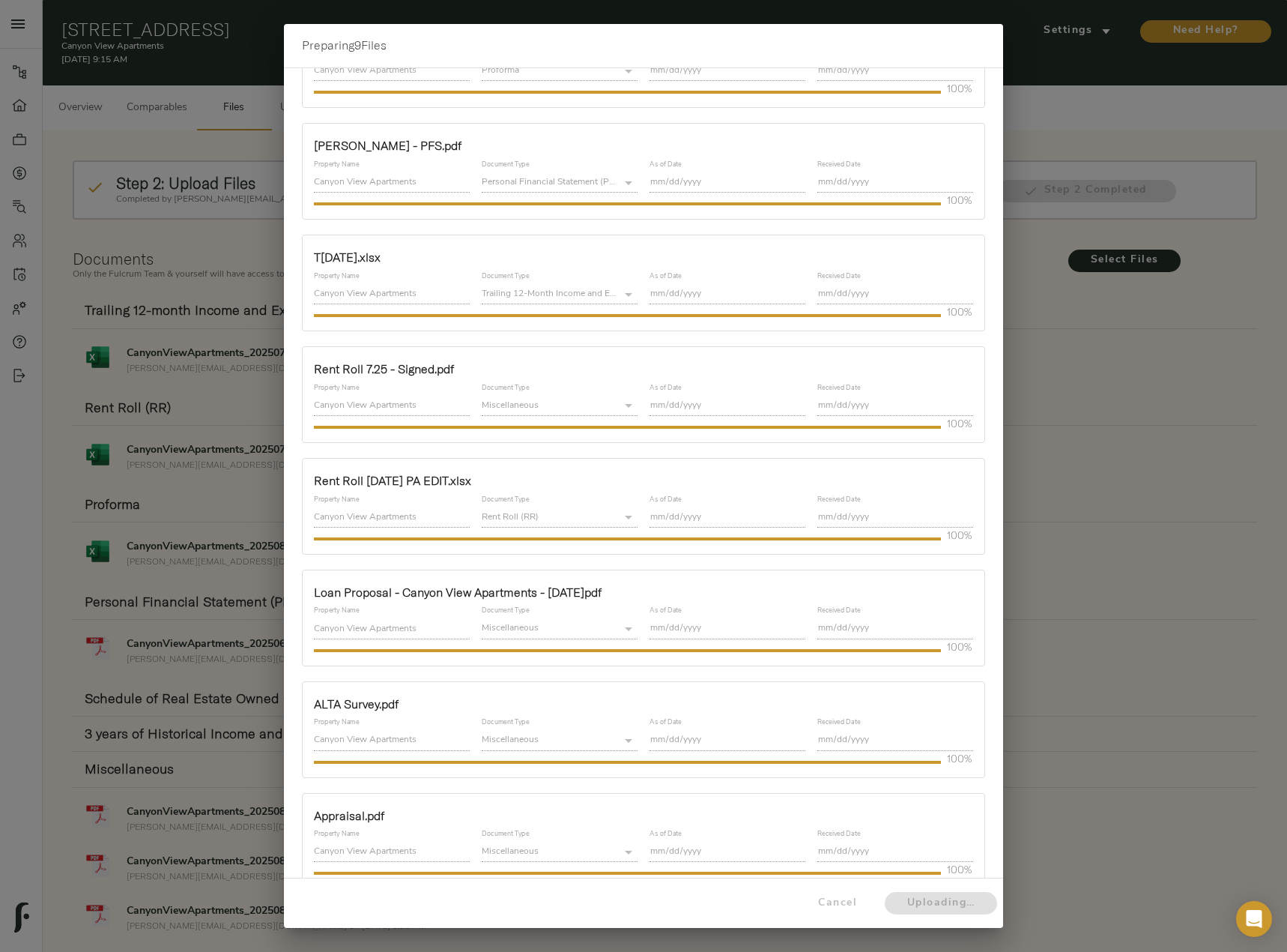
scroll to position [0, 0]
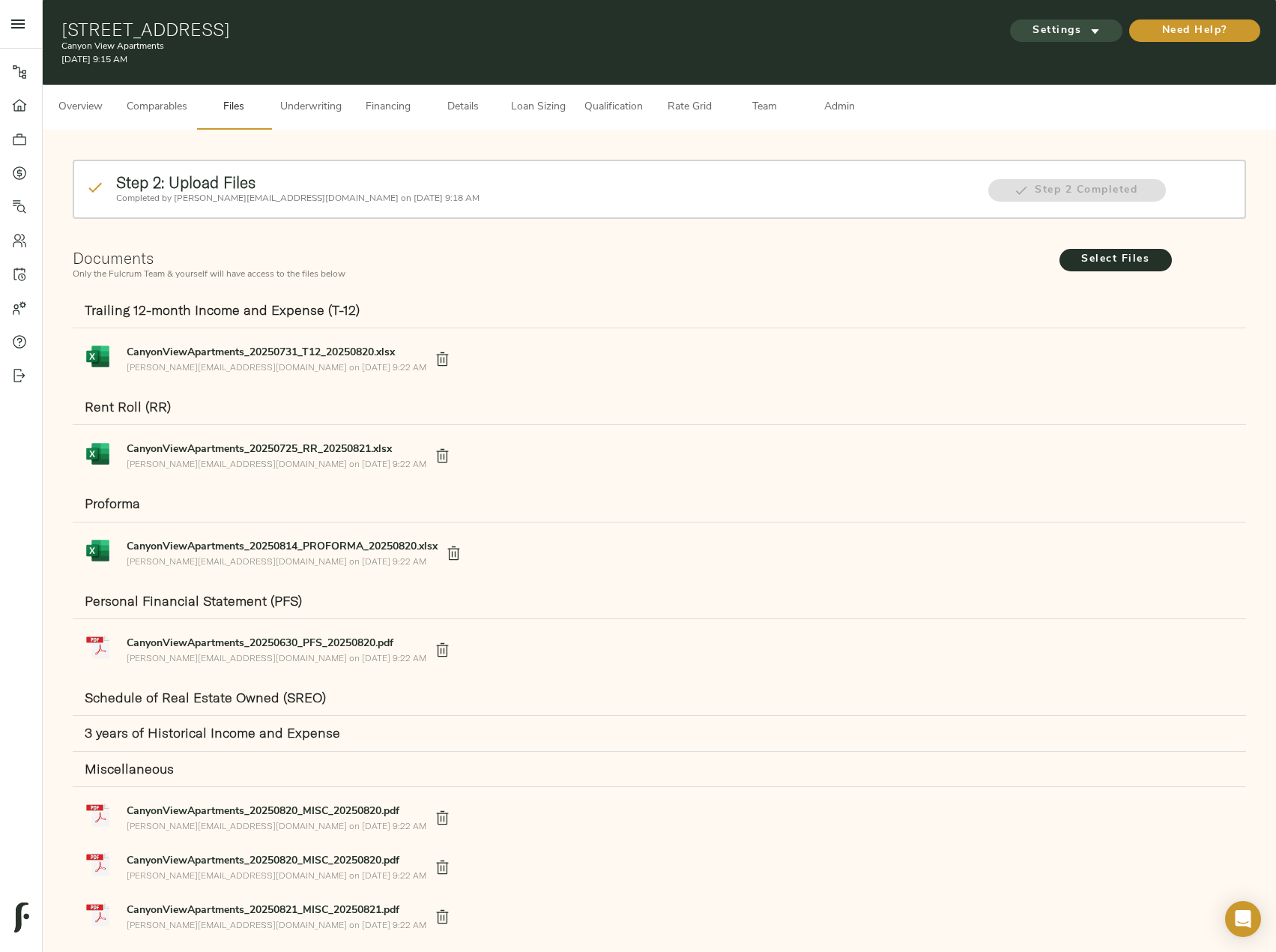
click at [1043, 25] on span "Settings" at bounding box center [1066, 31] width 82 height 19
click at [1049, 26] on span "Settings" at bounding box center [1066, 31] width 82 height 19
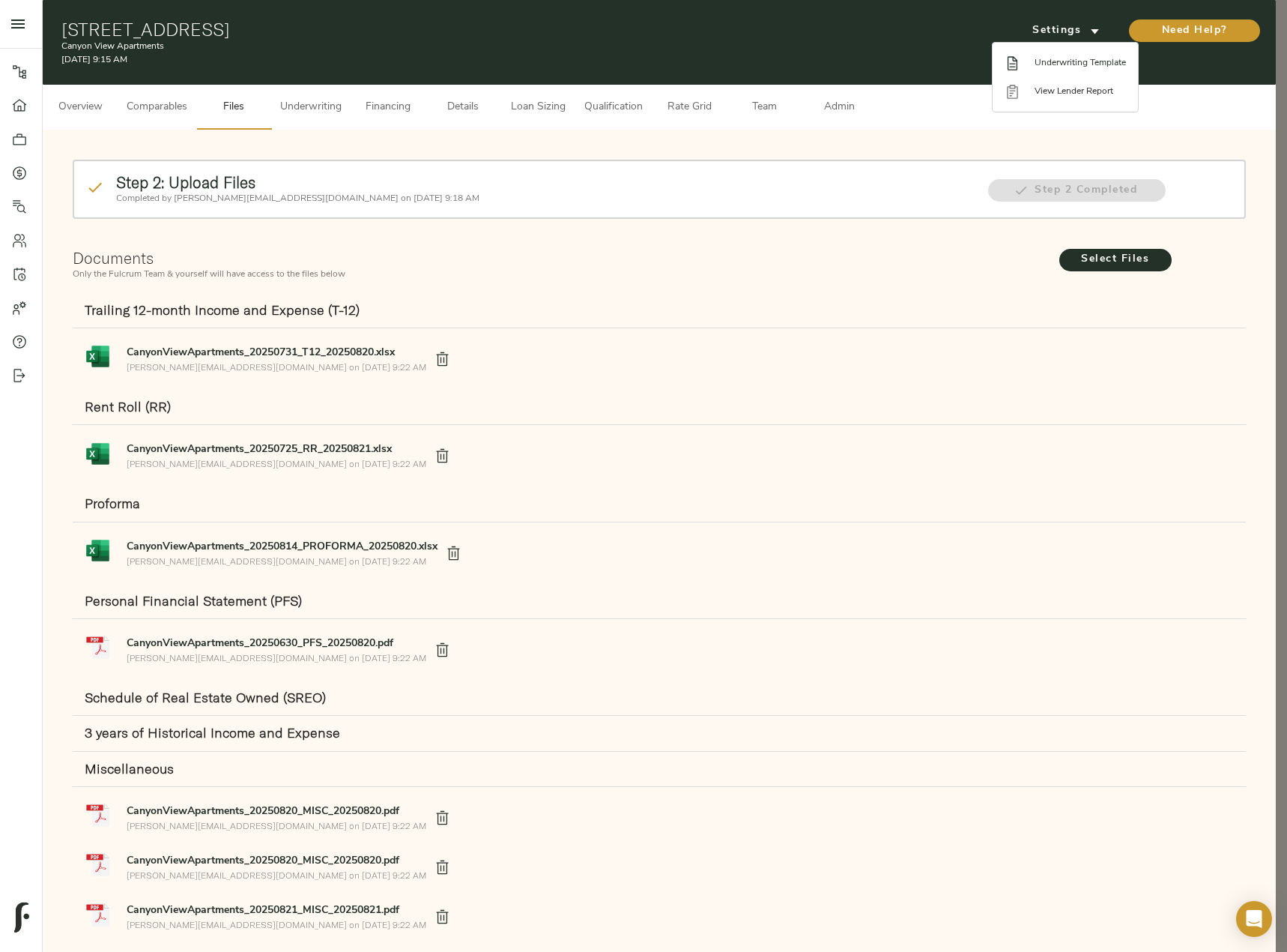
click at [1053, 65] on span "Underwriting Template" at bounding box center [1081, 63] width 92 height 14
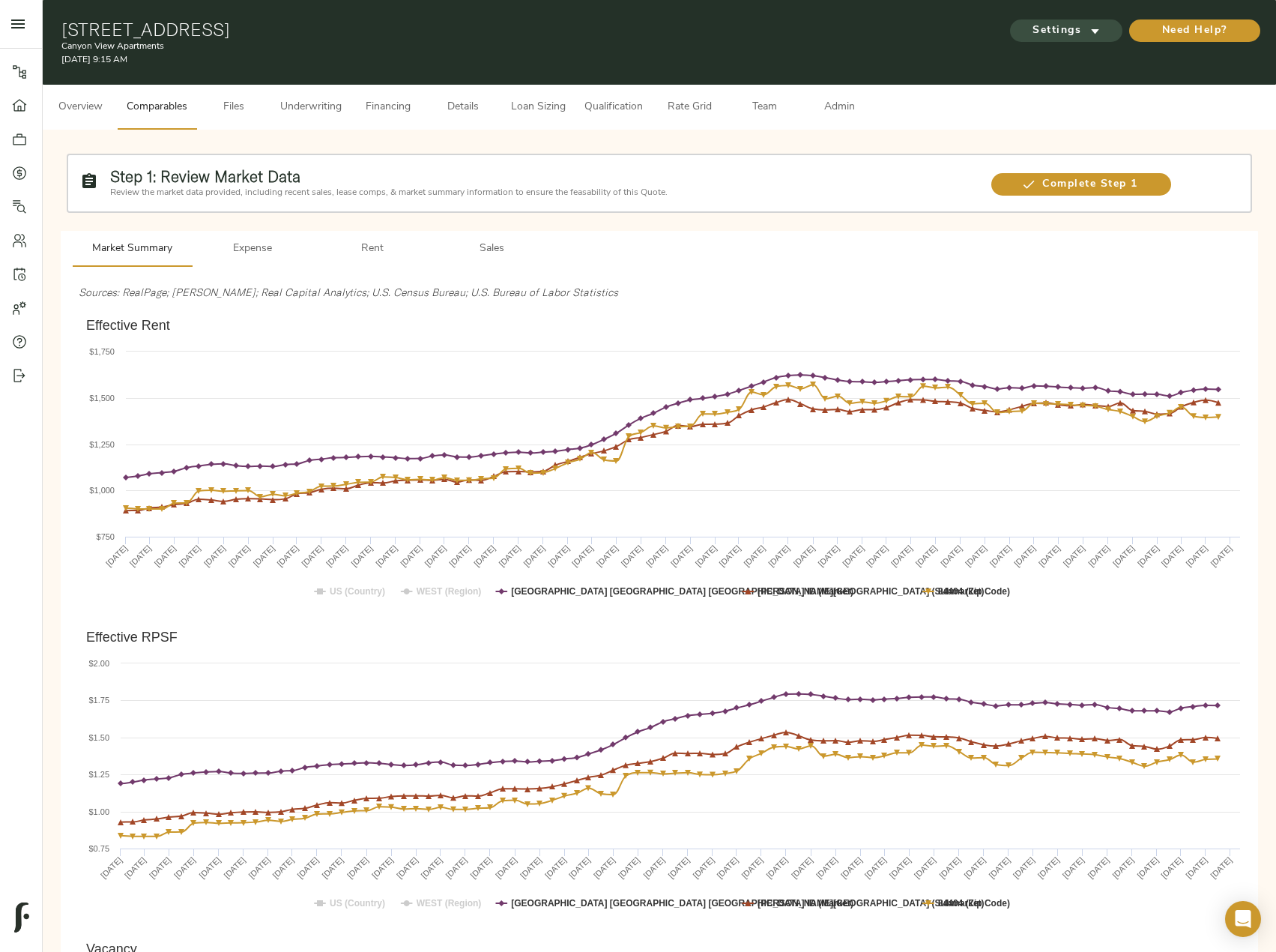
click at [1078, 22] on span "Settings" at bounding box center [1066, 31] width 82 height 19
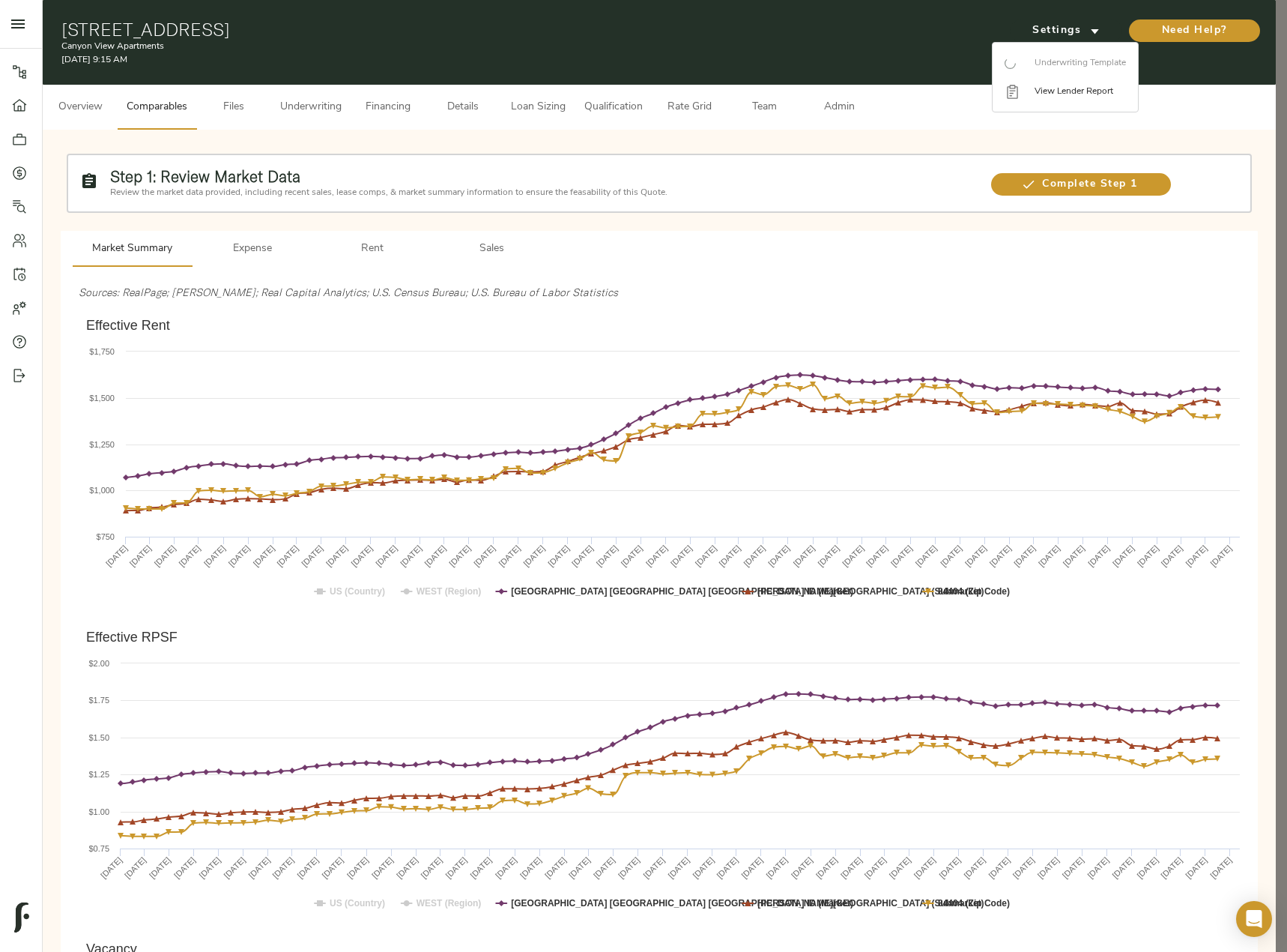
click at [666, 317] on div at bounding box center [644, 476] width 1287 height 952
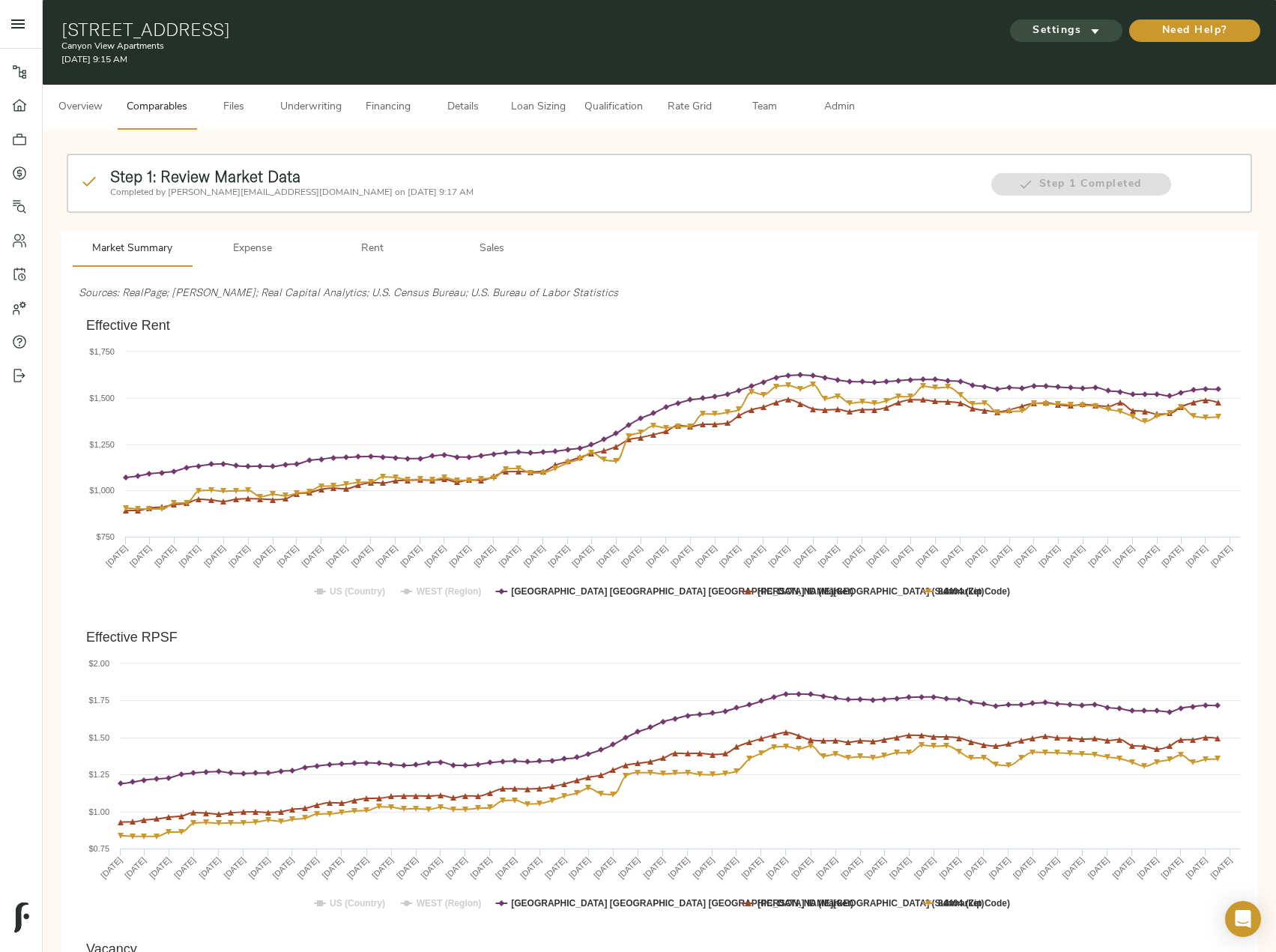
click at [1051, 25] on span "Settings" at bounding box center [1066, 31] width 82 height 19
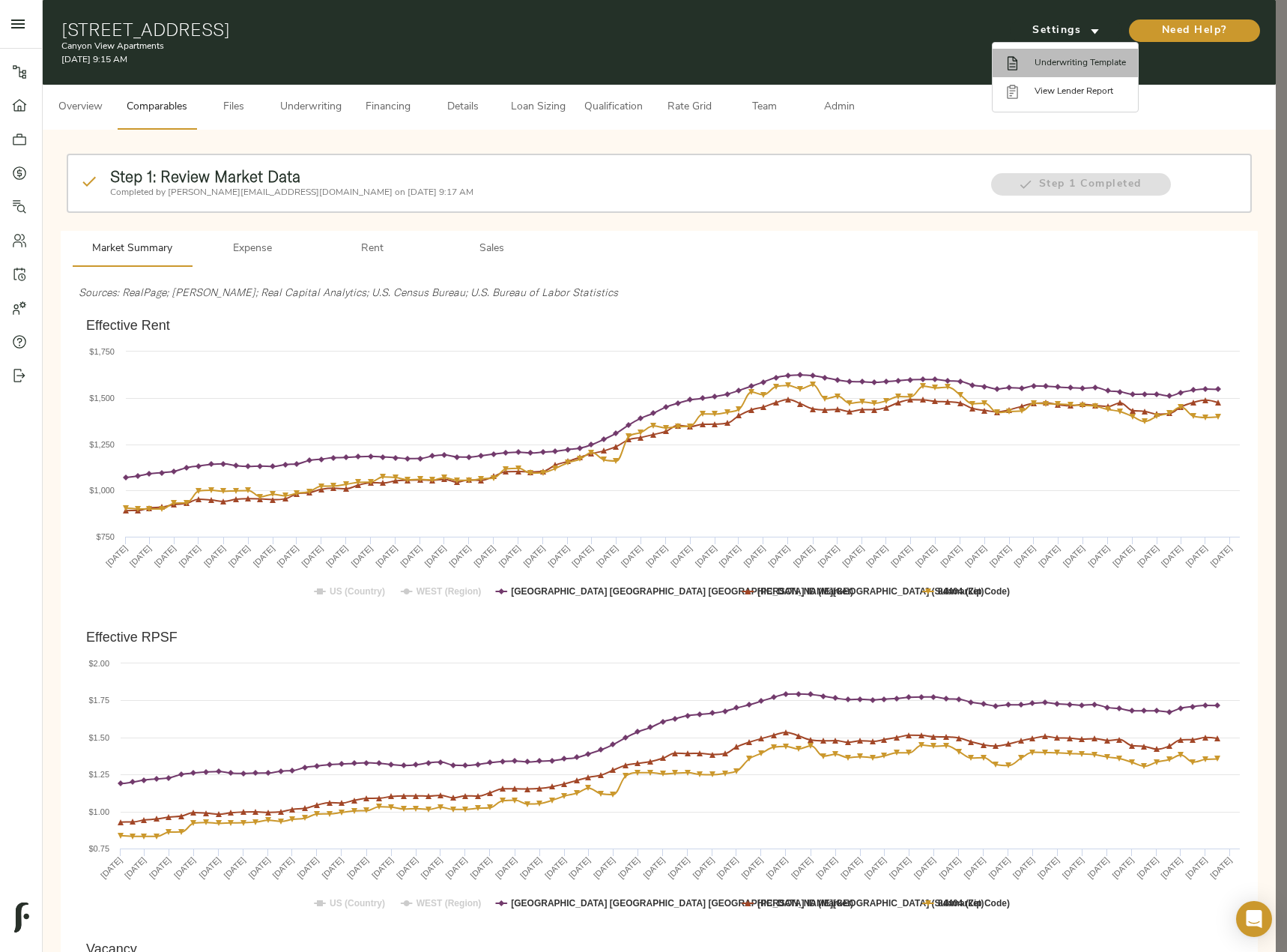
click at [1091, 57] on span "Underwriting Template" at bounding box center [1081, 63] width 92 height 14
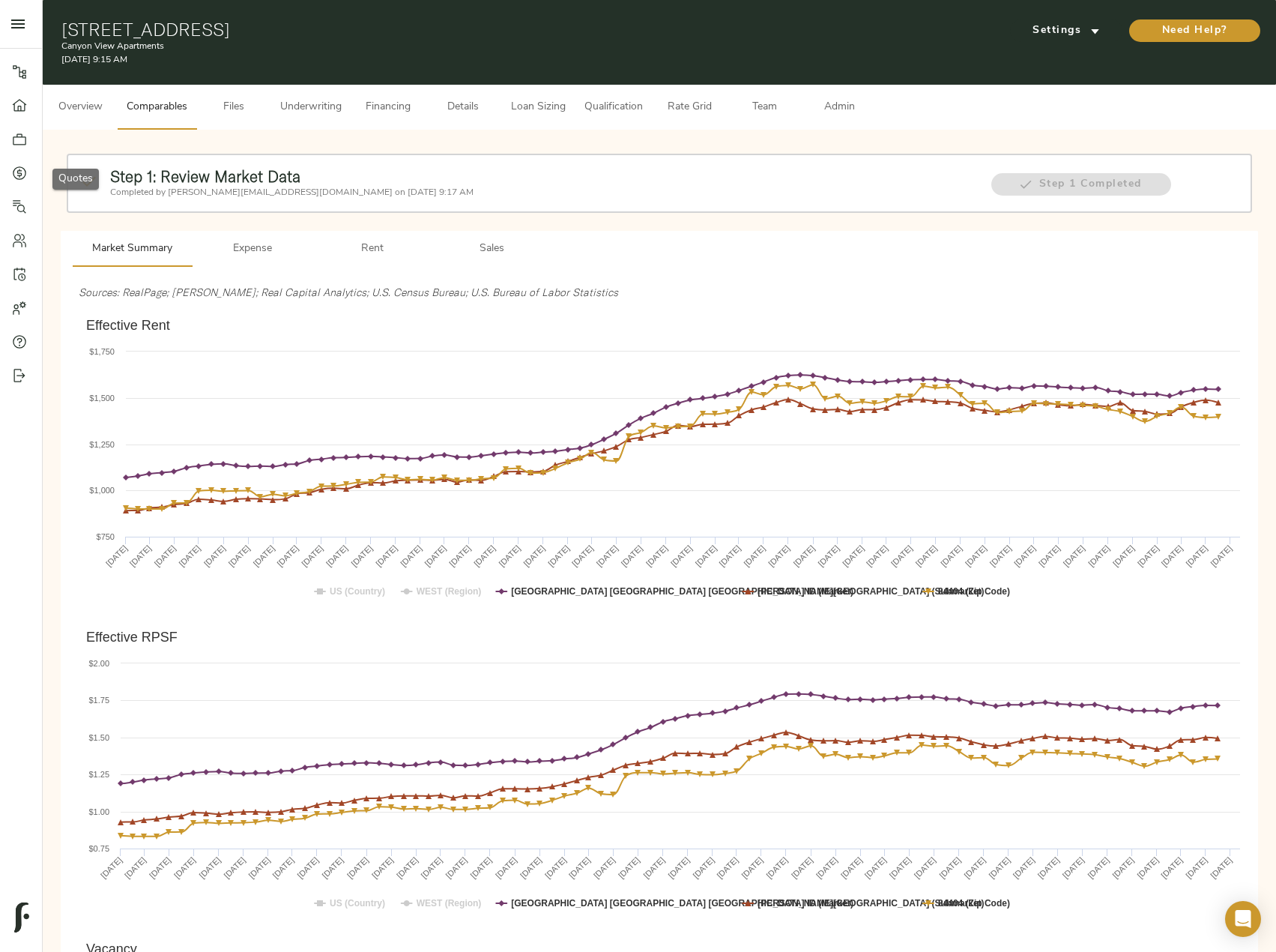
click at [14, 160] on link "Quotes" at bounding box center [21, 172] width 42 height 34
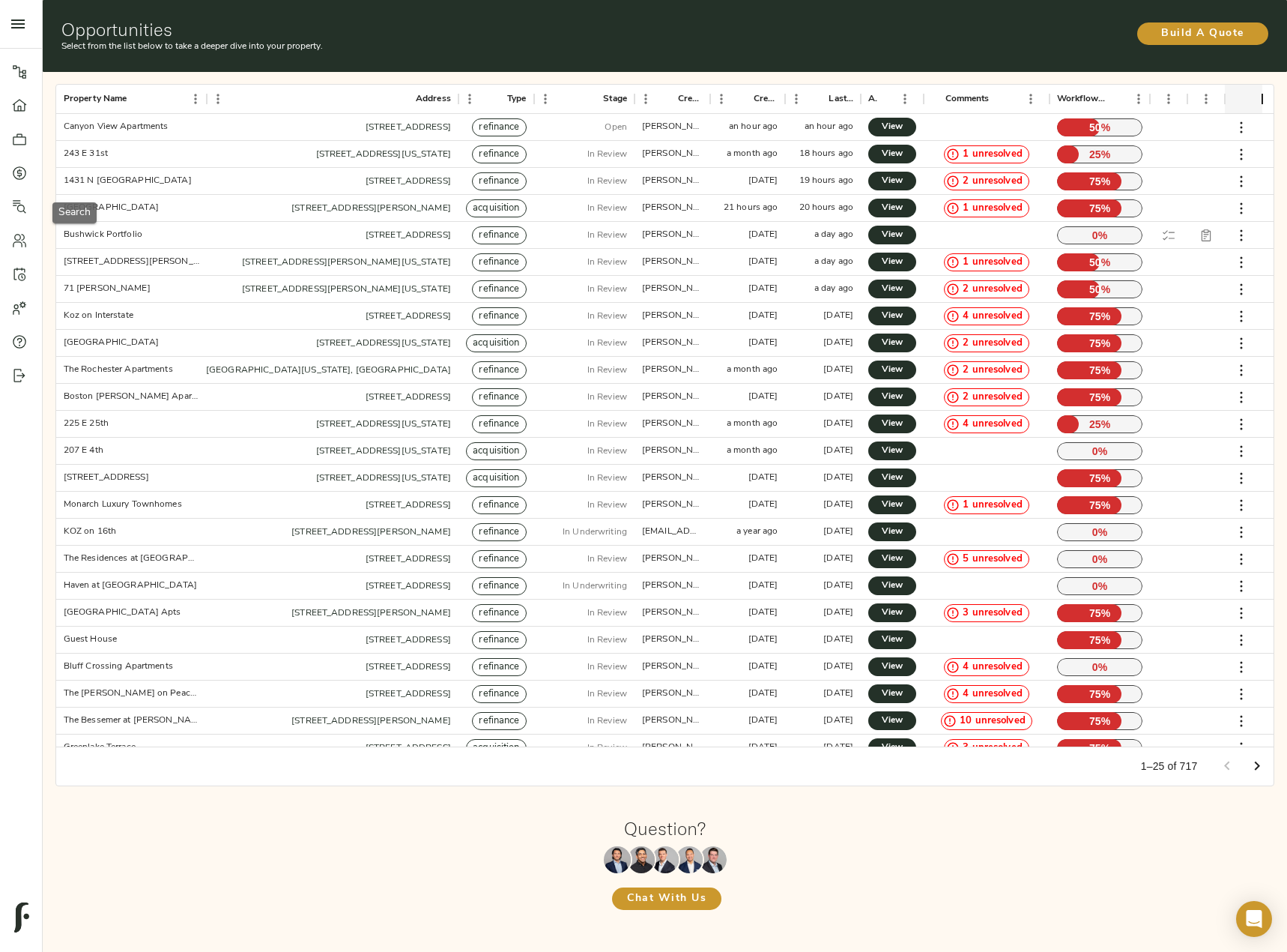
click at [21, 210] on icon at bounding box center [19, 206] width 15 height 15
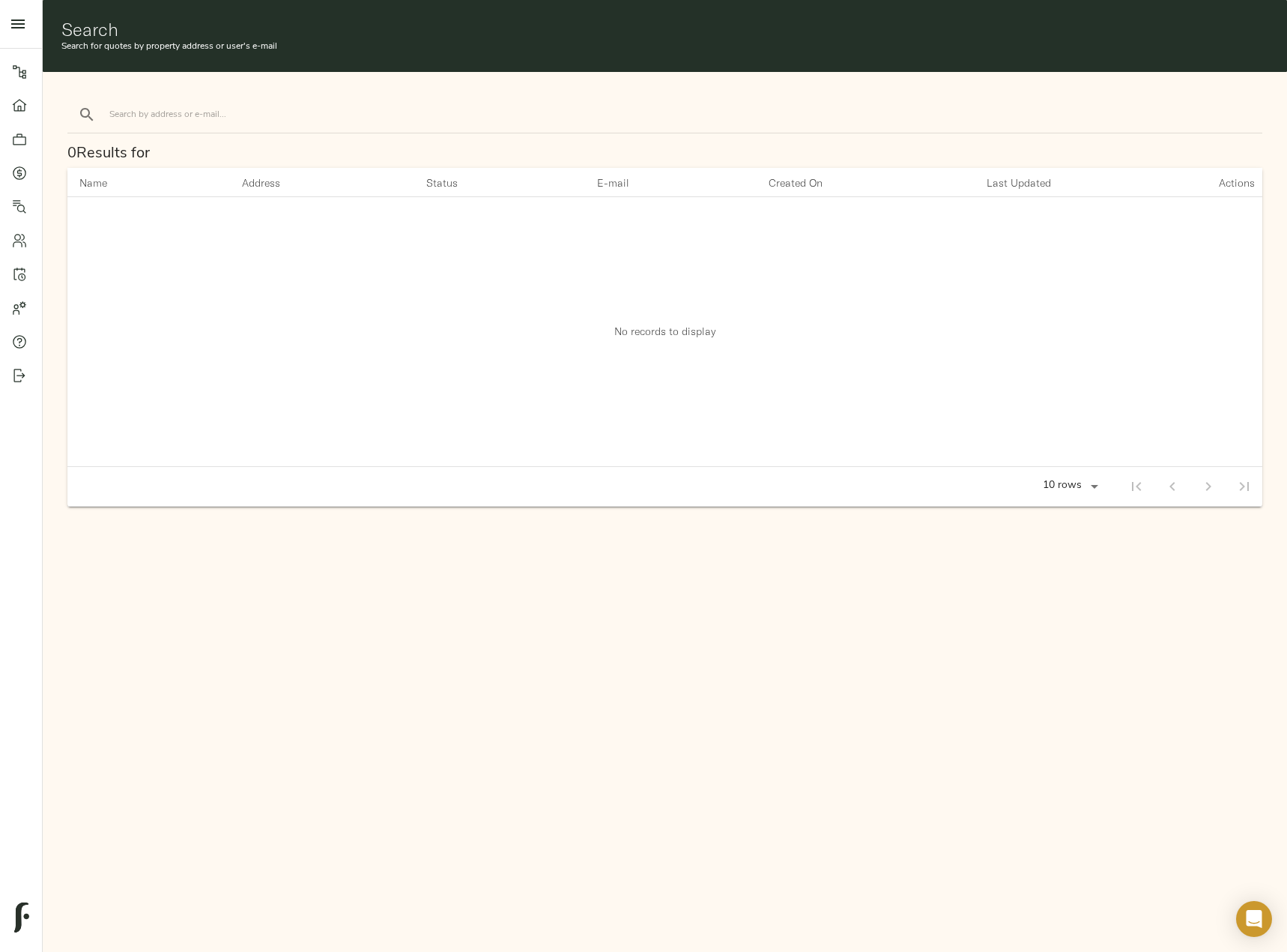
click at [182, 112] on input "search" at bounding box center [237, 114] width 255 height 20
type input "bessemer"
click at [71, 98] on button "search" at bounding box center [87, 115] width 33 height 33
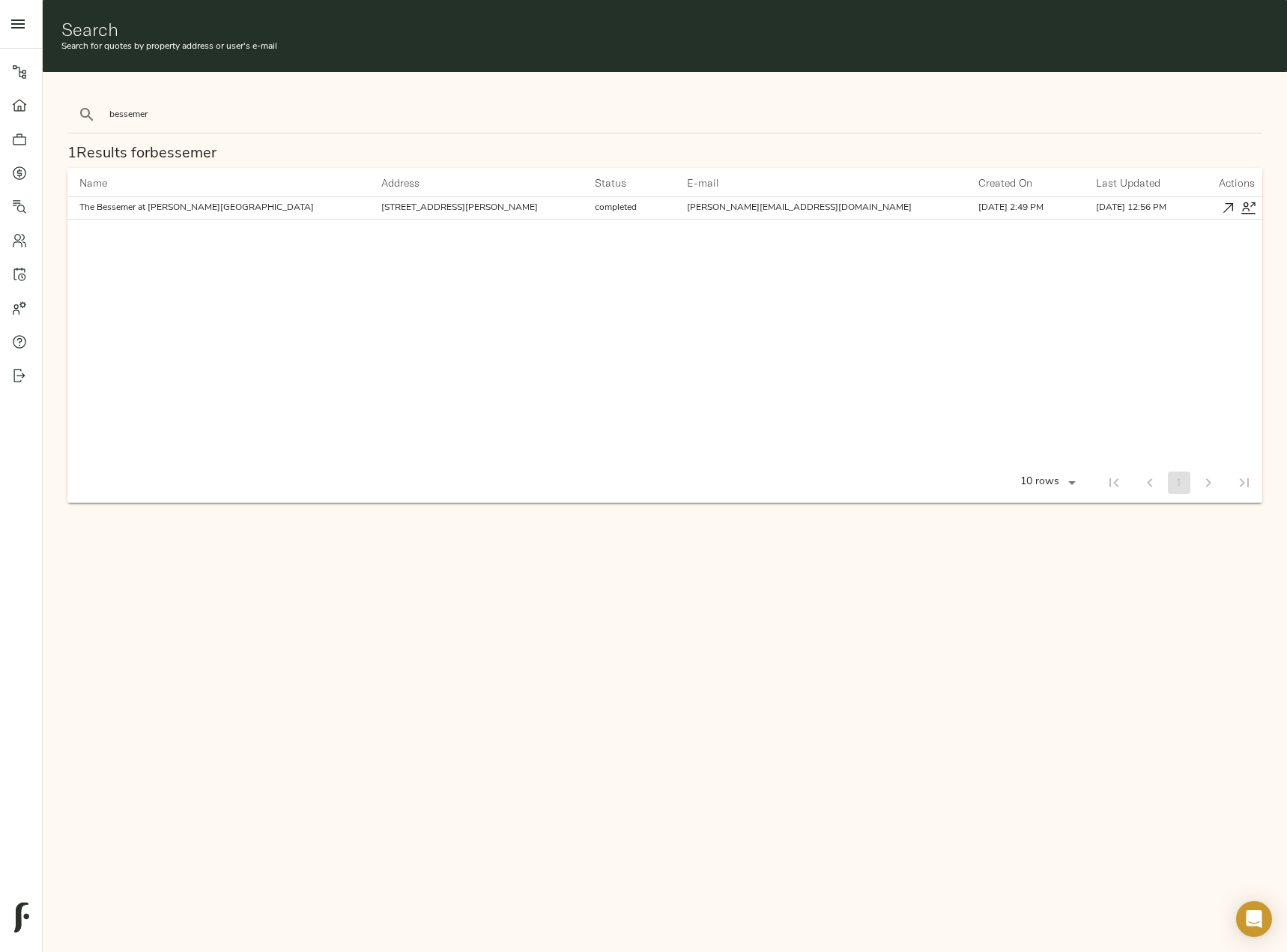
click at [1230, 206] on icon "button" at bounding box center [1227, 207] width 10 height 10
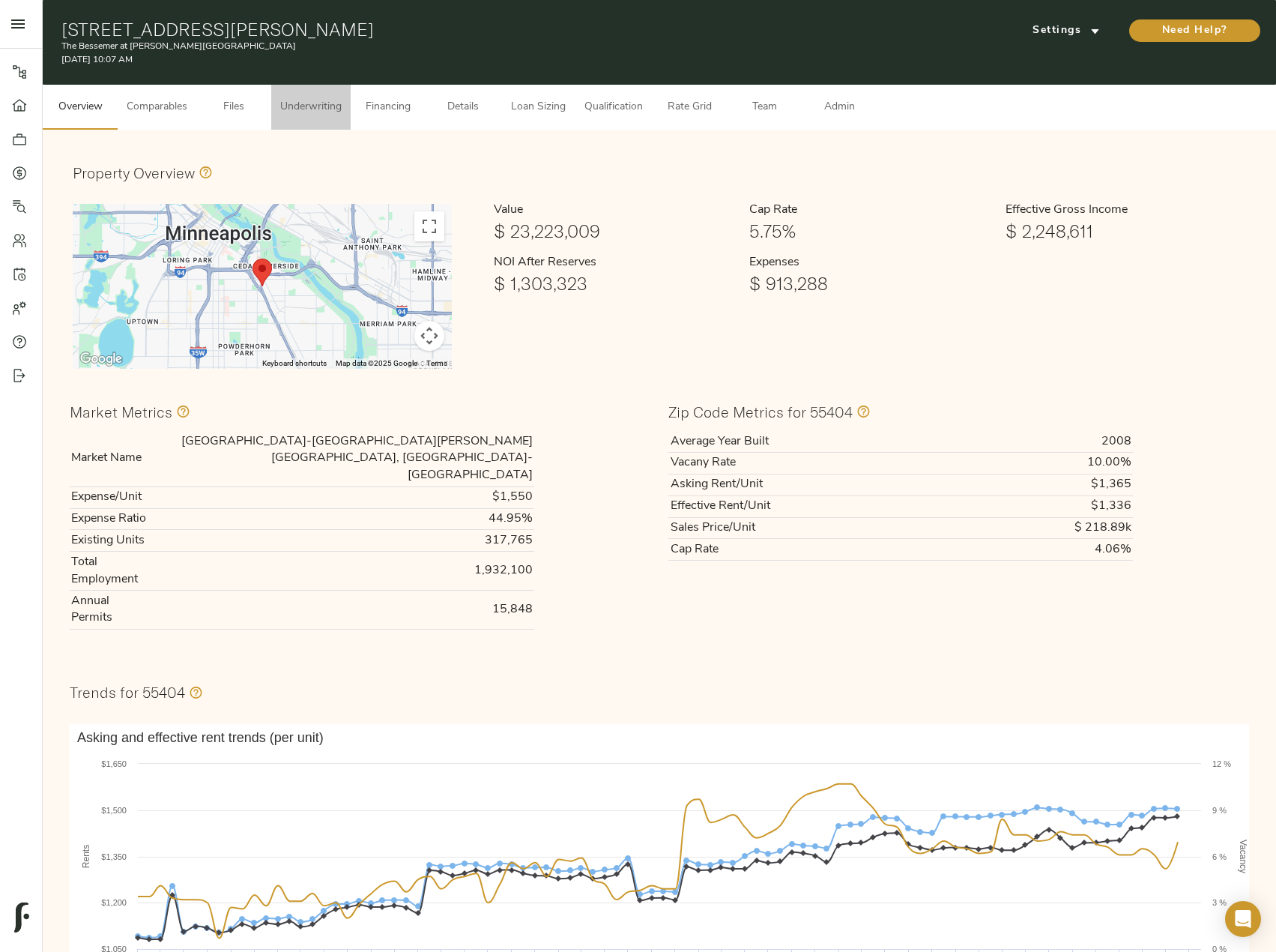
click at [333, 110] on span "Underwriting" at bounding box center [310, 108] width 61 height 19
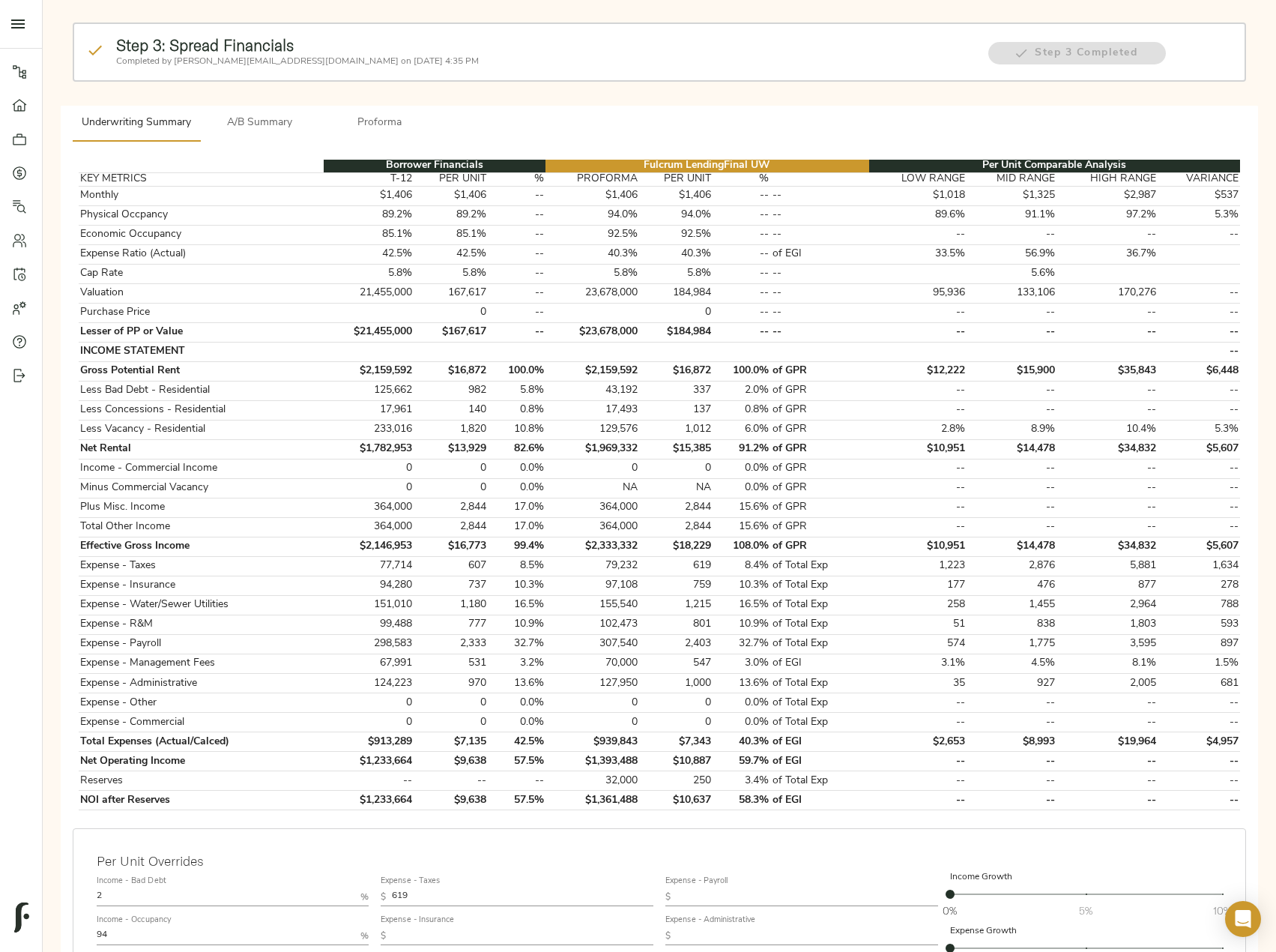
scroll to position [149, 0]
